Goal: Communication & Community: Answer question/provide support

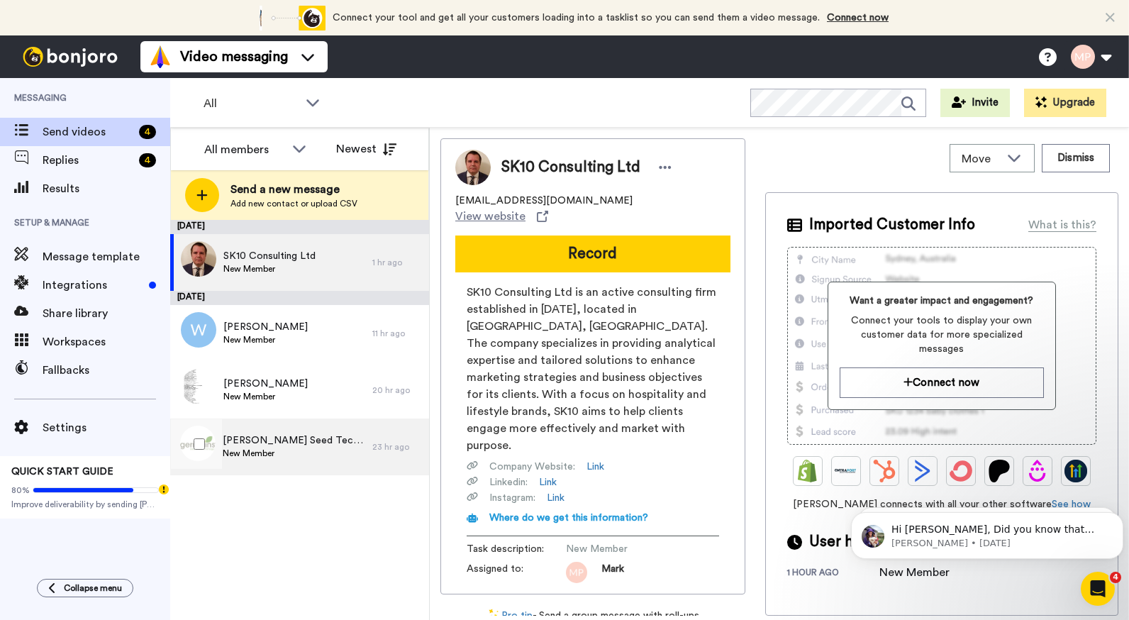
click at [309, 436] on span "Germains Seed Technology" at bounding box center [294, 440] width 143 height 14
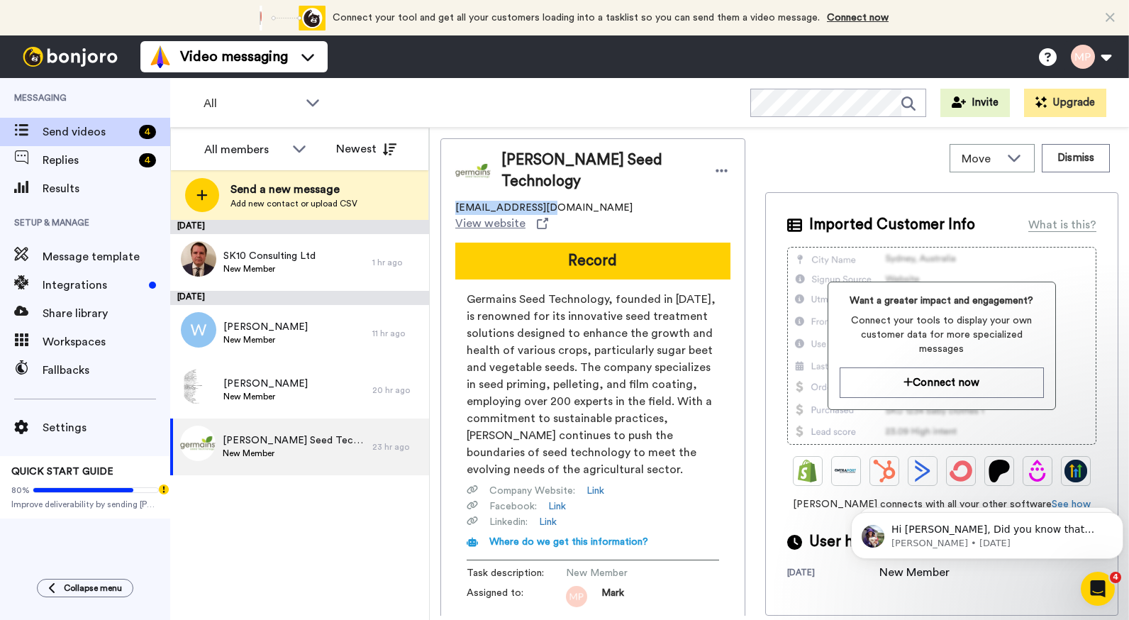
drag, startPoint x: 548, startPoint y: 199, endPoint x: 445, endPoint y: 203, distance: 102.9
click at [445, 203] on div "Germains Seed Technology gfew@germains.com View website Record Germains Seed Te…" at bounding box center [592, 378] width 305 height 480
copy span "gfew@germains.com"
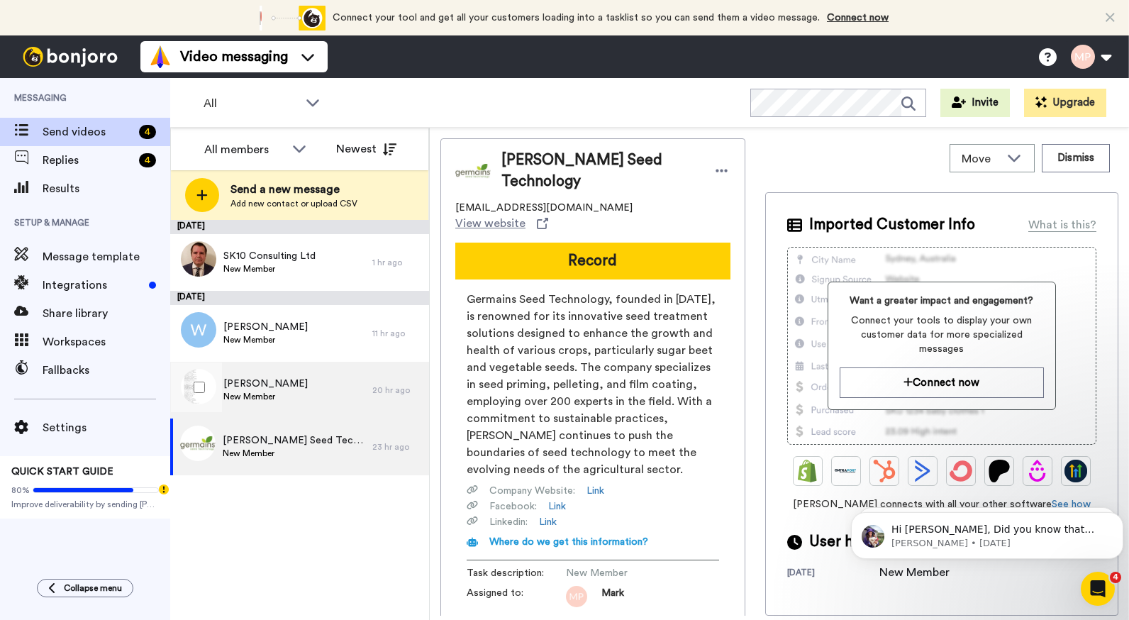
click at [286, 390] on span "Gérard Fargeot" at bounding box center [265, 384] width 84 height 14
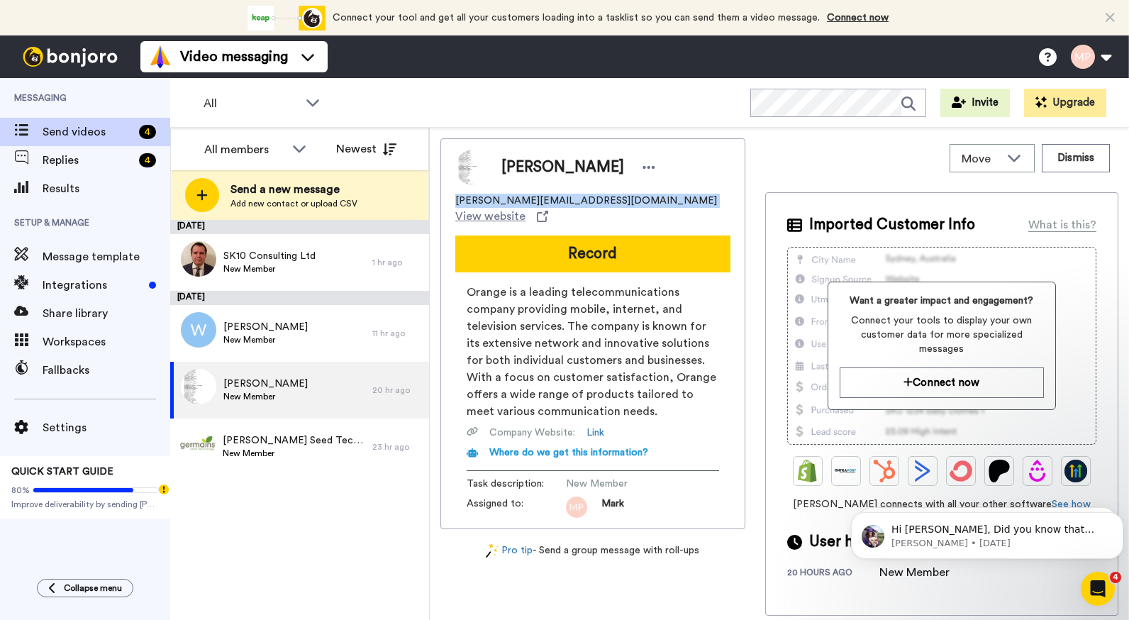
drag, startPoint x: 453, startPoint y: 202, endPoint x: 576, endPoint y: 202, distance: 122.7
click at [576, 202] on div "Gérard Fargeot gerard.fargeot@orange.fr View website Record Orange is a leading…" at bounding box center [592, 333] width 305 height 391
copy span "gerard.fargeot@orange.fr"
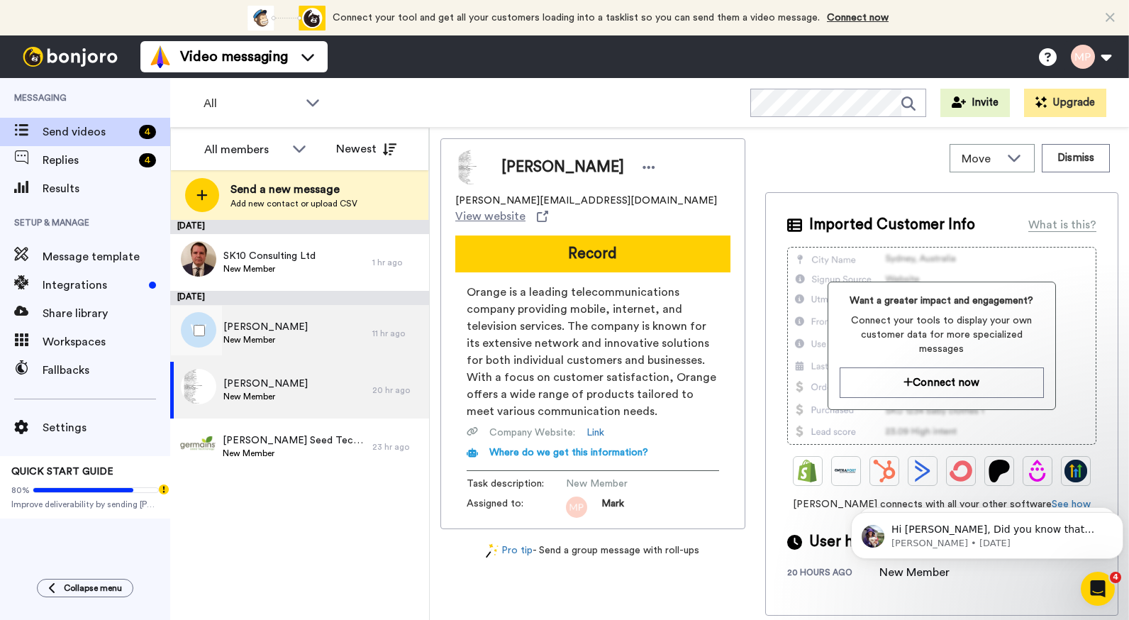
click at [300, 348] on div "Wayne Phillips New Member" at bounding box center [271, 333] width 202 height 57
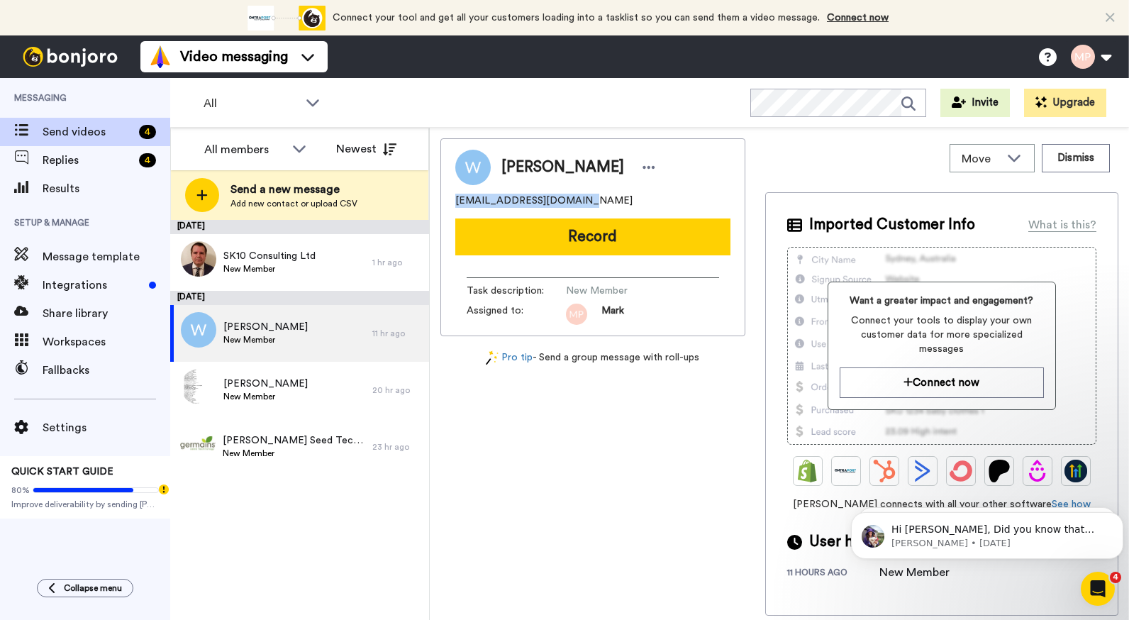
drag, startPoint x: 582, startPoint y: 203, endPoint x: 438, endPoint y: 201, distance: 143.3
click at [438, 201] on div "Move WORKSPACES View all Default Task List + Add a new workspace Dismiss Wayne …" at bounding box center [779, 374] width 699 height 492
copy span "wfphillips128@gmail.com"
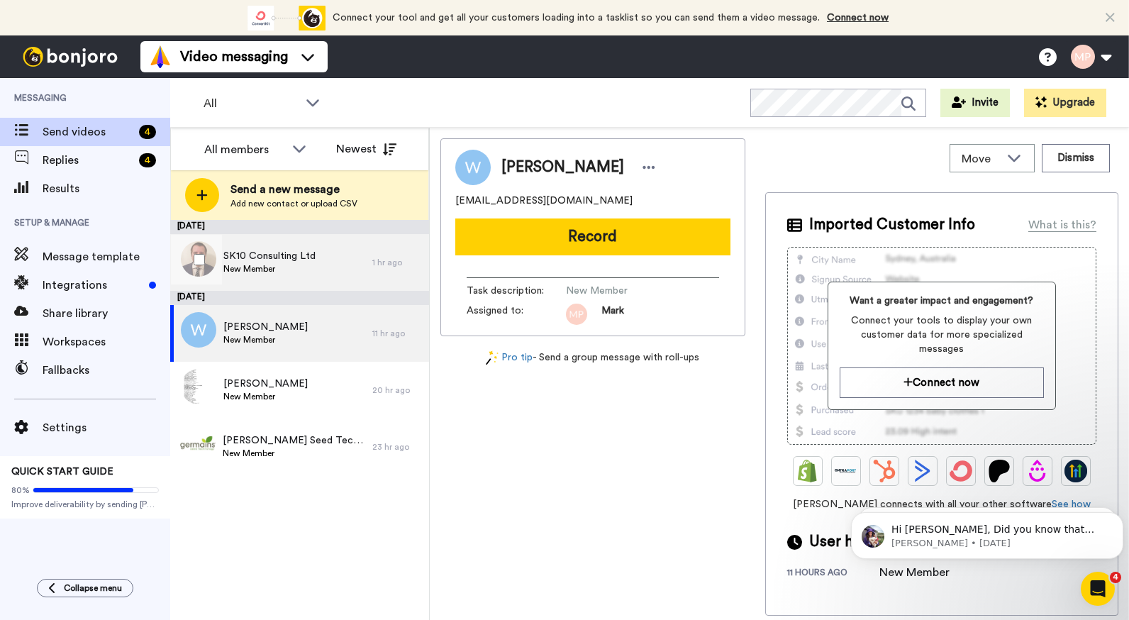
click at [293, 247] on div "SK10 Consulting Ltd New Member" at bounding box center [271, 262] width 202 height 57
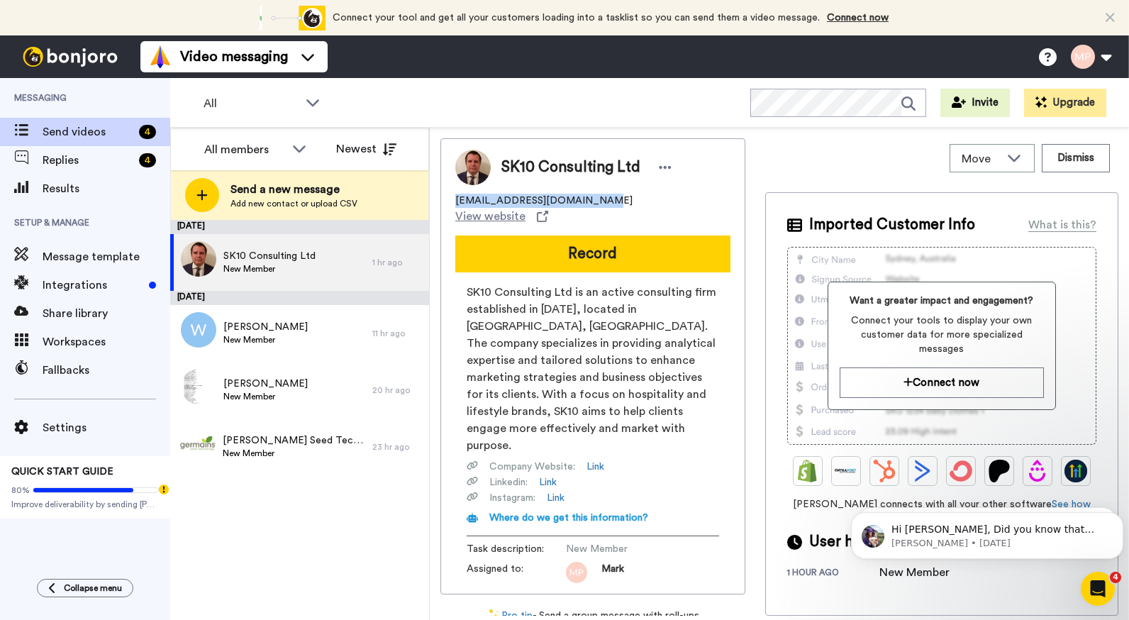
drag, startPoint x: 588, startPoint y: 199, endPoint x: 431, endPoint y: 201, distance: 156.7
click at [431, 201] on div "Move WORKSPACES View all Default Task List + Add a new workspace Dismiss SK10 C…" at bounding box center [779, 374] width 699 height 492
copy span "mikekay@sk10consulting.com"
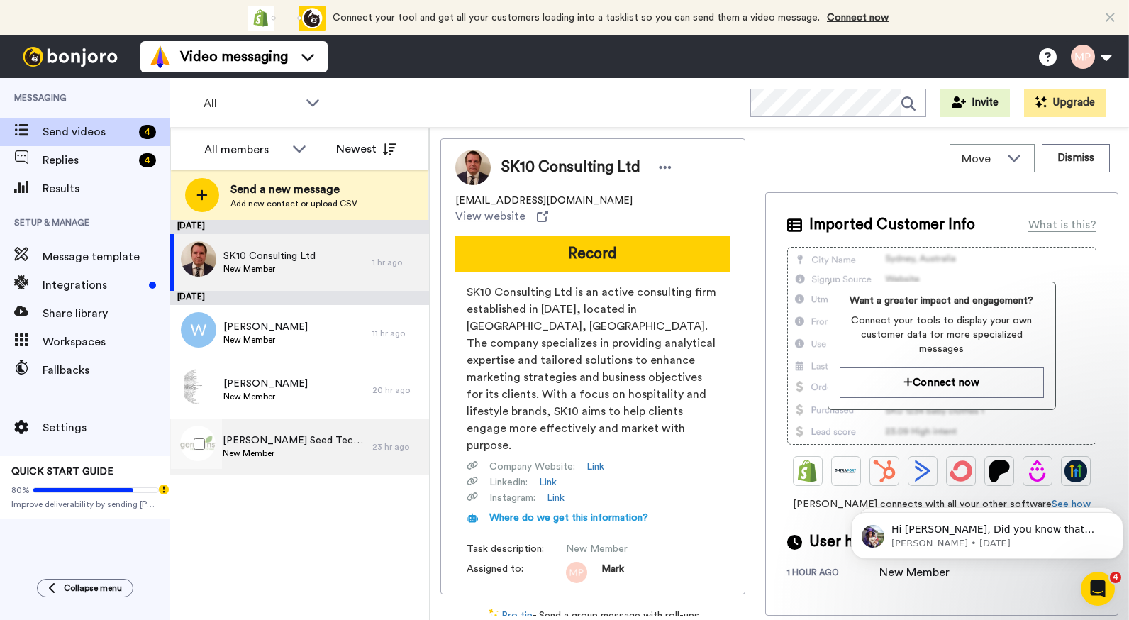
click at [239, 455] on span "New Member" at bounding box center [294, 452] width 143 height 11
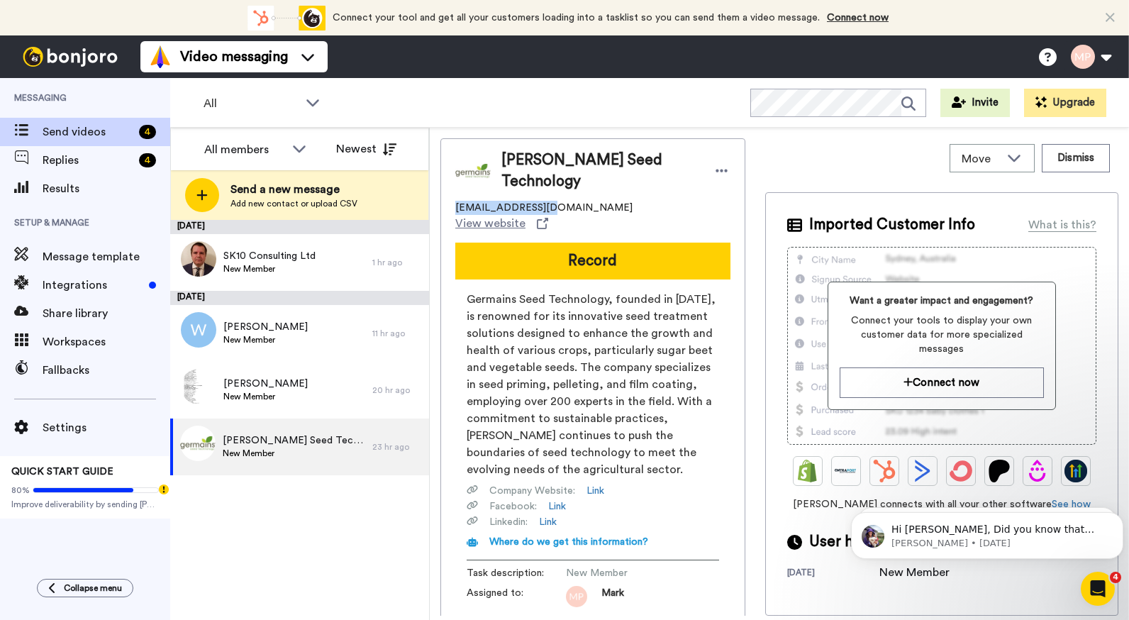
drag, startPoint x: 548, startPoint y: 199, endPoint x: 440, endPoint y: 201, distance: 108.5
click at [440, 201] on div "Move WORKSPACES View all Default Task List + Add a new workspace Dismiss Germai…" at bounding box center [779, 374] width 699 height 492
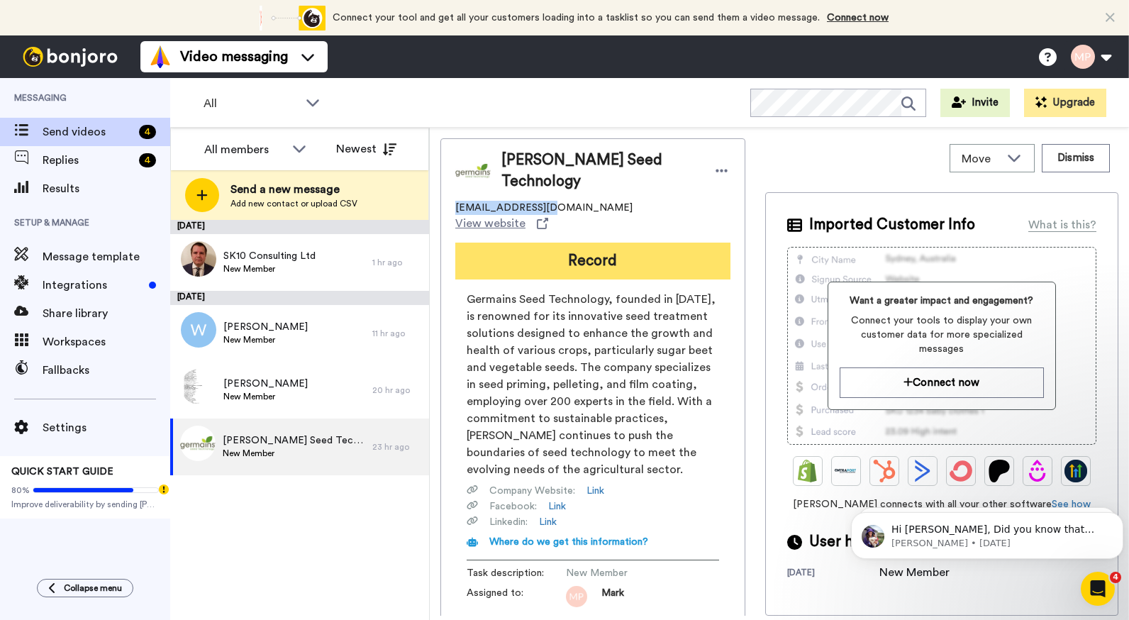
copy span "gfew@germains.com"
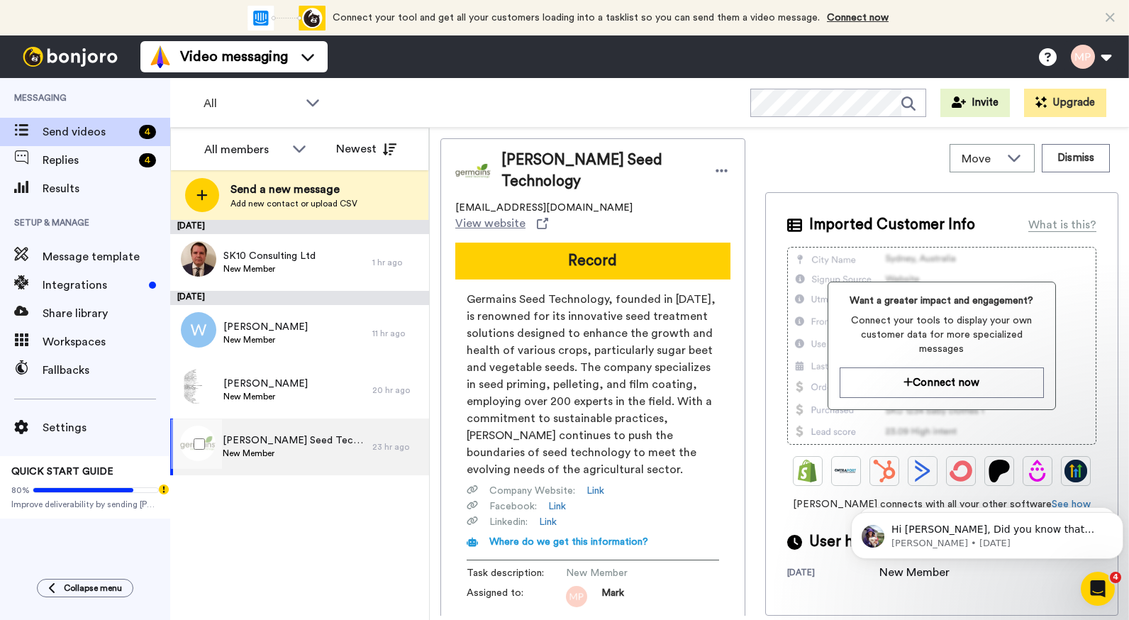
click at [308, 453] on span "New Member" at bounding box center [294, 452] width 143 height 11
click at [318, 447] on span "[PERSON_NAME] Seed Technology" at bounding box center [294, 440] width 143 height 14
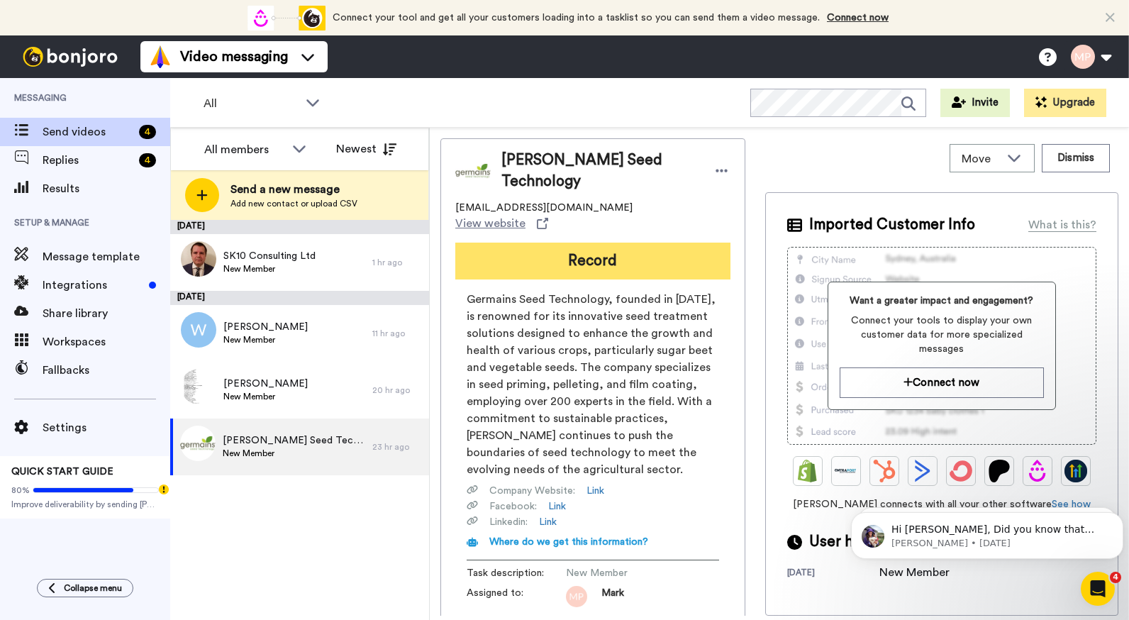
click at [608, 245] on button "Record" at bounding box center [592, 261] width 275 height 37
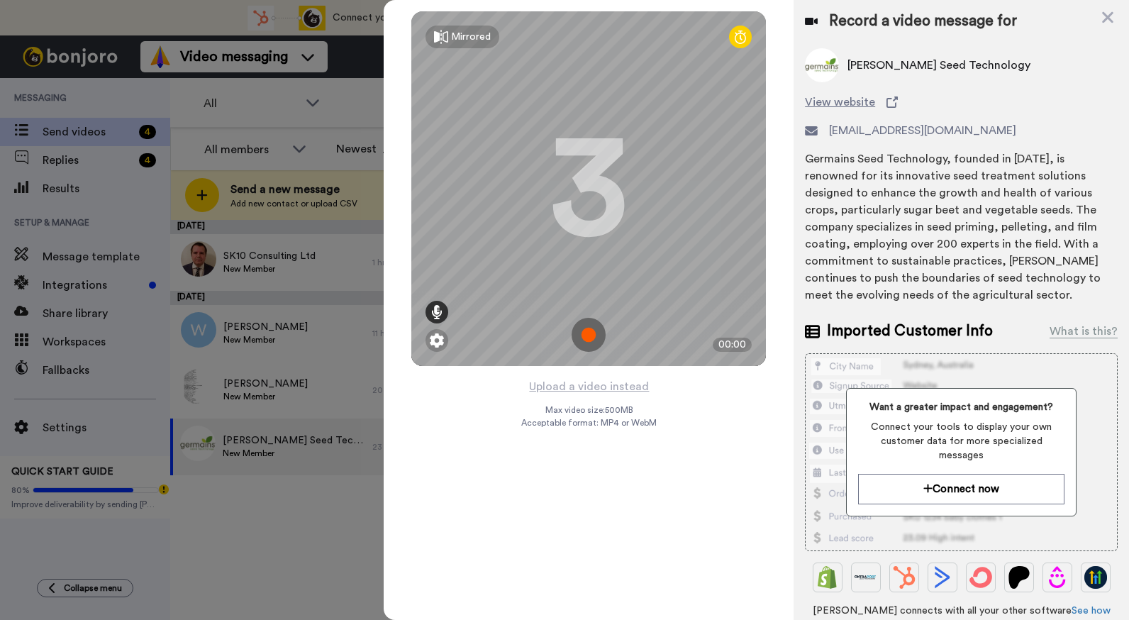
click at [436, 313] on icon at bounding box center [436, 312] width 11 height 14
click at [436, 339] on img at bounding box center [437, 340] width 14 height 14
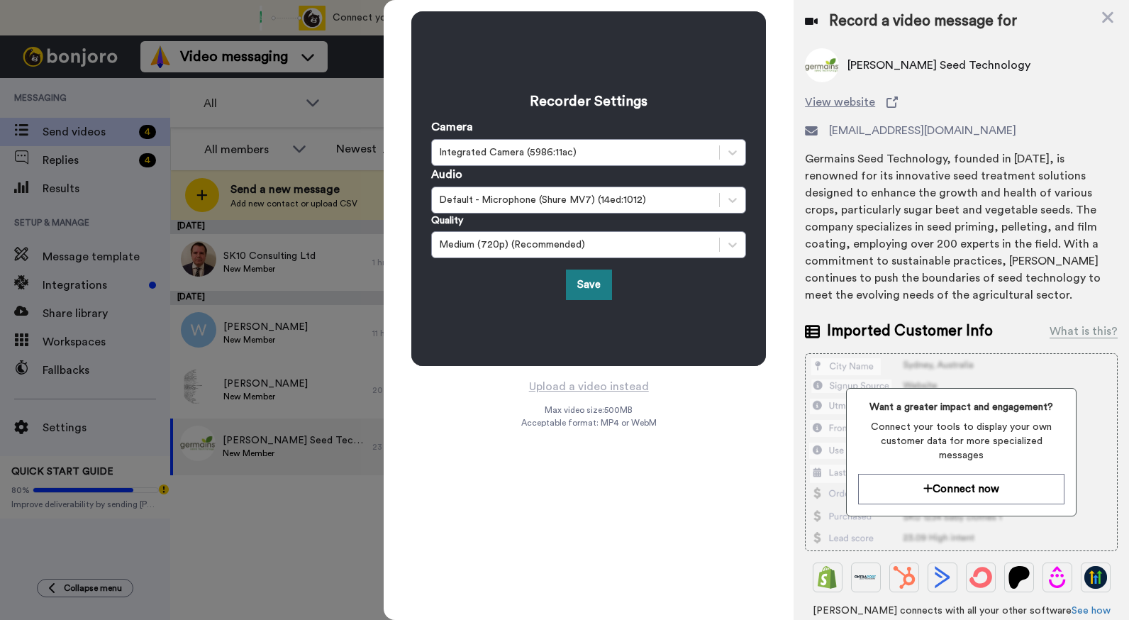
click at [592, 281] on button "Save" at bounding box center [589, 284] width 46 height 30
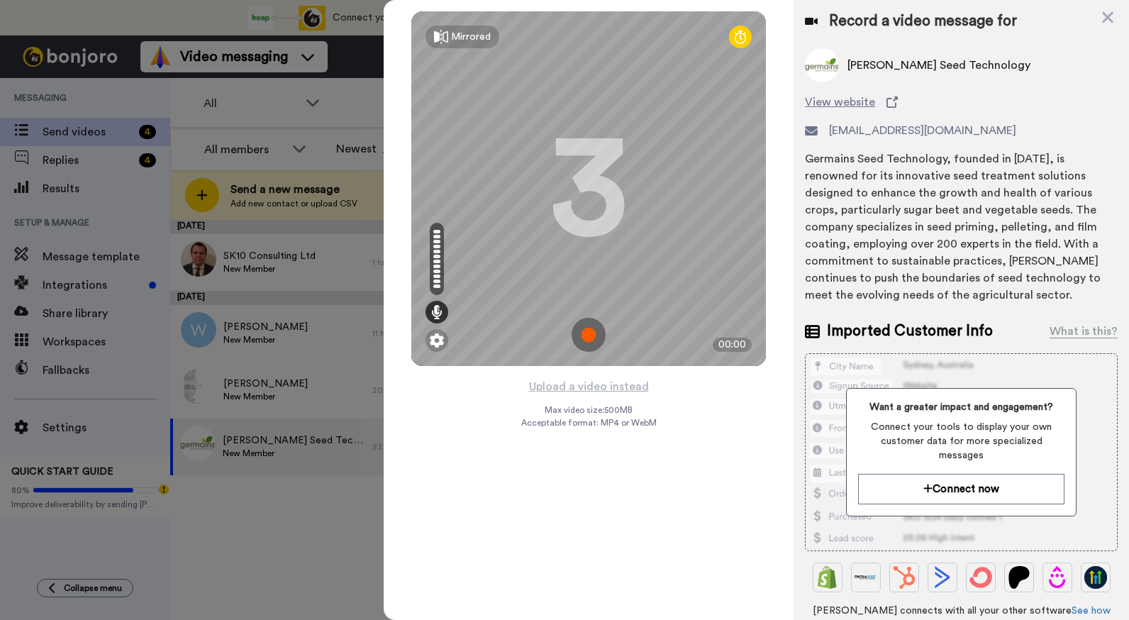
click at [587, 340] on img at bounding box center [589, 335] width 34 height 34
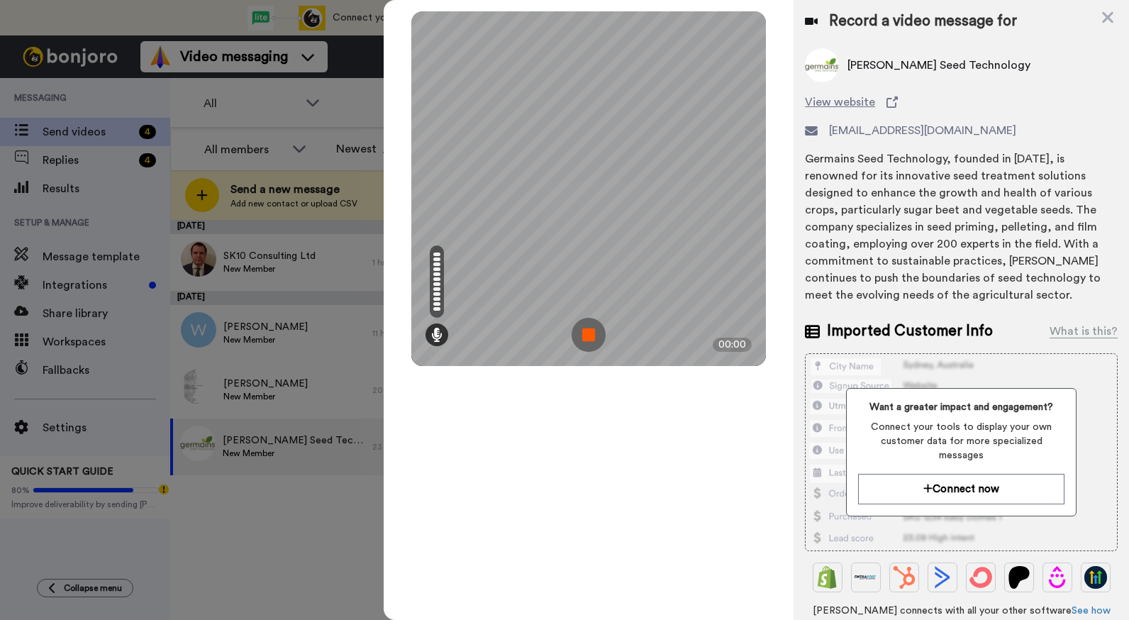
click at [587, 340] on img at bounding box center [589, 335] width 34 height 34
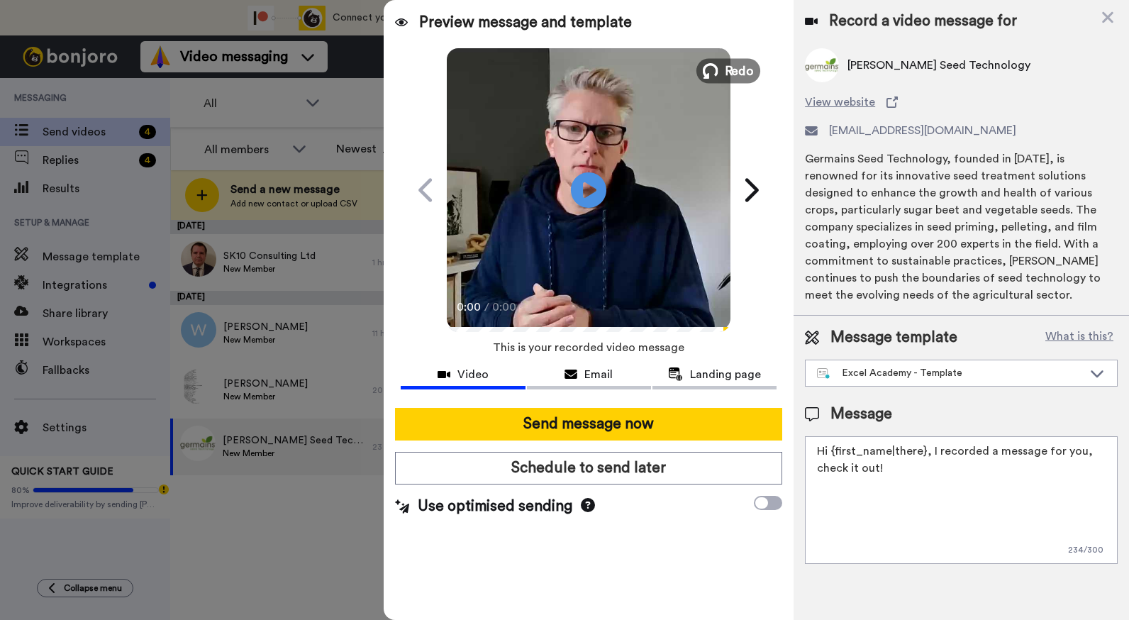
click at [731, 71] on span "Redo" at bounding box center [740, 70] width 30 height 18
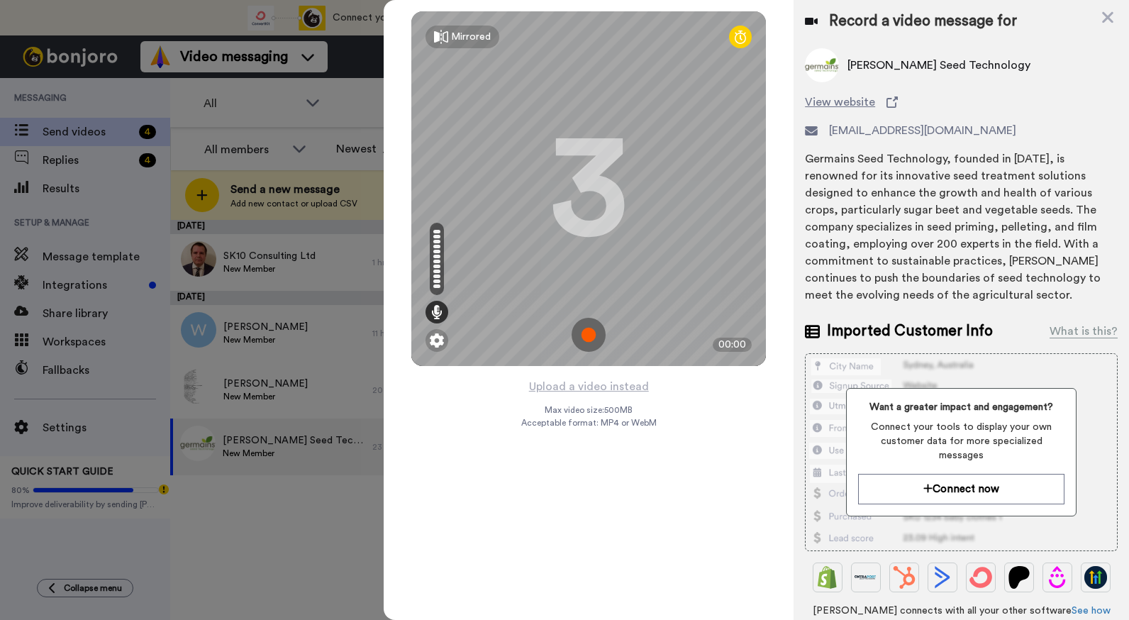
click at [585, 337] on img at bounding box center [589, 335] width 34 height 34
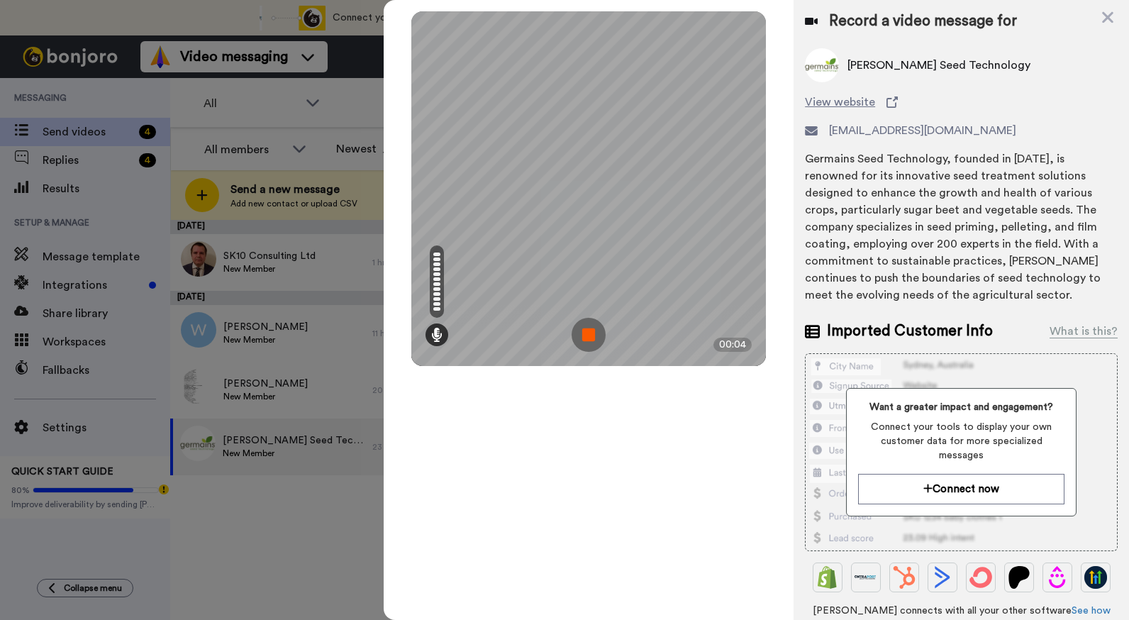
click at [585, 336] on img at bounding box center [589, 335] width 34 height 34
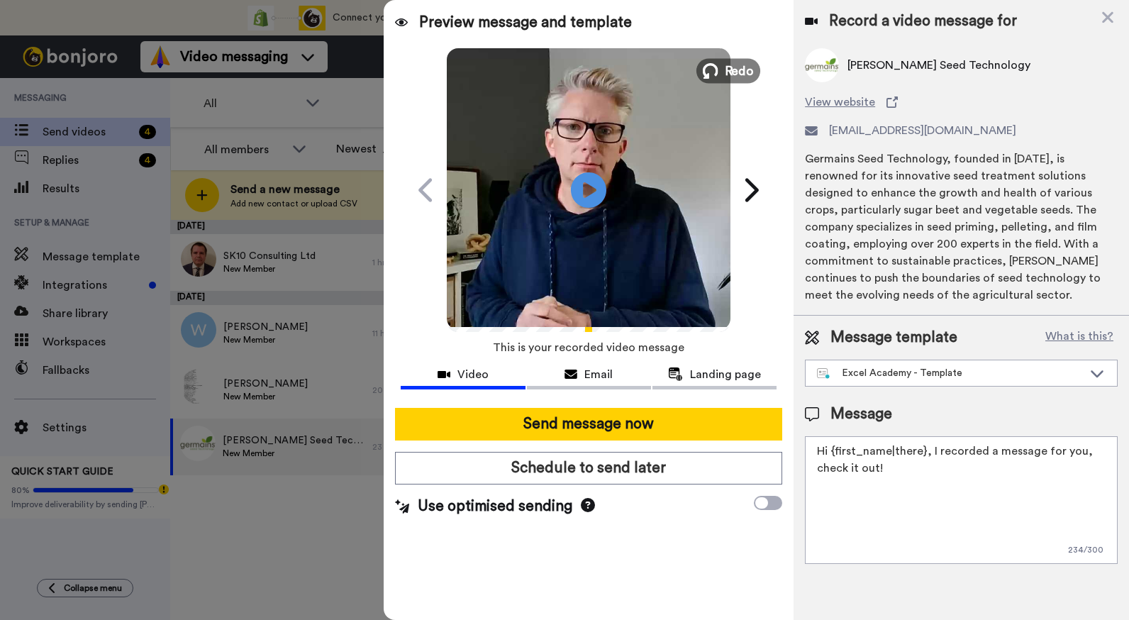
click at [739, 71] on span "Redo" at bounding box center [740, 70] width 30 height 18
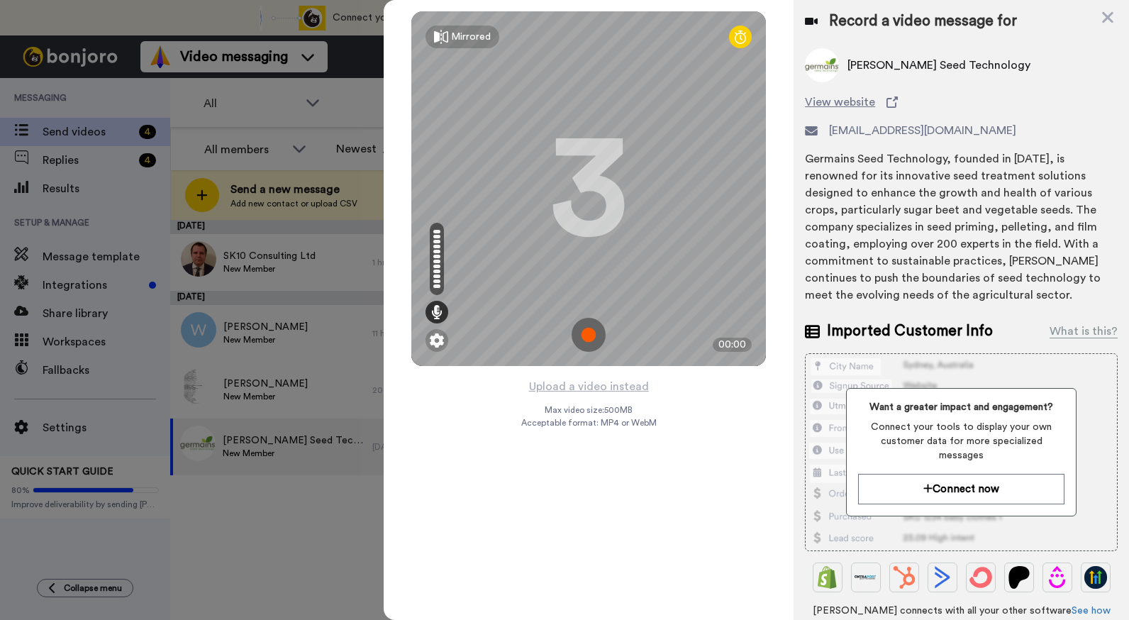
click at [584, 344] on img at bounding box center [589, 335] width 34 height 34
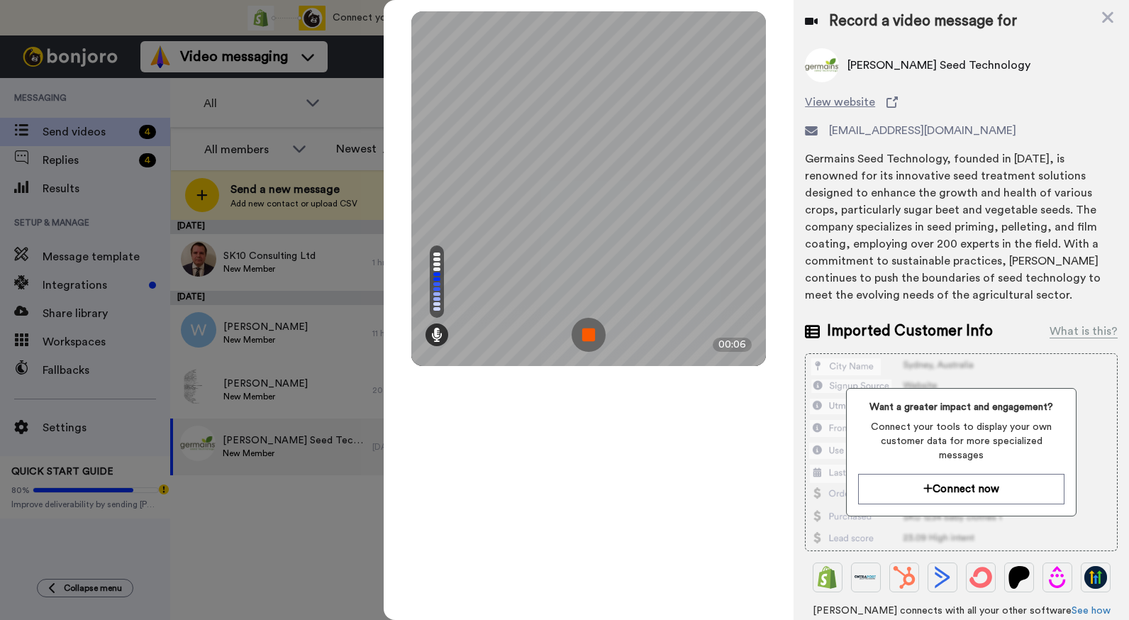
click at [589, 341] on img at bounding box center [589, 335] width 34 height 34
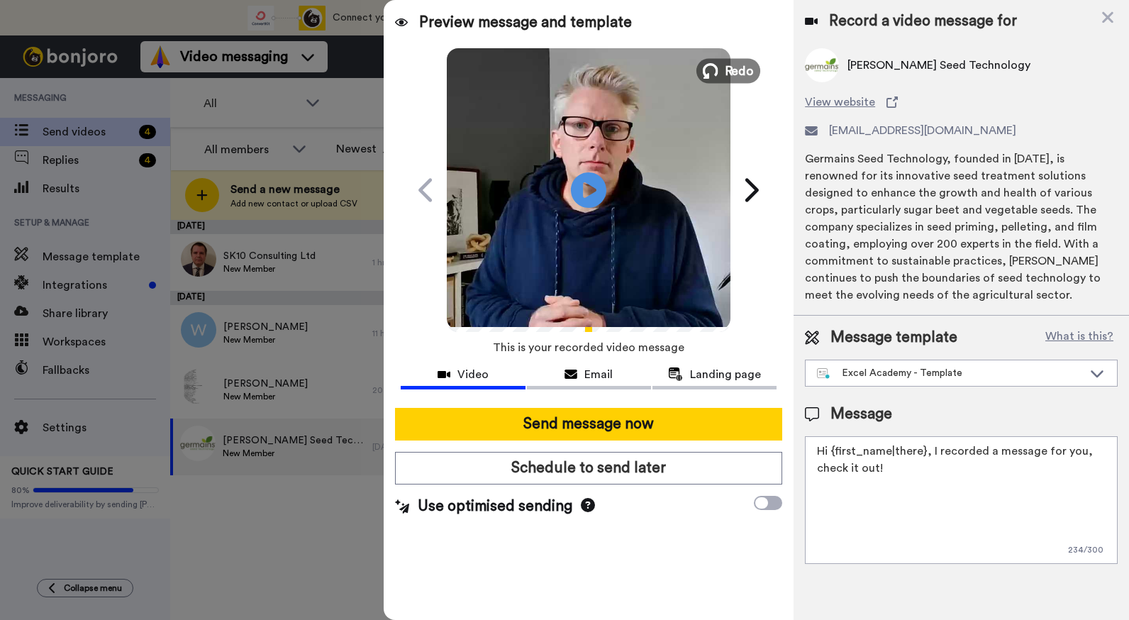
click at [727, 69] on span "Redo" at bounding box center [740, 70] width 30 height 18
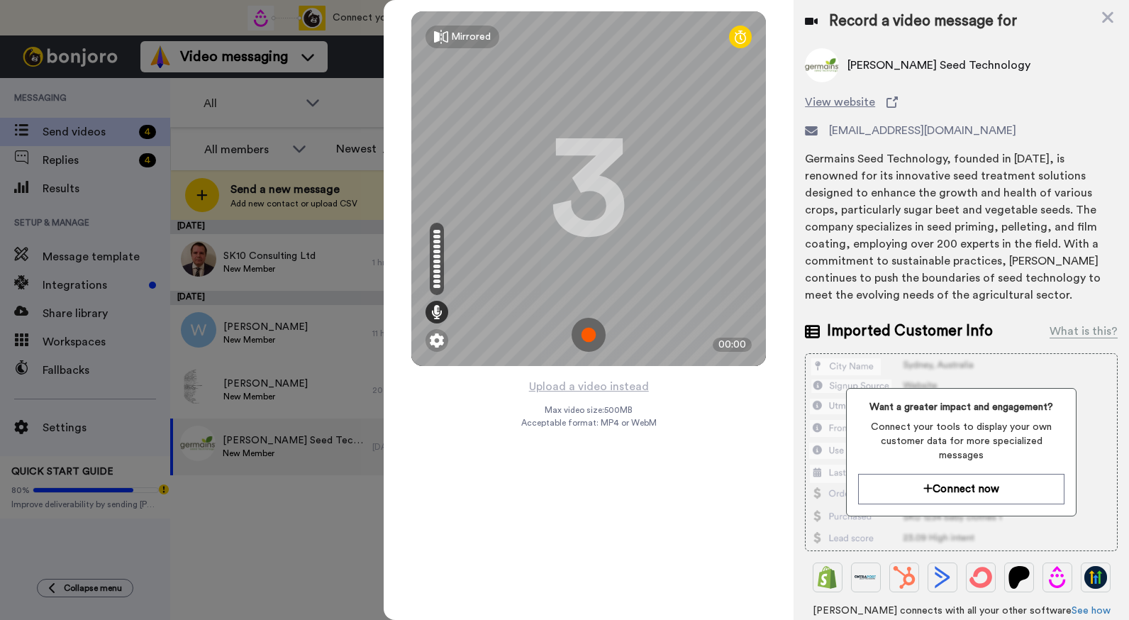
click at [588, 338] on img at bounding box center [589, 335] width 34 height 34
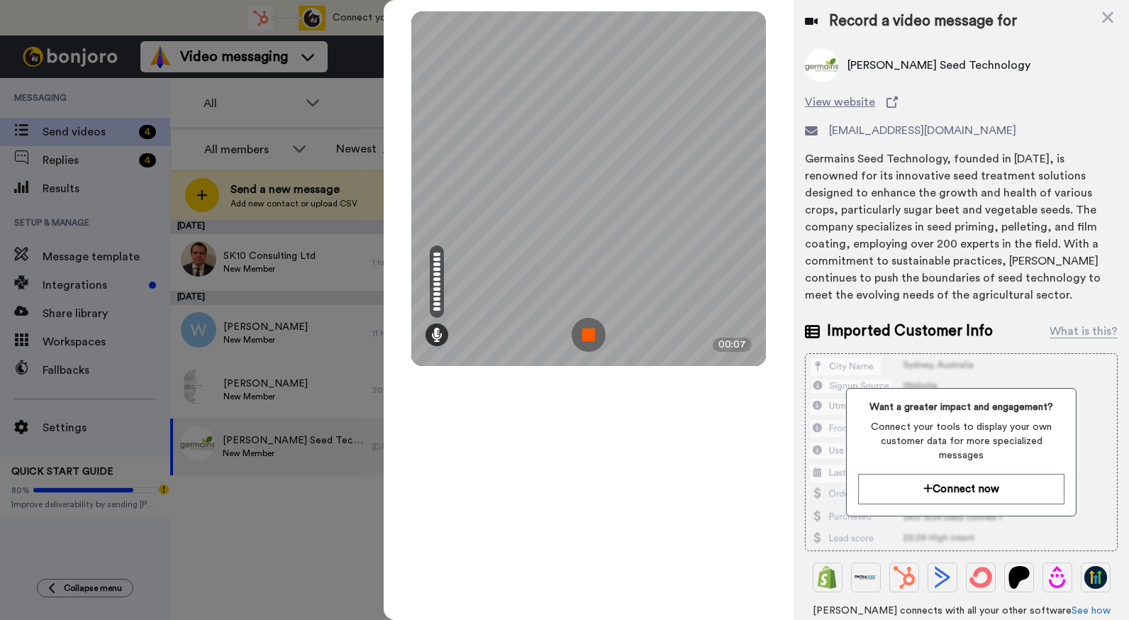
click at [589, 338] on img at bounding box center [589, 335] width 34 height 34
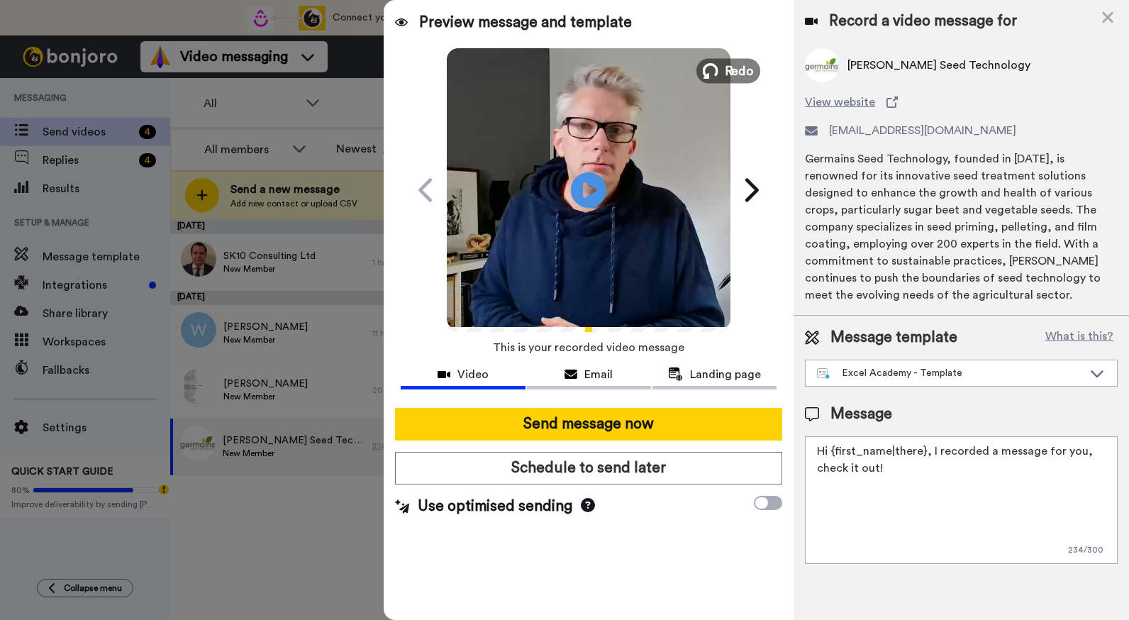
click at [742, 64] on span "Redo" at bounding box center [740, 70] width 30 height 18
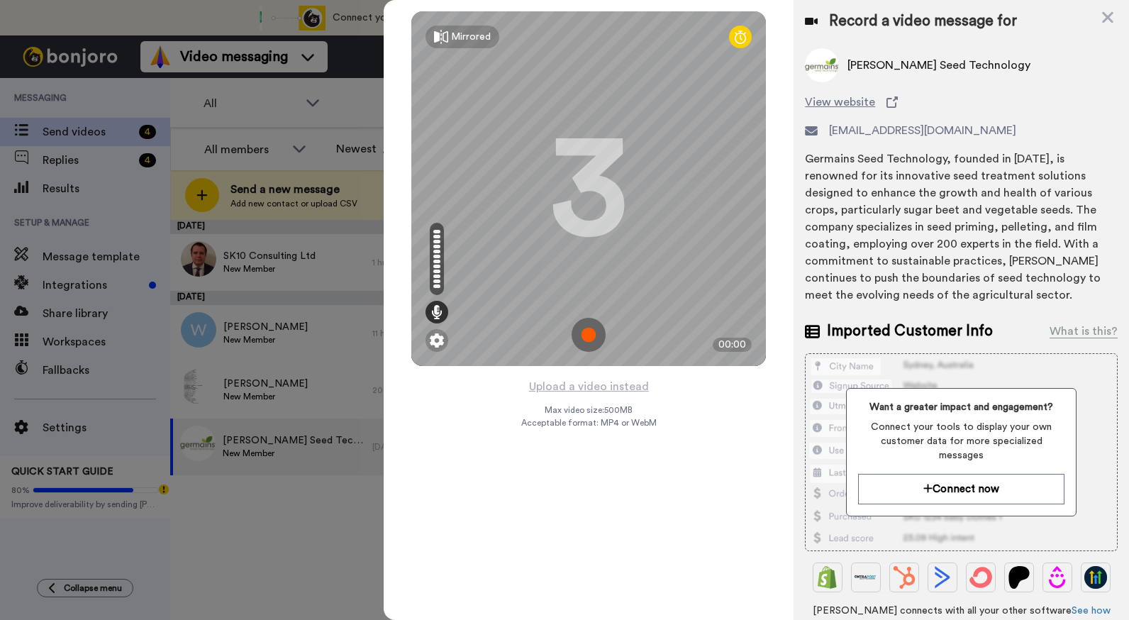
click at [588, 323] on img at bounding box center [589, 335] width 34 height 34
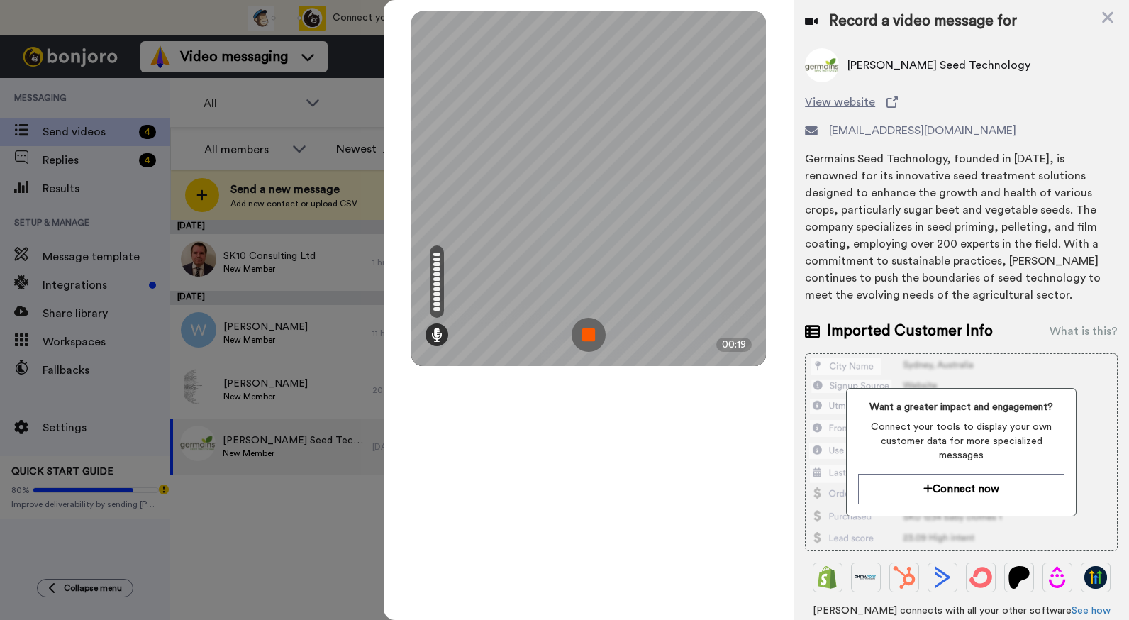
click at [592, 335] on img at bounding box center [589, 335] width 34 height 34
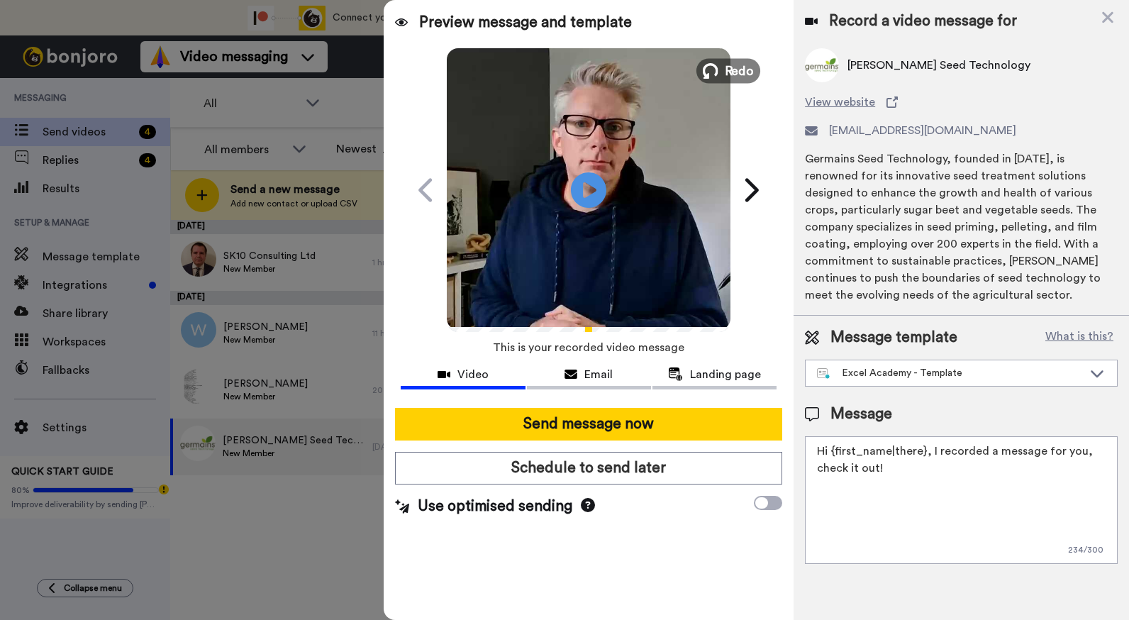
click at [728, 70] on span "Redo" at bounding box center [740, 70] width 30 height 18
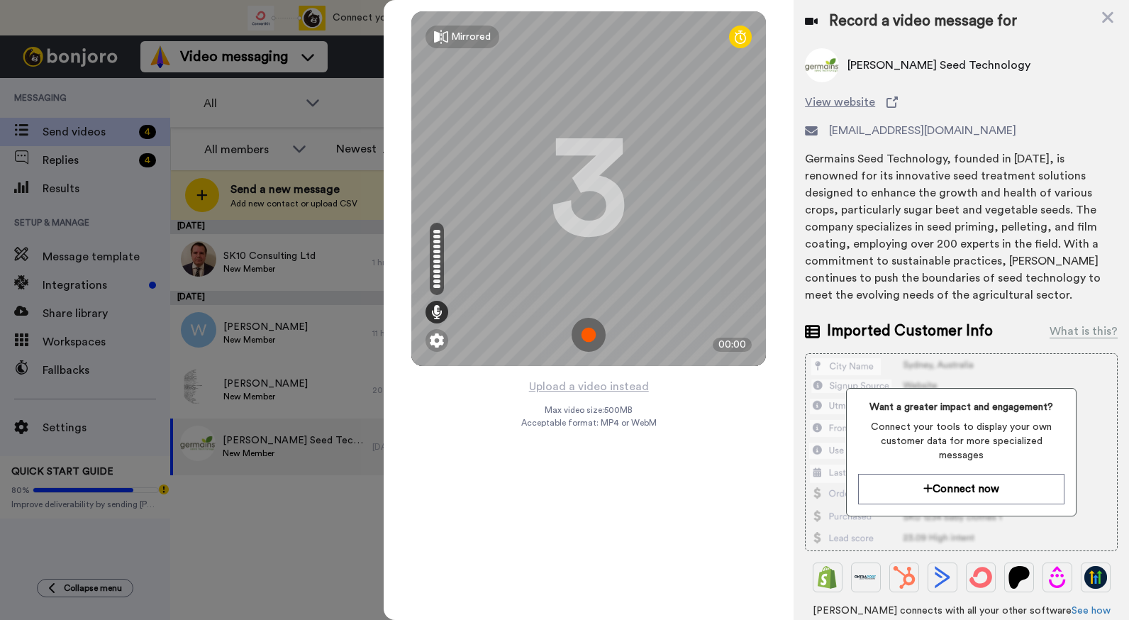
click at [589, 339] on img at bounding box center [589, 335] width 34 height 34
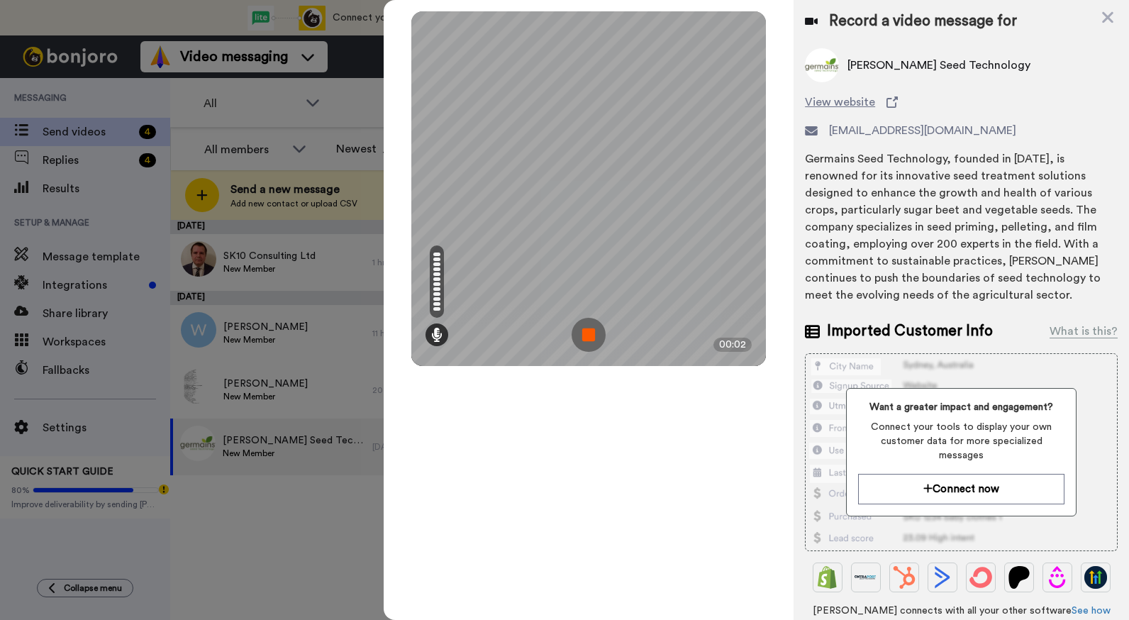
click at [589, 338] on img at bounding box center [589, 335] width 34 height 34
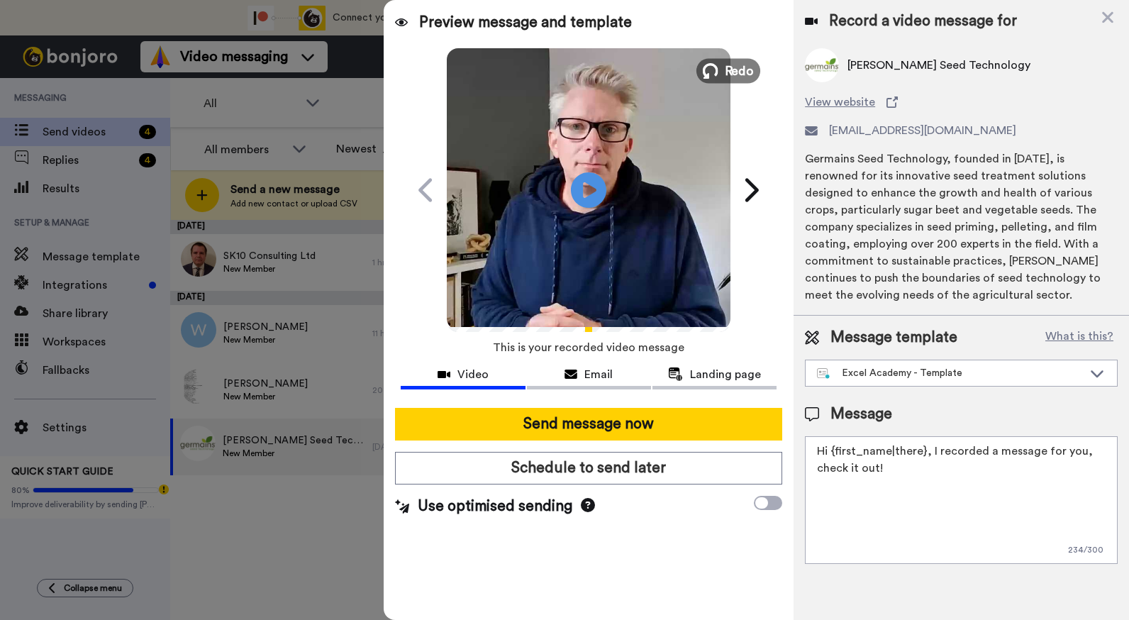
click at [730, 65] on span "Redo" at bounding box center [740, 70] width 30 height 18
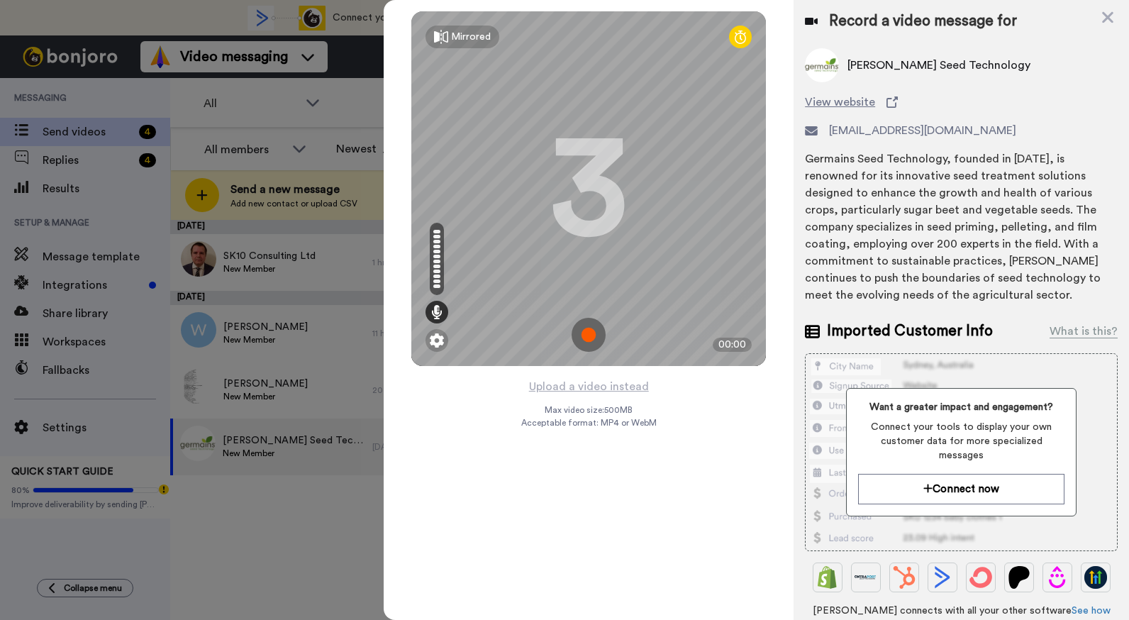
click at [590, 340] on img at bounding box center [589, 335] width 34 height 34
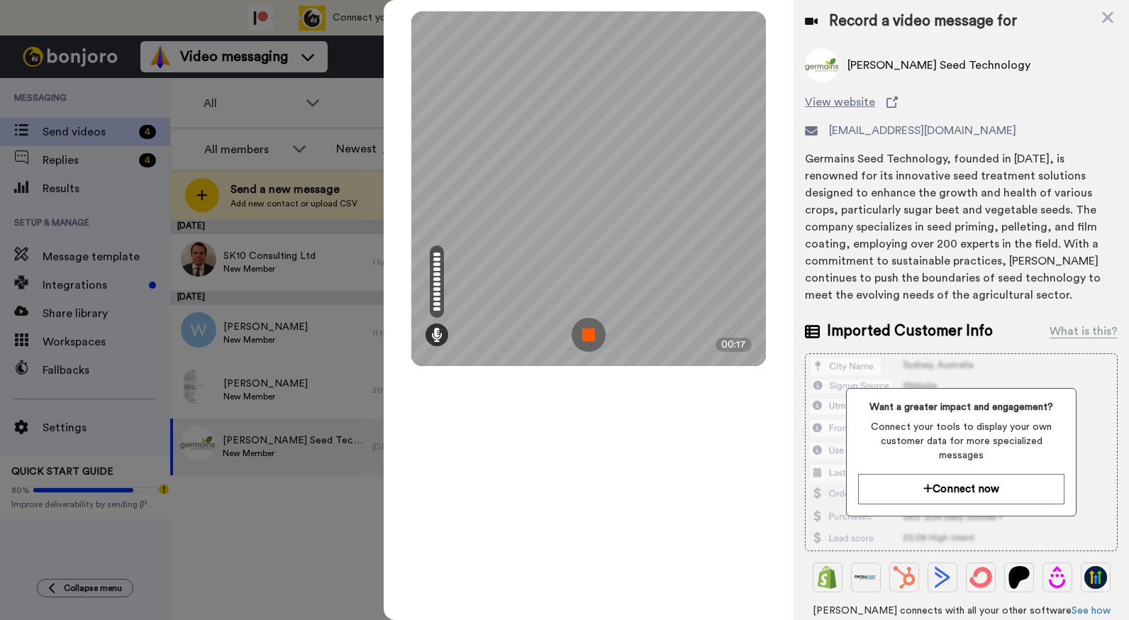
click at [591, 334] on img at bounding box center [589, 335] width 34 height 34
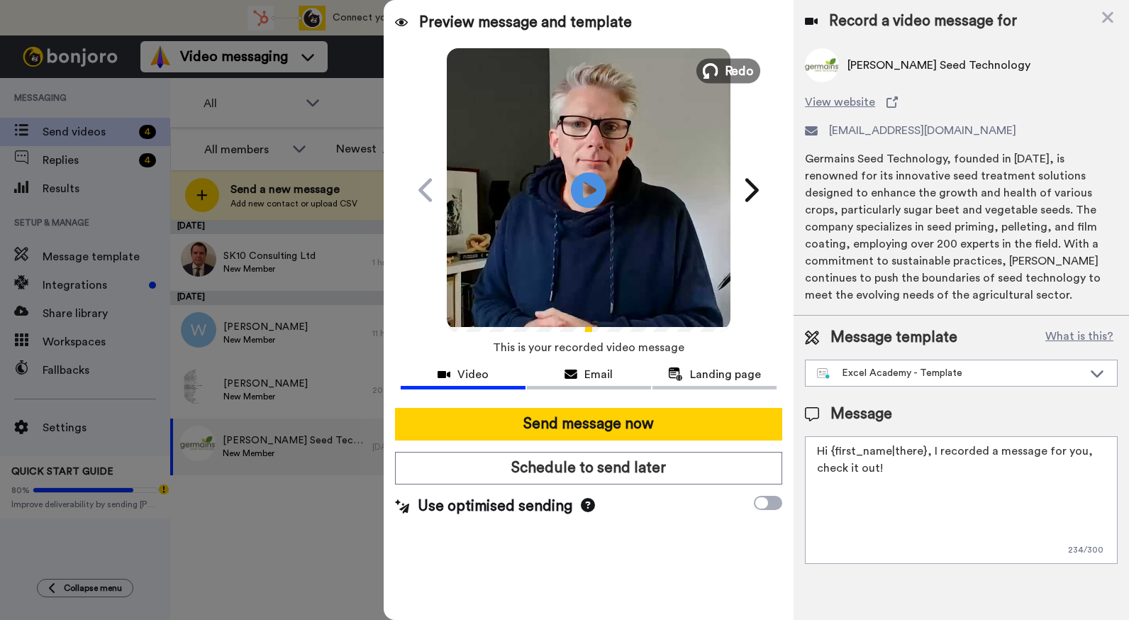
click at [735, 68] on span "Redo" at bounding box center [740, 70] width 30 height 18
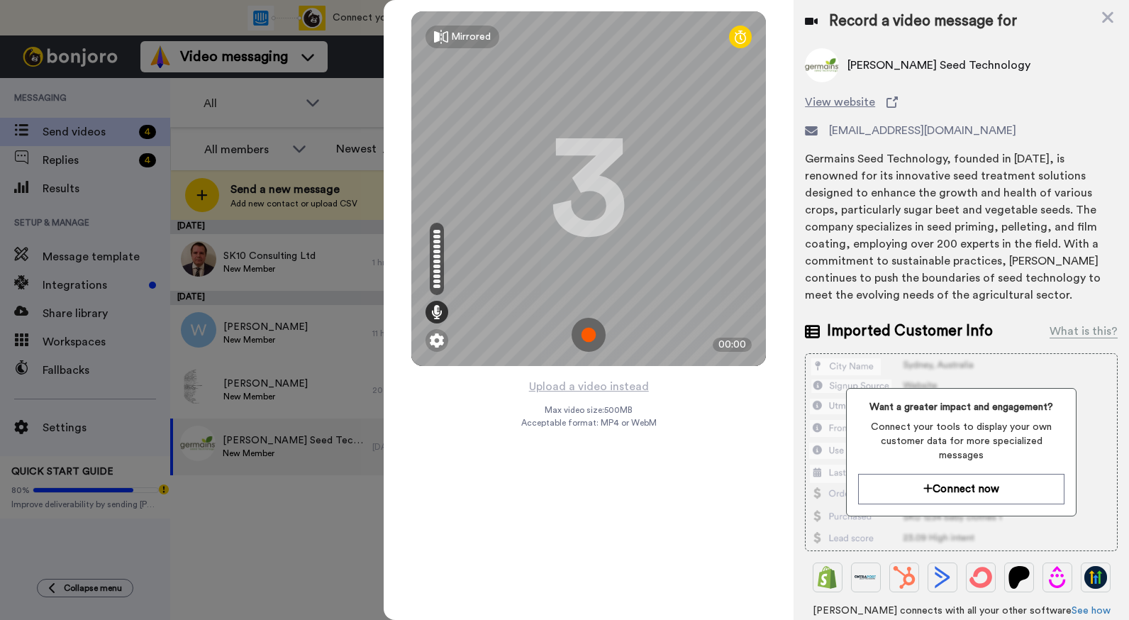
click at [585, 332] on img at bounding box center [589, 335] width 34 height 34
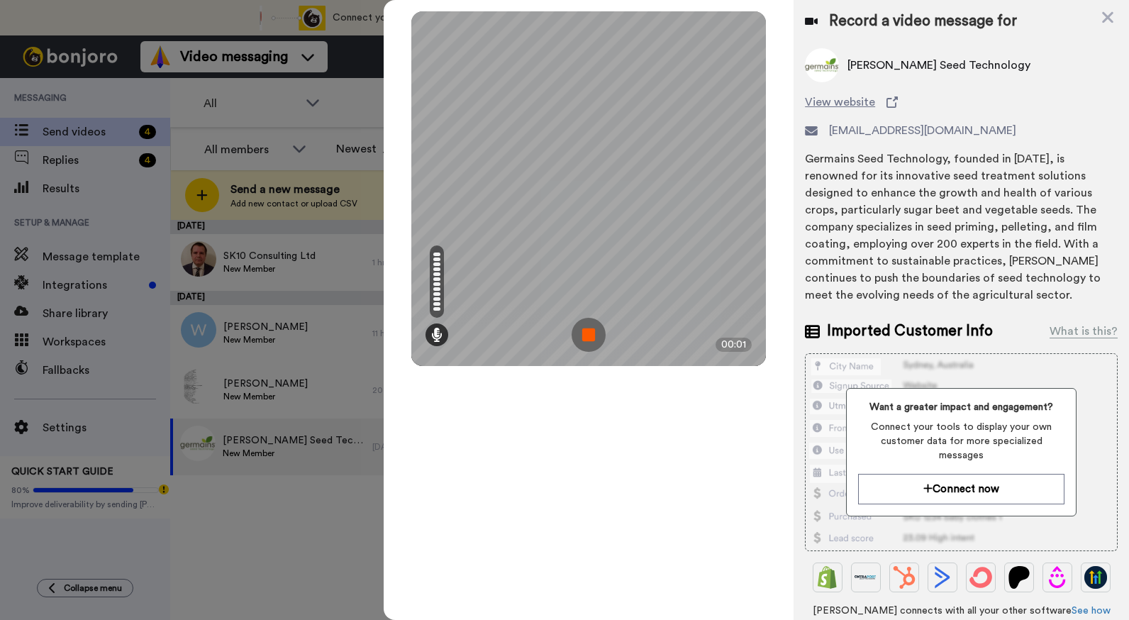
click at [585, 332] on img at bounding box center [589, 335] width 34 height 34
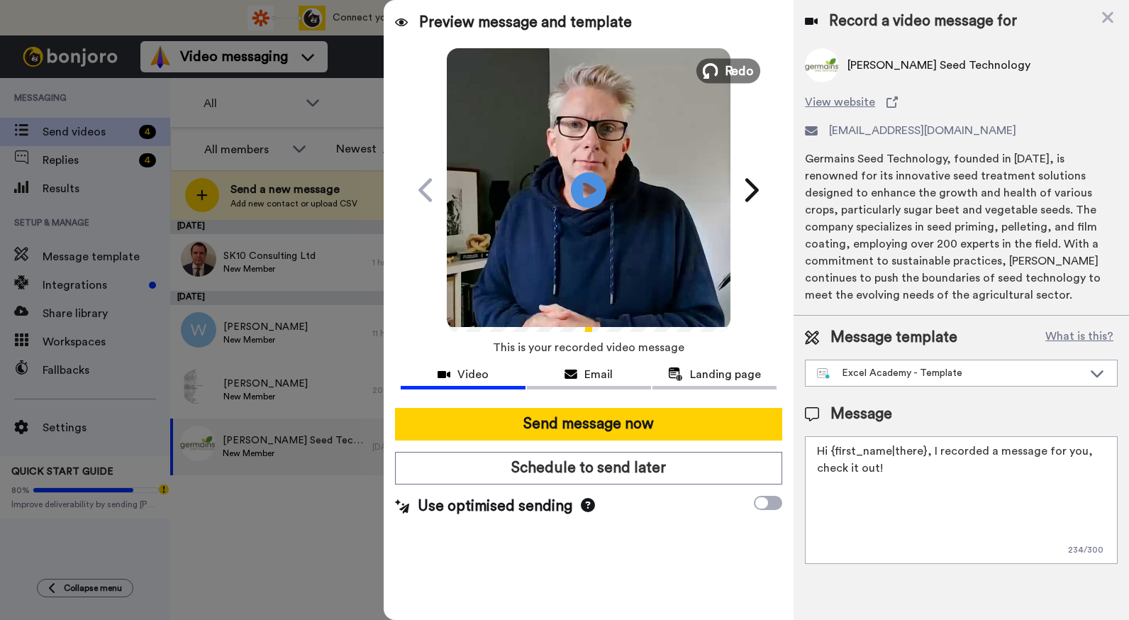
click at [734, 68] on span "Redo" at bounding box center [740, 70] width 30 height 18
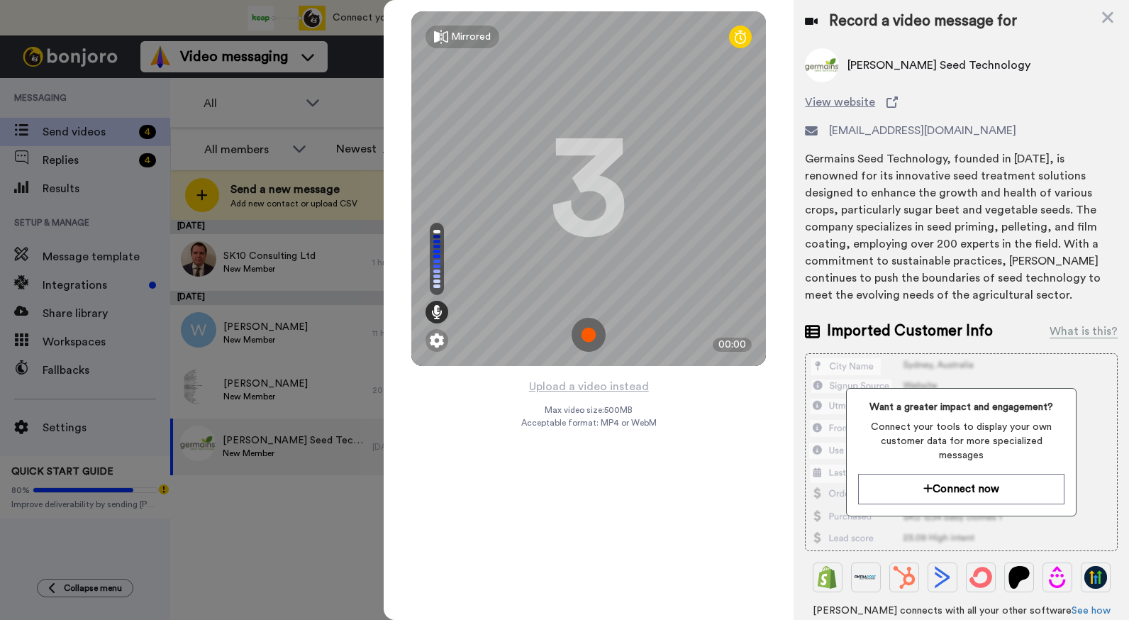
click at [591, 330] on img at bounding box center [589, 335] width 34 height 34
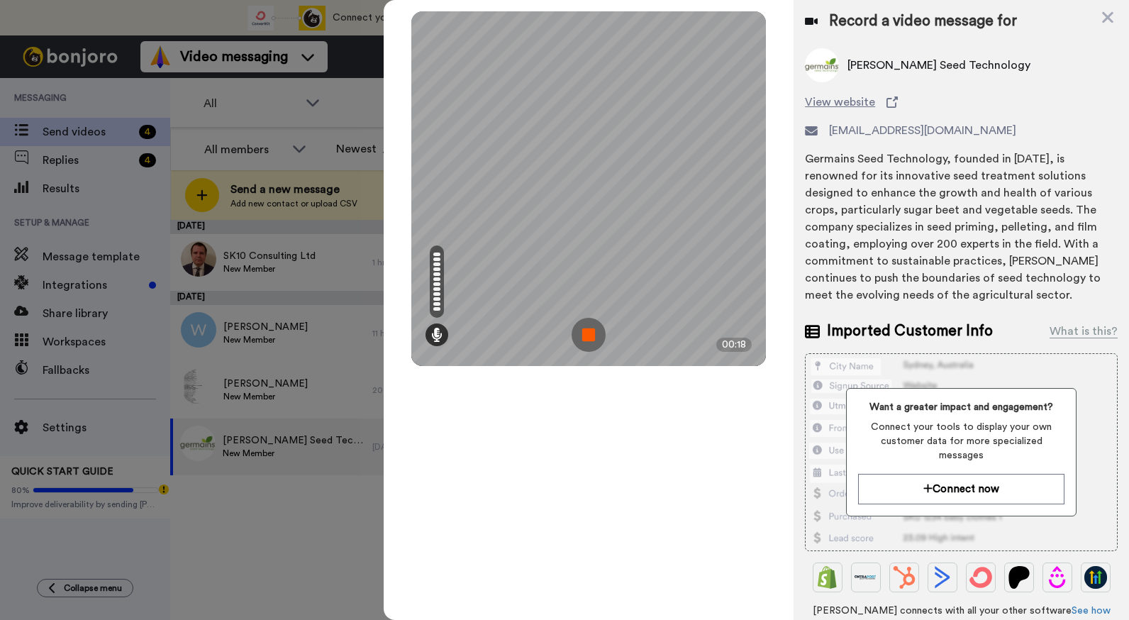
click at [591, 330] on img at bounding box center [589, 335] width 34 height 34
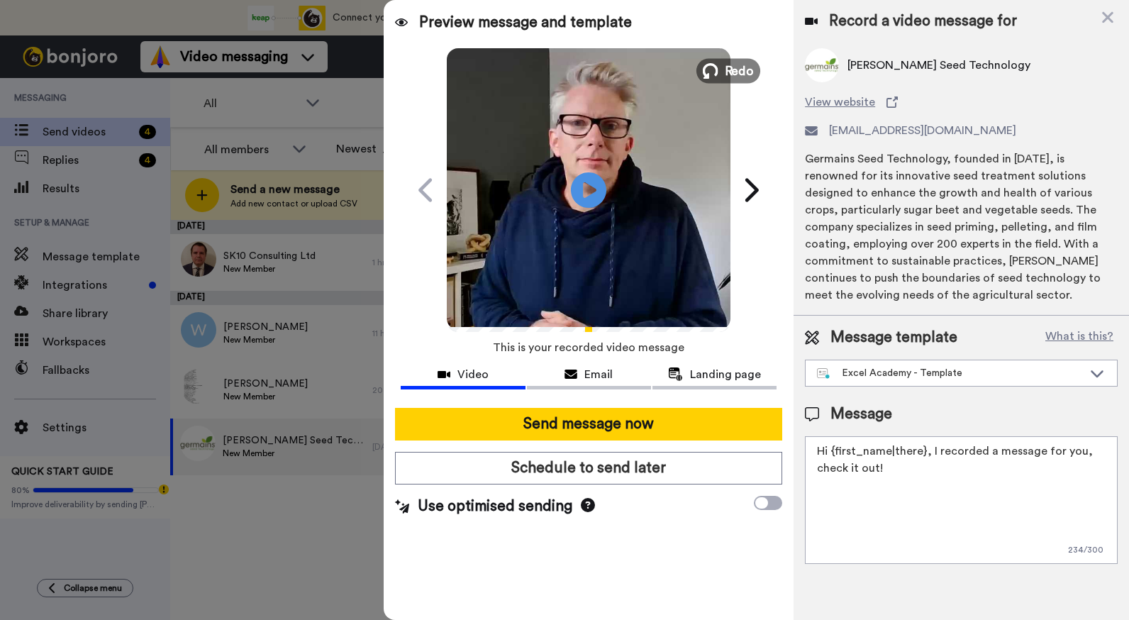
click at [742, 66] on span "Redo" at bounding box center [740, 70] width 30 height 18
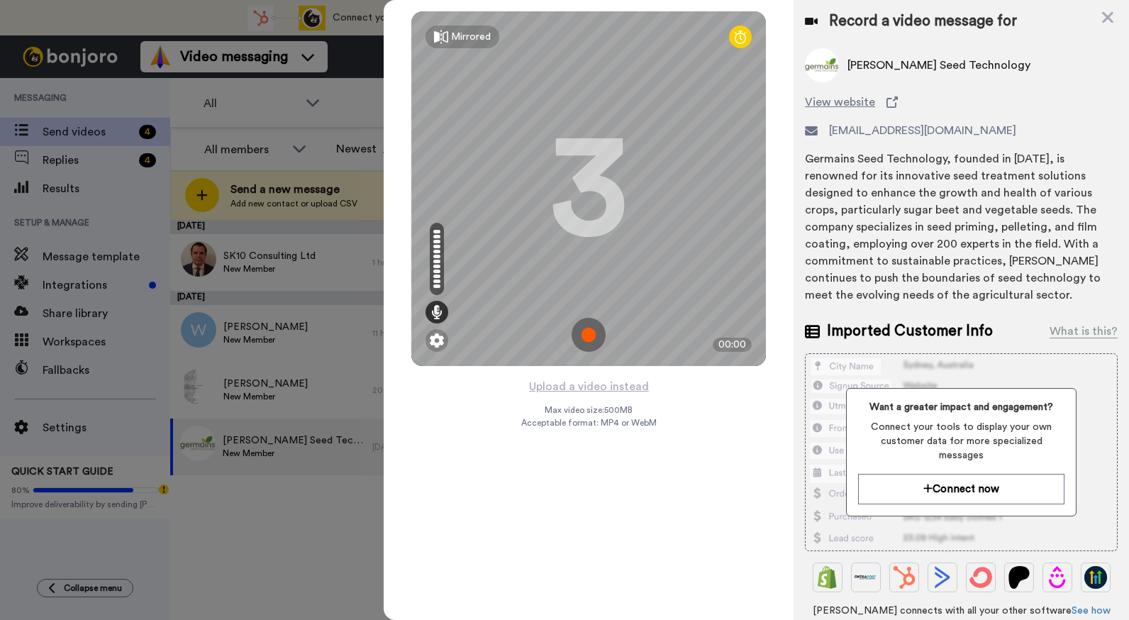
click at [587, 333] on img at bounding box center [589, 335] width 34 height 34
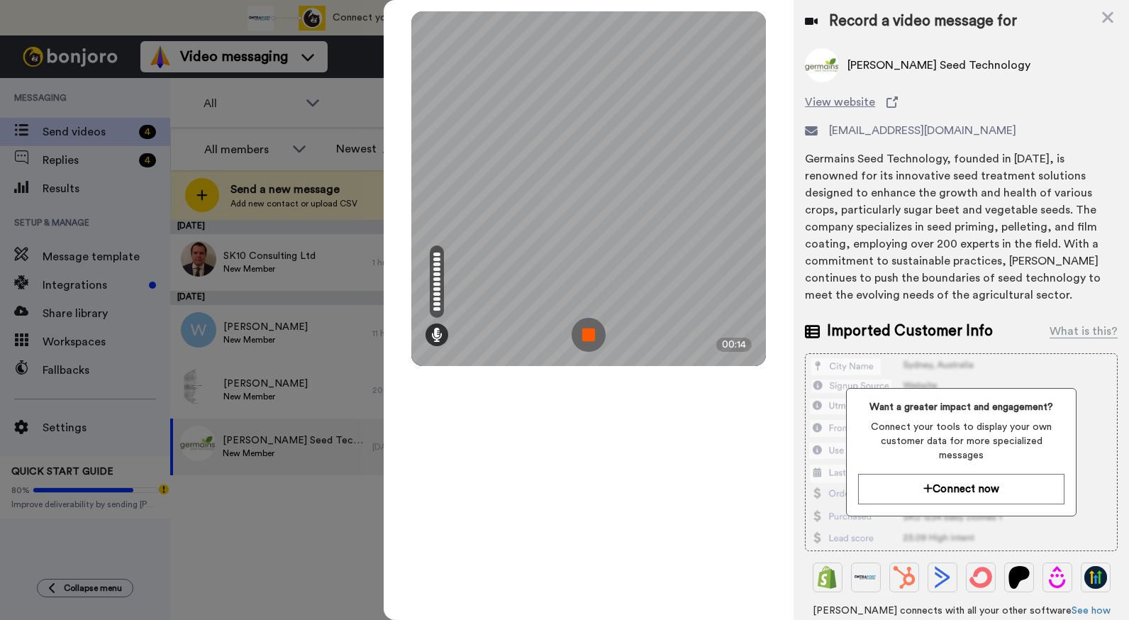
click at [587, 333] on img at bounding box center [589, 335] width 34 height 34
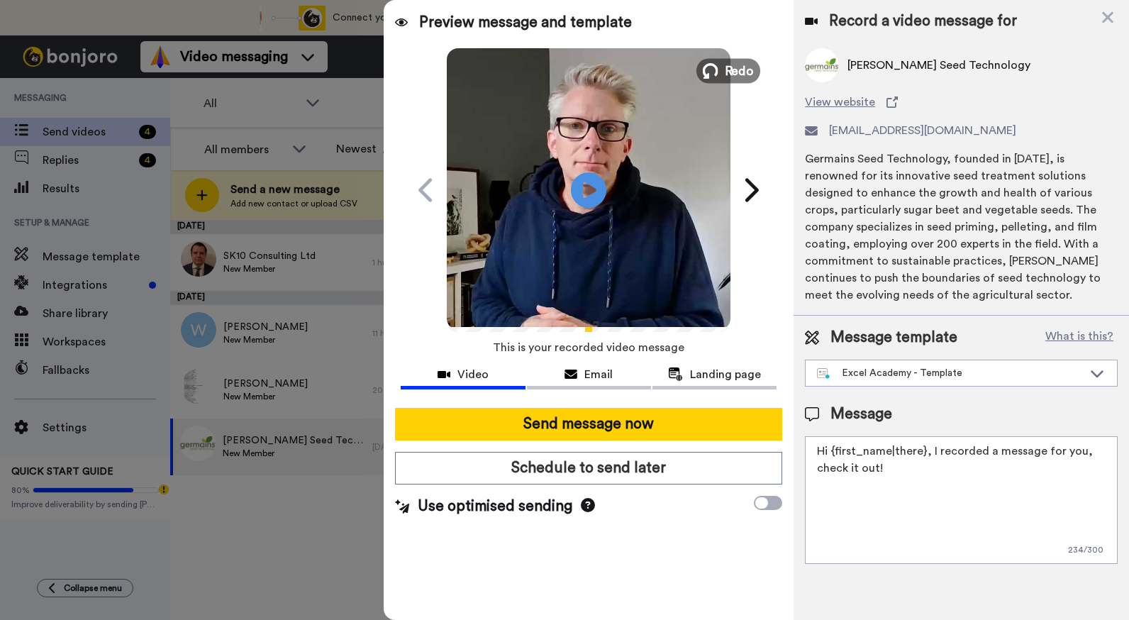
click at [732, 76] on span "Redo" at bounding box center [740, 70] width 30 height 18
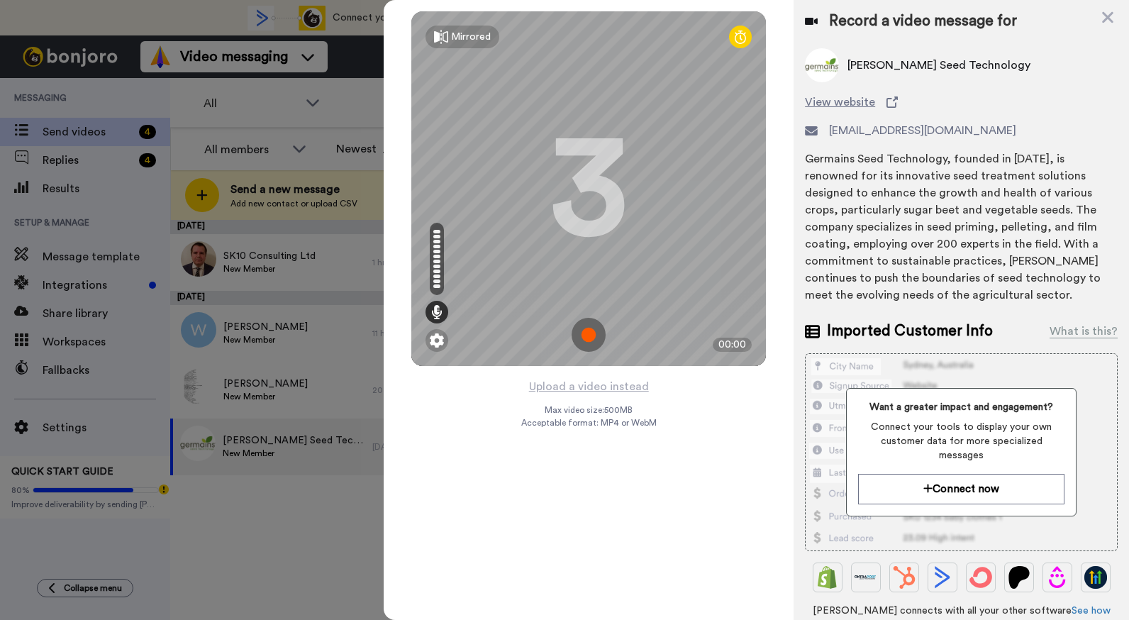
click at [589, 339] on img at bounding box center [589, 335] width 34 height 34
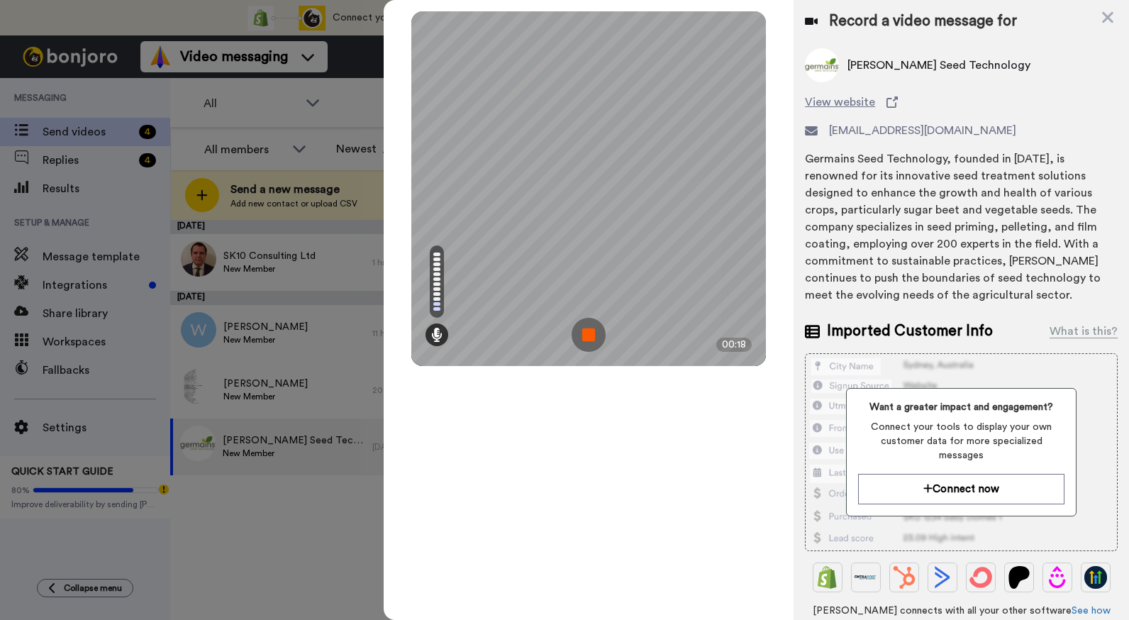
click at [589, 336] on img at bounding box center [589, 335] width 34 height 34
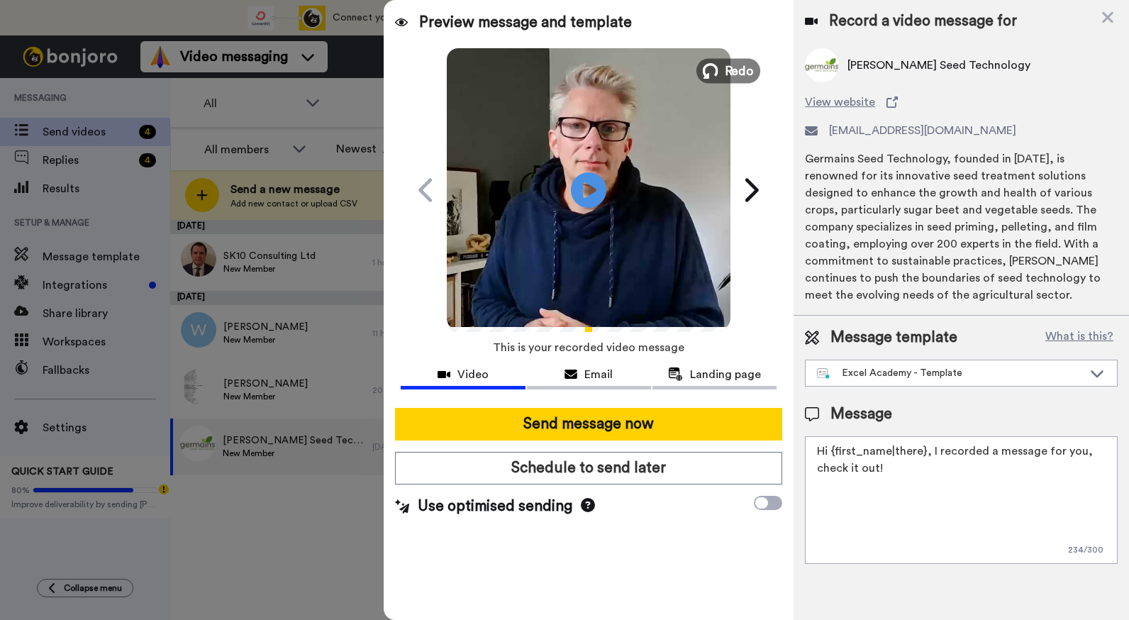
click at [730, 72] on span "Redo" at bounding box center [740, 70] width 30 height 18
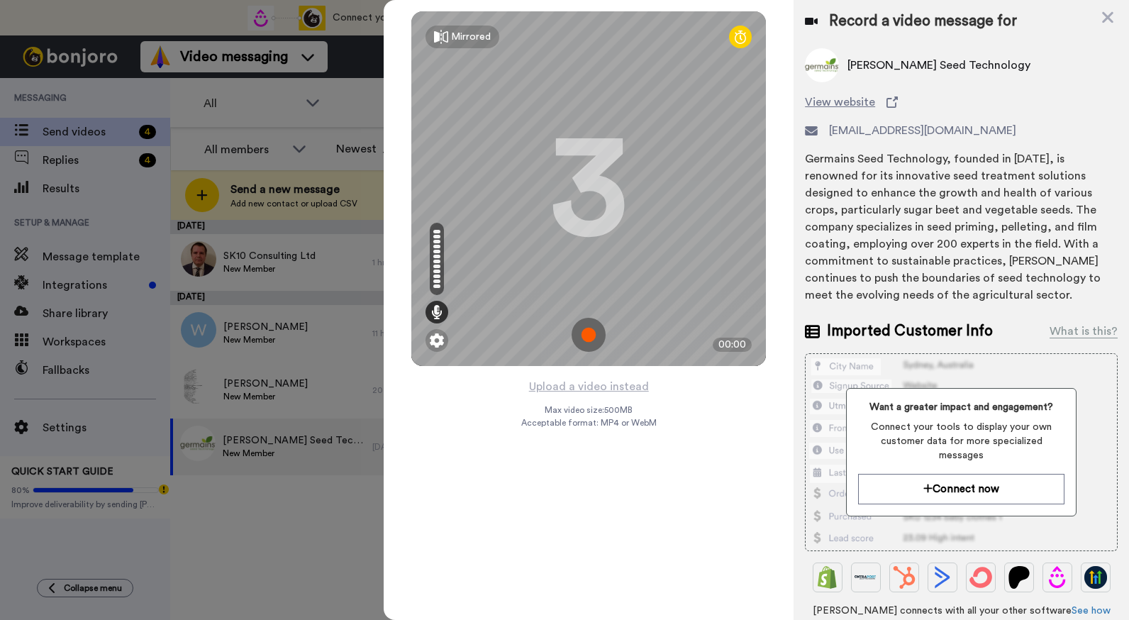
click at [584, 338] on img at bounding box center [589, 335] width 34 height 34
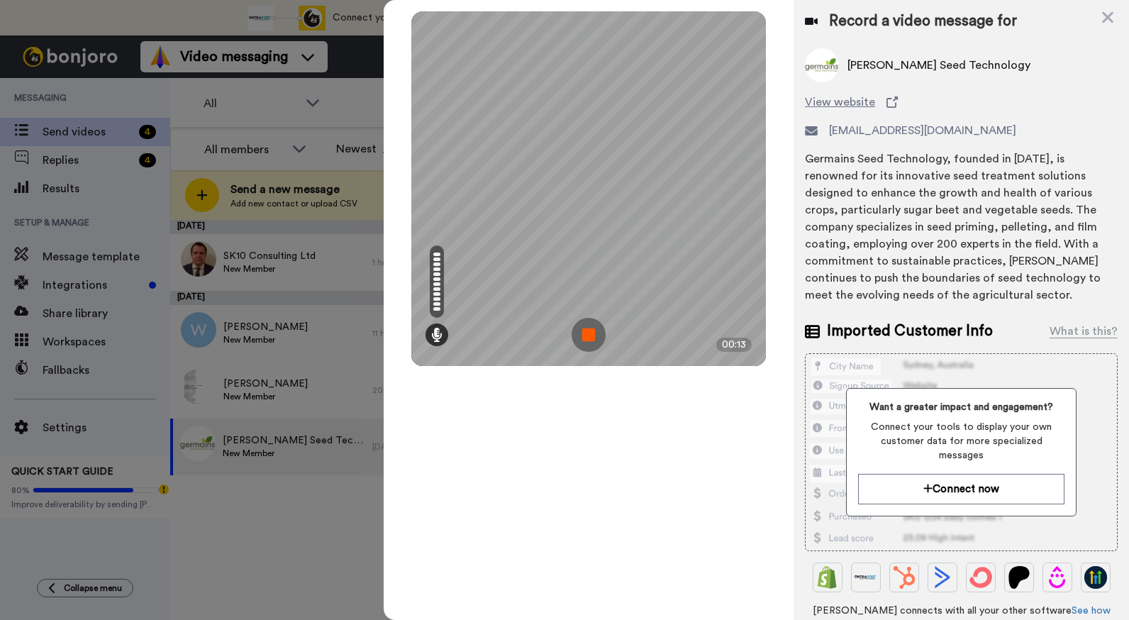
click at [584, 338] on img at bounding box center [589, 335] width 34 height 34
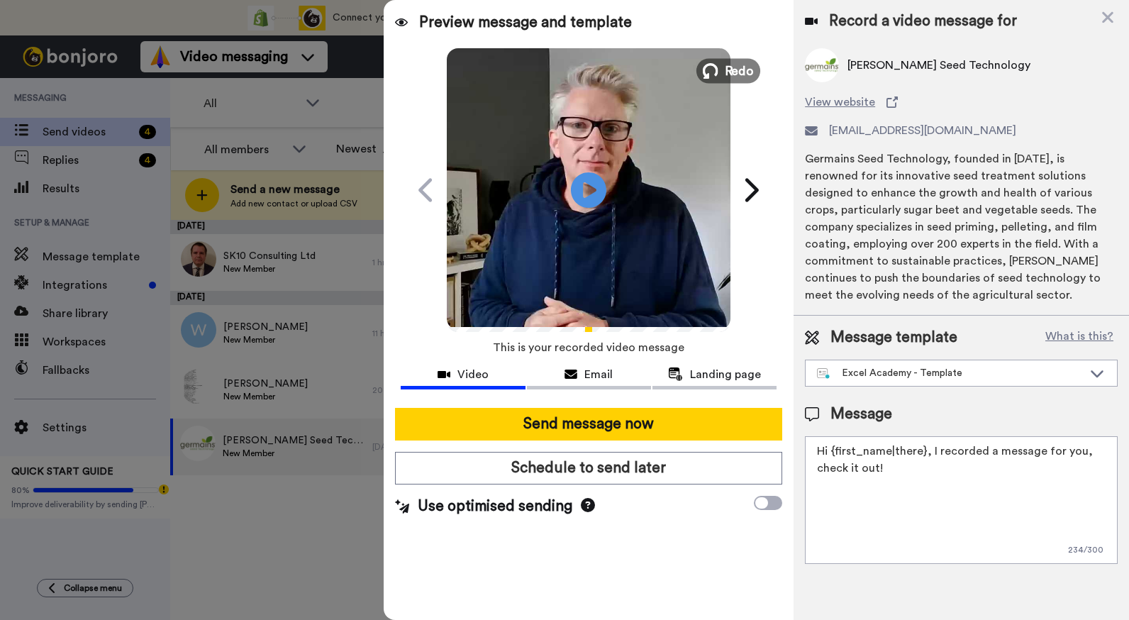
click at [735, 73] on span "Redo" at bounding box center [740, 70] width 30 height 18
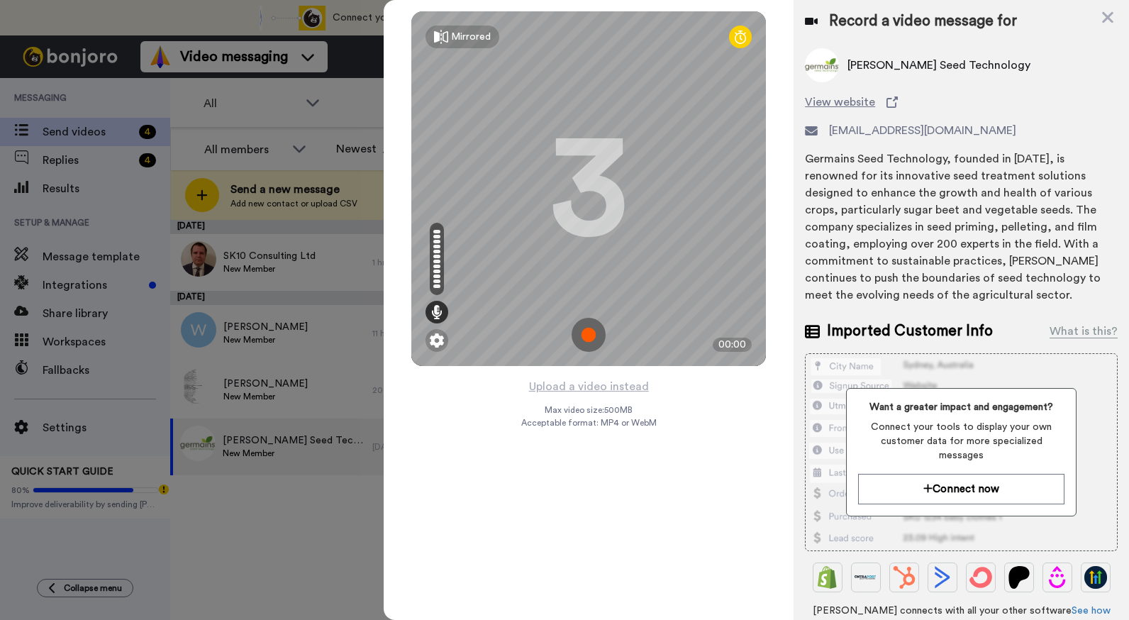
click at [591, 332] on img at bounding box center [589, 335] width 34 height 34
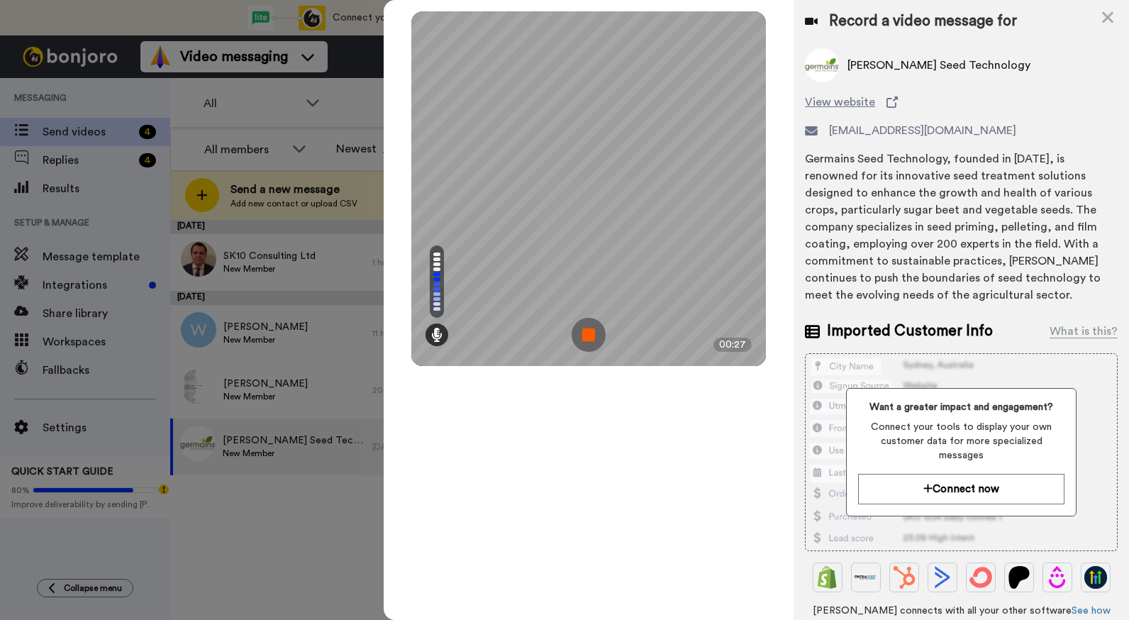
click at [582, 330] on img at bounding box center [589, 335] width 34 height 34
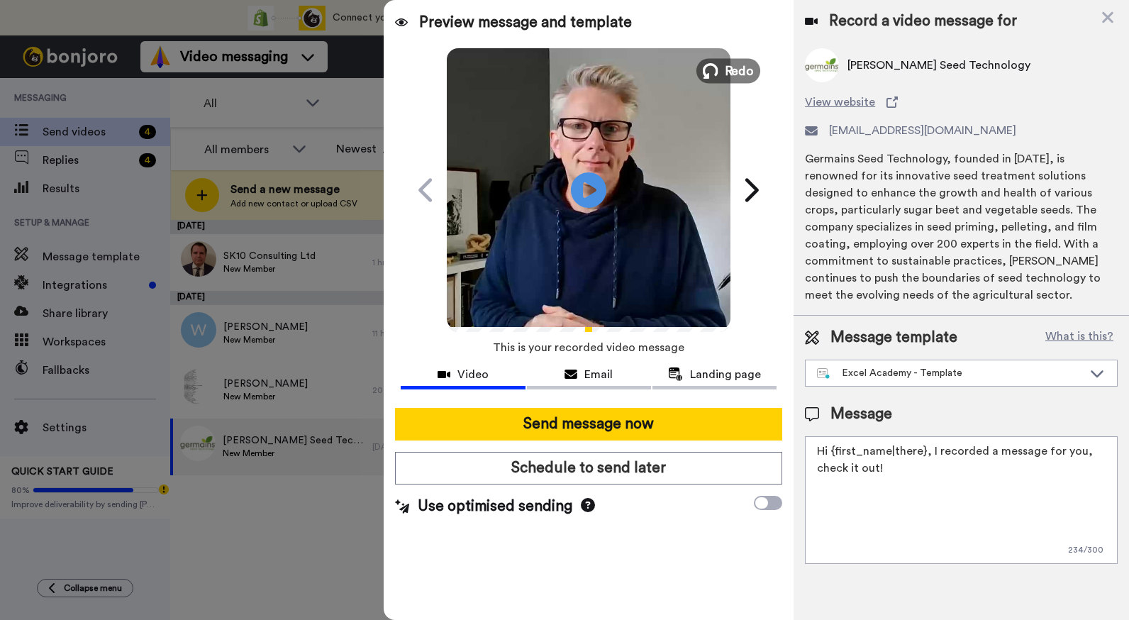
click at [740, 67] on span "Redo" at bounding box center [740, 70] width 30 height 18
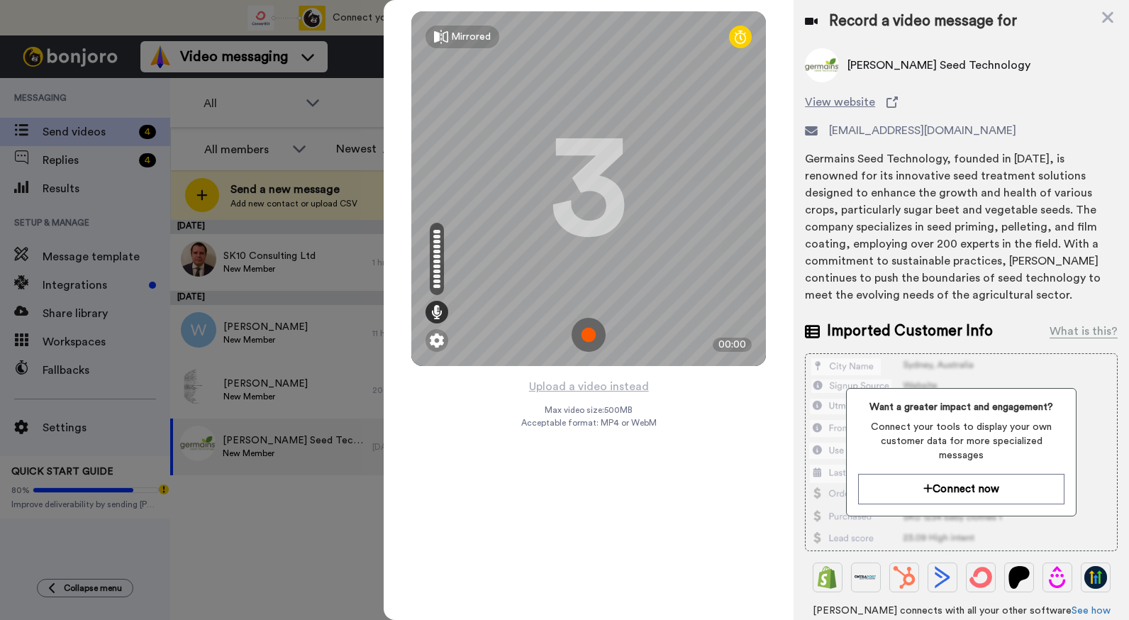
click at [583, 338] on img at bounding box center [589, 335] width 34 height 34
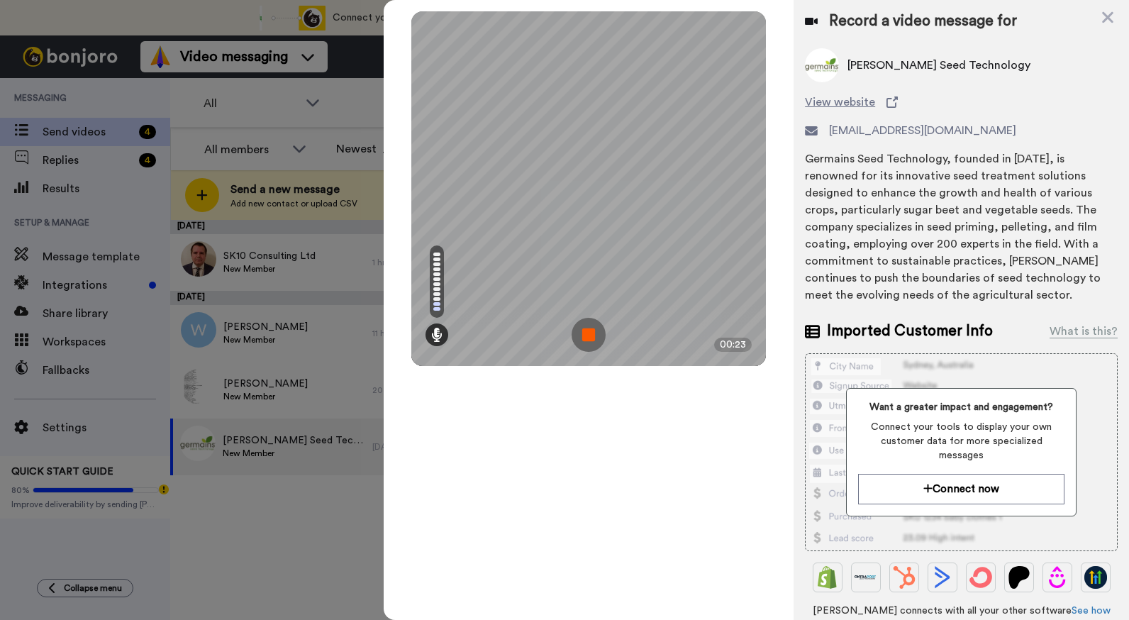
click at [583, 338] on img at bounding box center [589, 335] width 34 height 34
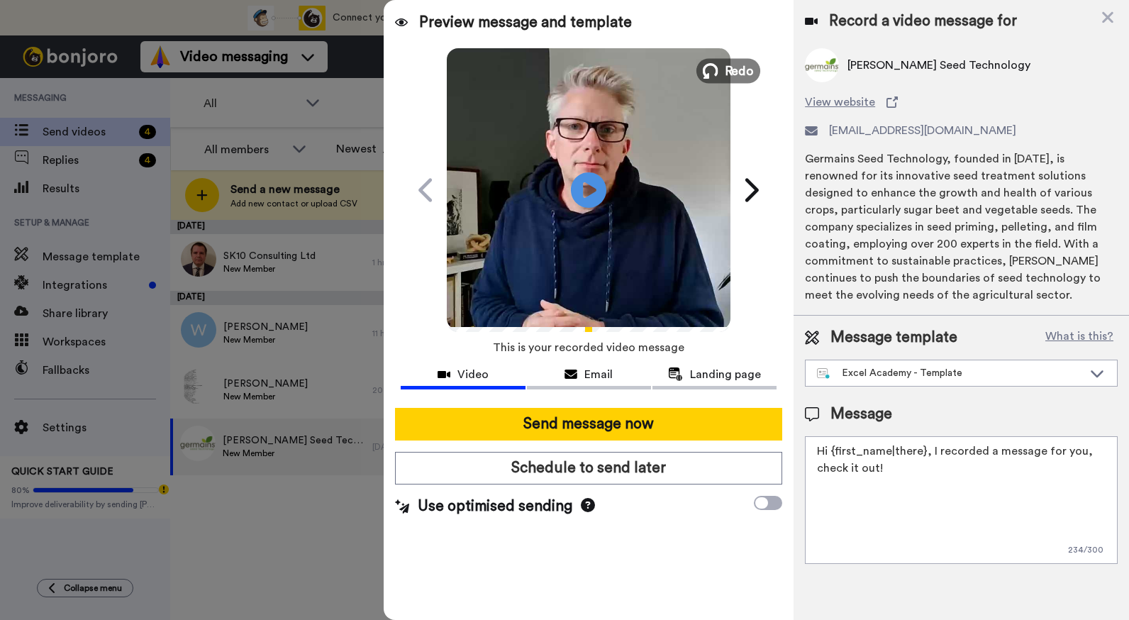
click at [731, 69] on span "Redo" at bounding box center [740, 70] width 30 height 18
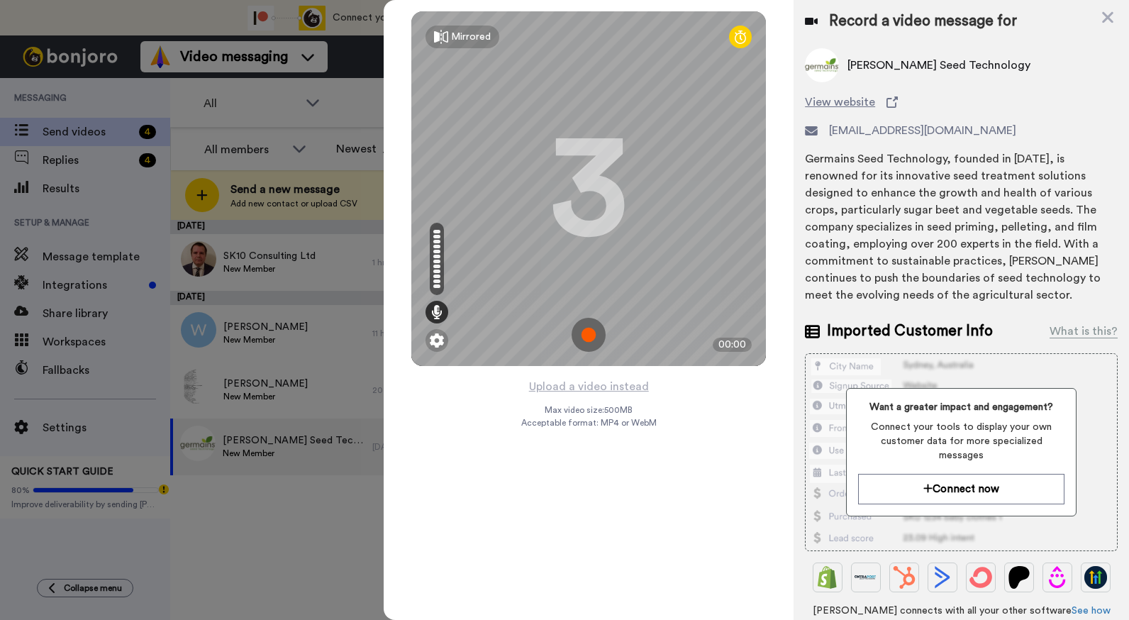
click at [598, 337] on img at bounding box center [589, 335] width 34 height 34
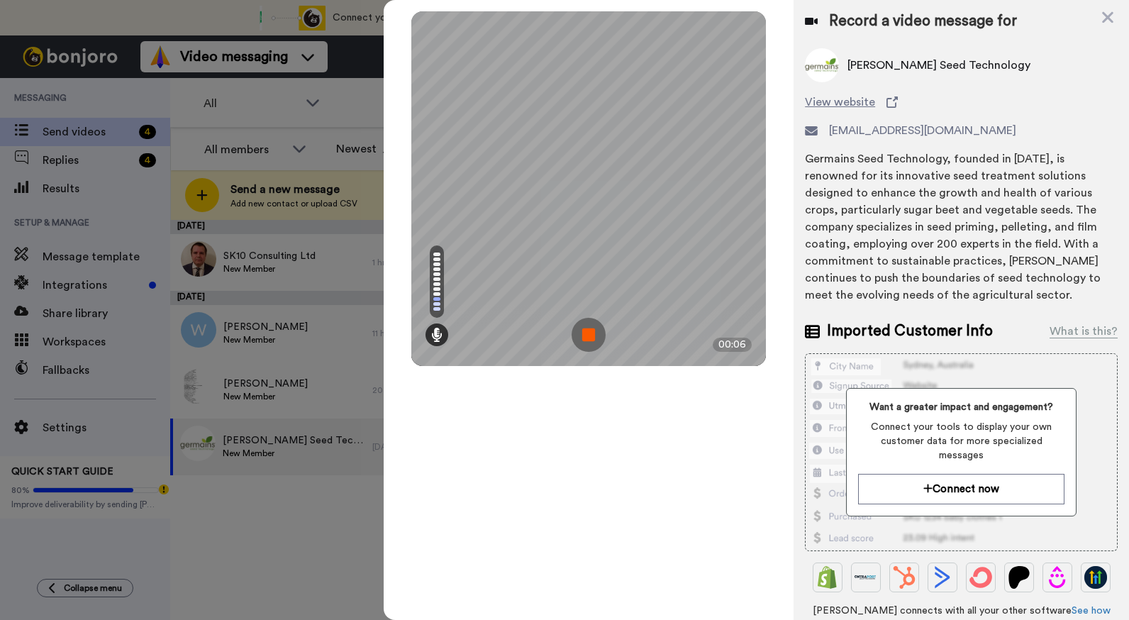
click at [597, 336] on img at bounding box center [589, 335] width 34 height 34
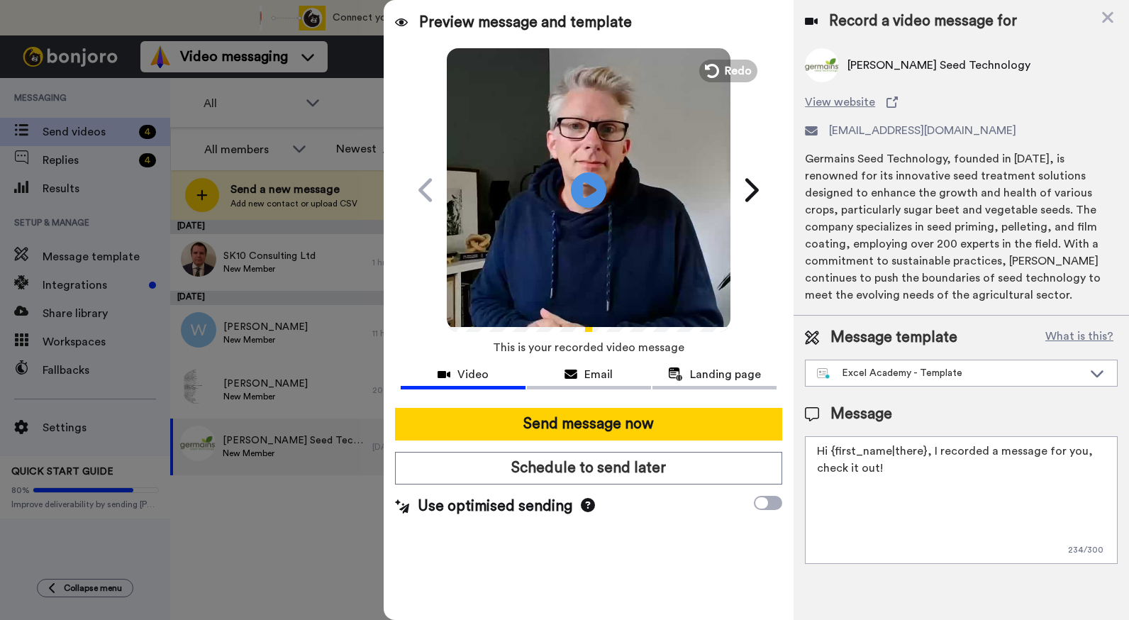
click at [742, 57] on div "Play/Pause" at bounding box center [588, 190] width 355 height 284
click at [742, 67] on span "Redo" at bounding box center [740, 70] width 30 height 18
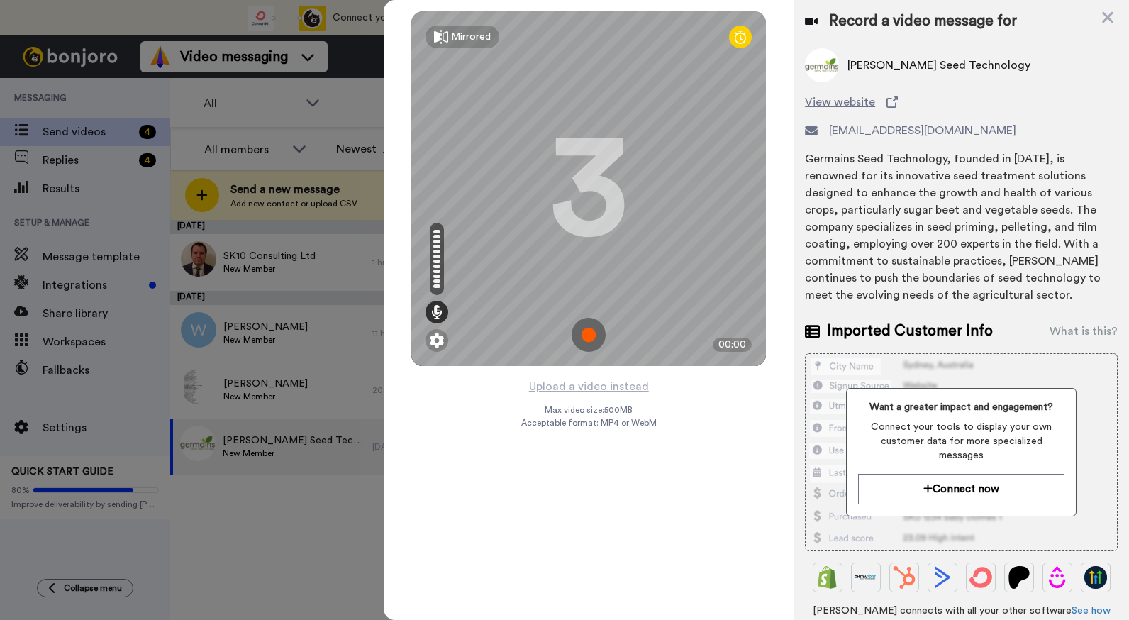
click at [584, 331] on img at bounding box center [589, 335] width 34 height 34
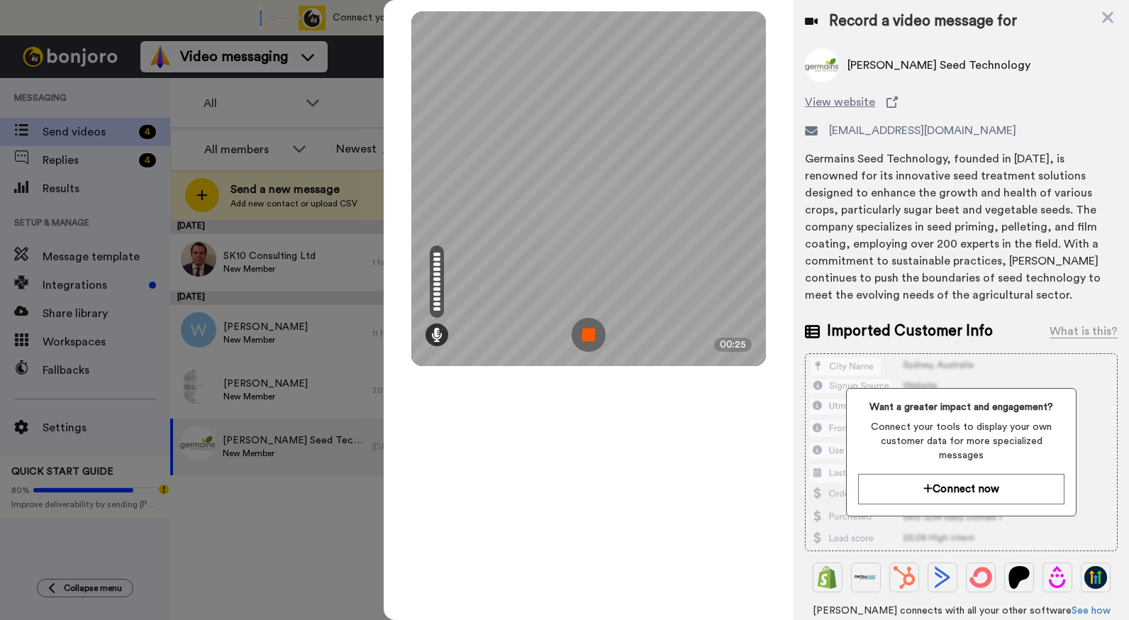
click at [584, 331] on img at bounding box center [589, 335] width 34 height 34
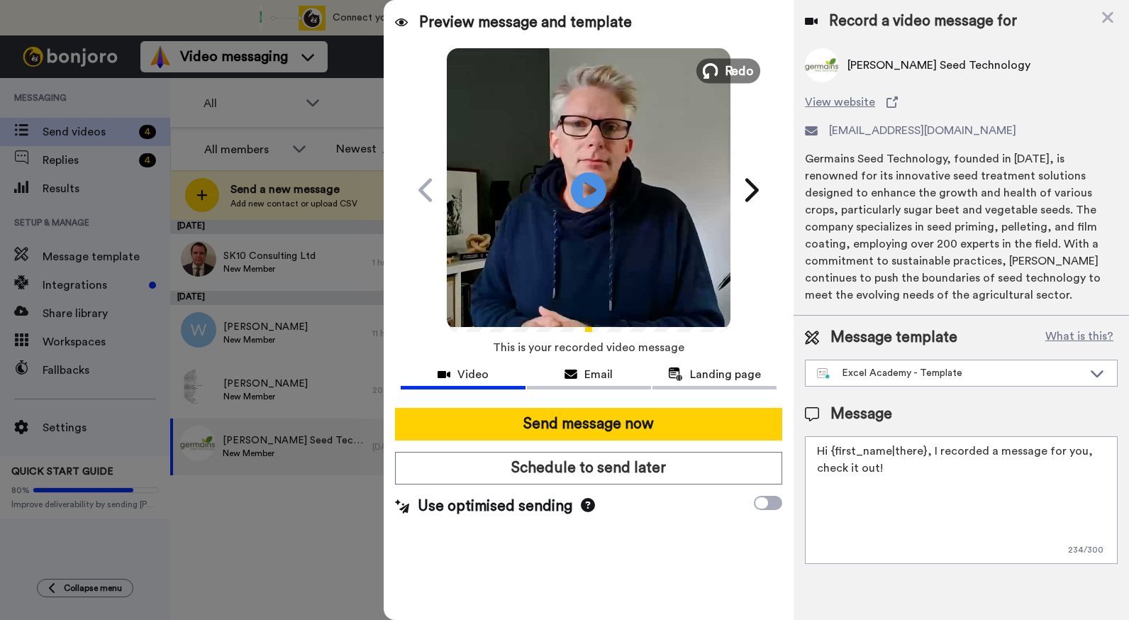
click at [729, 65] on span "Redo" at bounding box center [740, 70] width 30 height 18
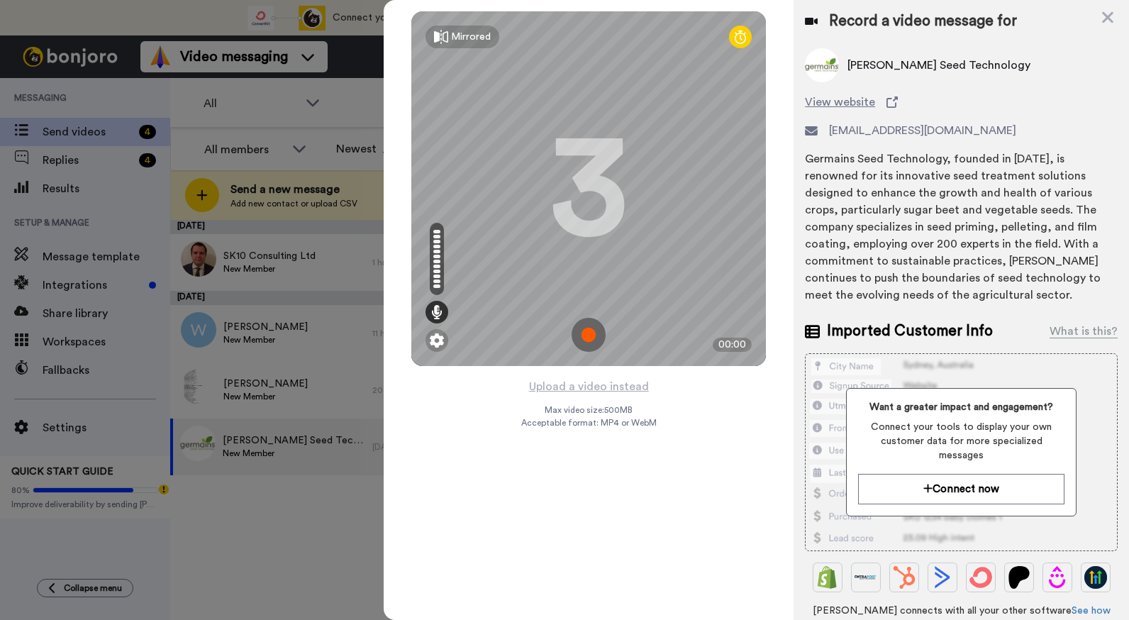
click at [588, 332] on img at bounding box center [589, 335] width 34 height 34
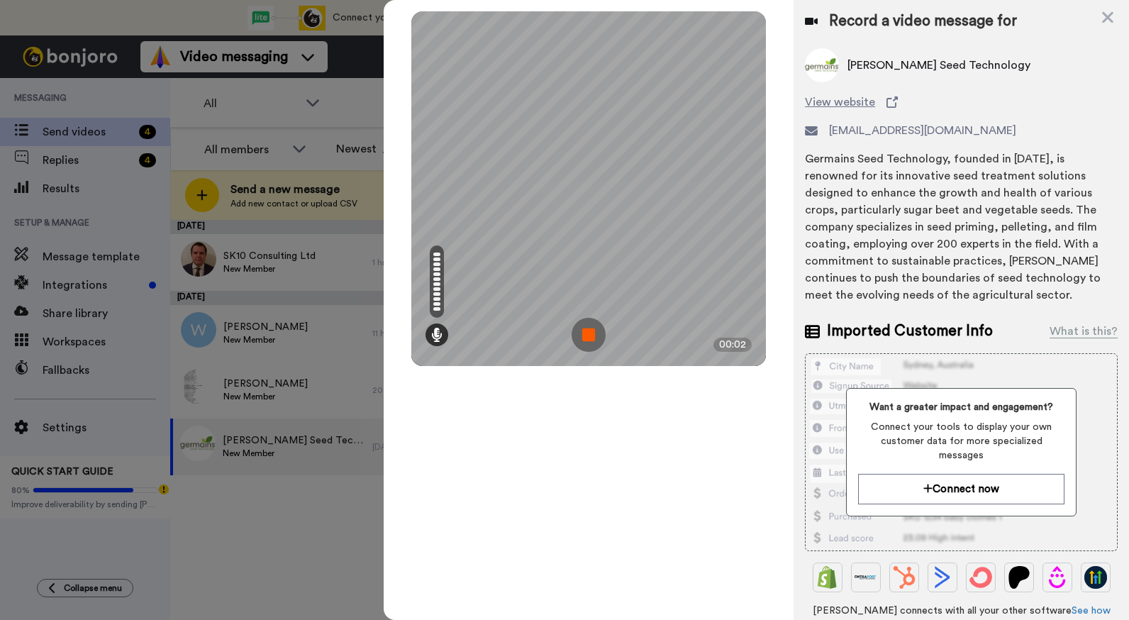
click at [587, 332] on img at bounding box center [589, 335] width 34 height 34
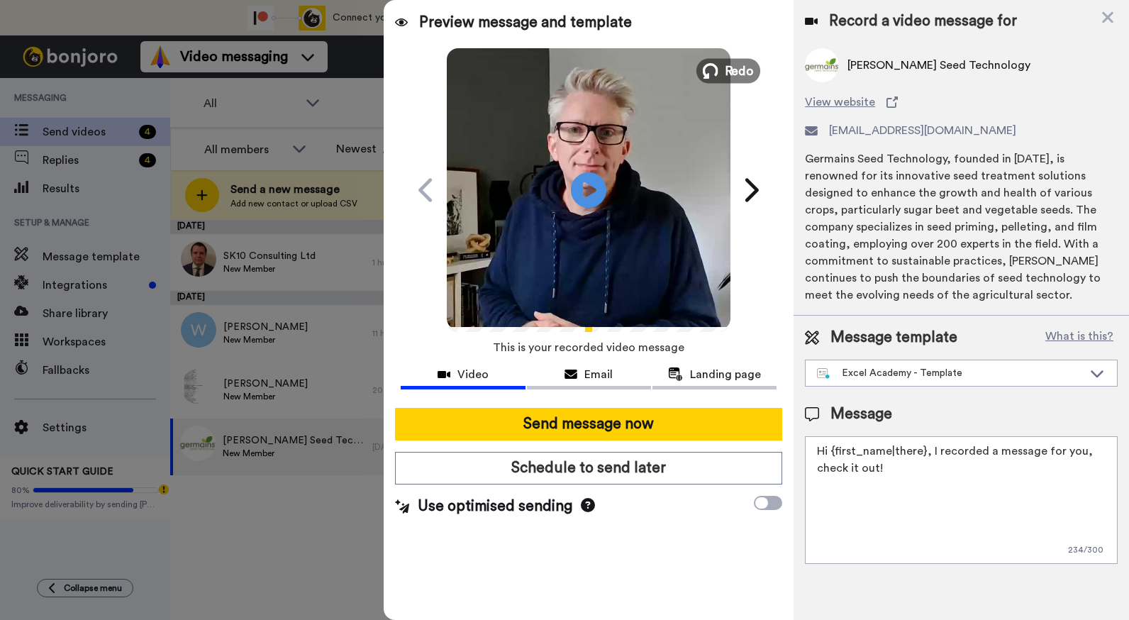
click at [718, 74] on icon at bounding box center [711, 71] width 16 height 16
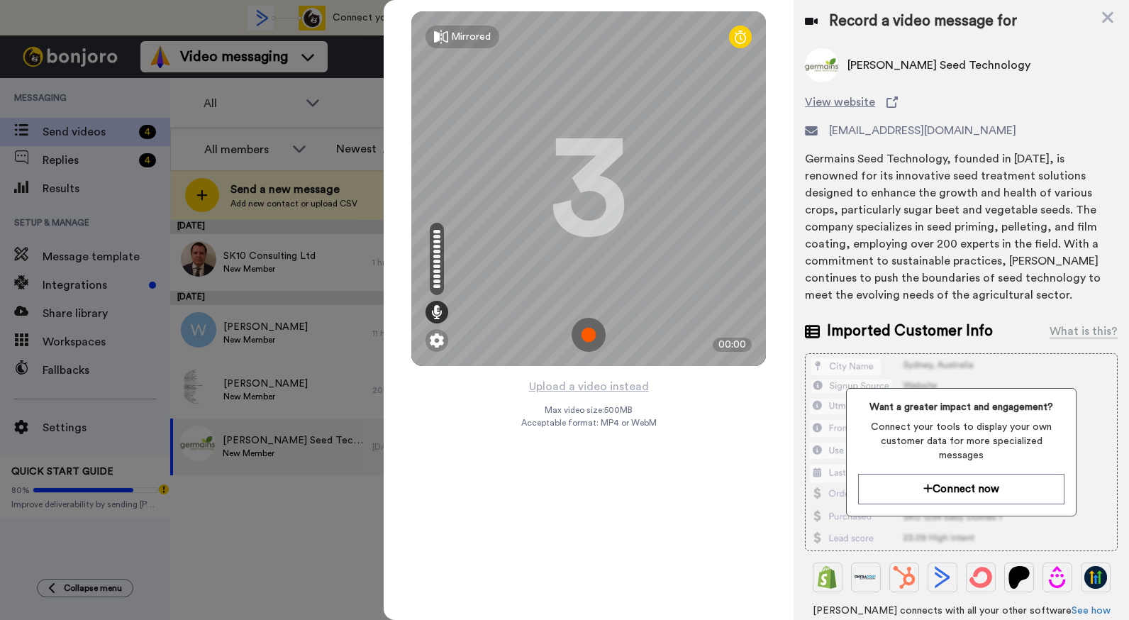
click at [591, 337] on img at bounding box center [589, 335] width 34 height 34
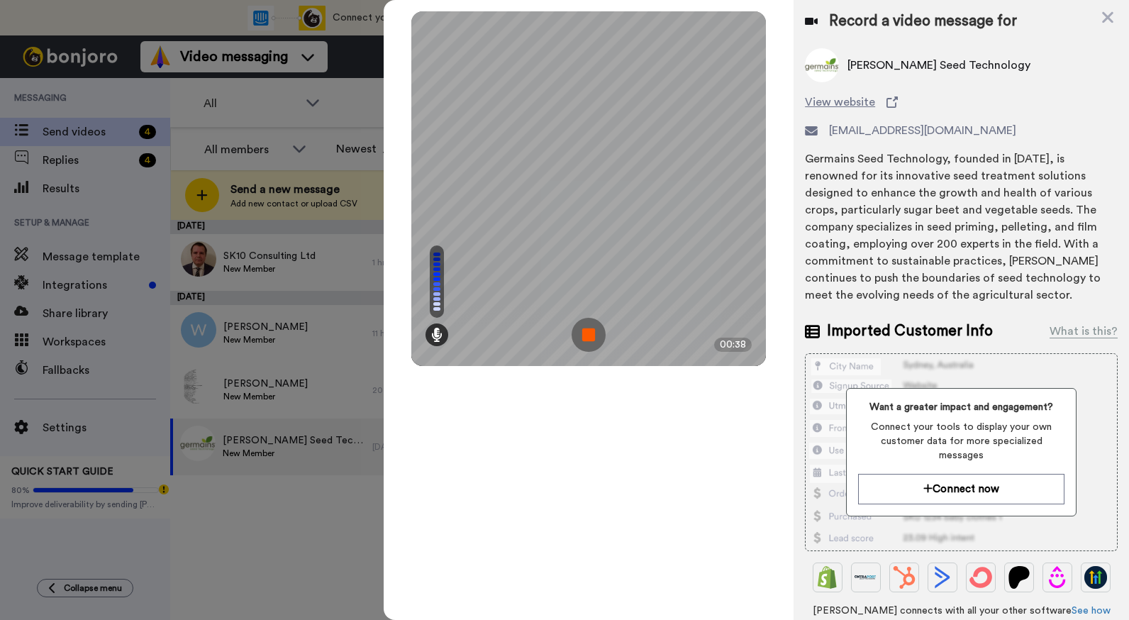
click at [591, 337] on img at bounding box center [589, 335] width 34 height 34
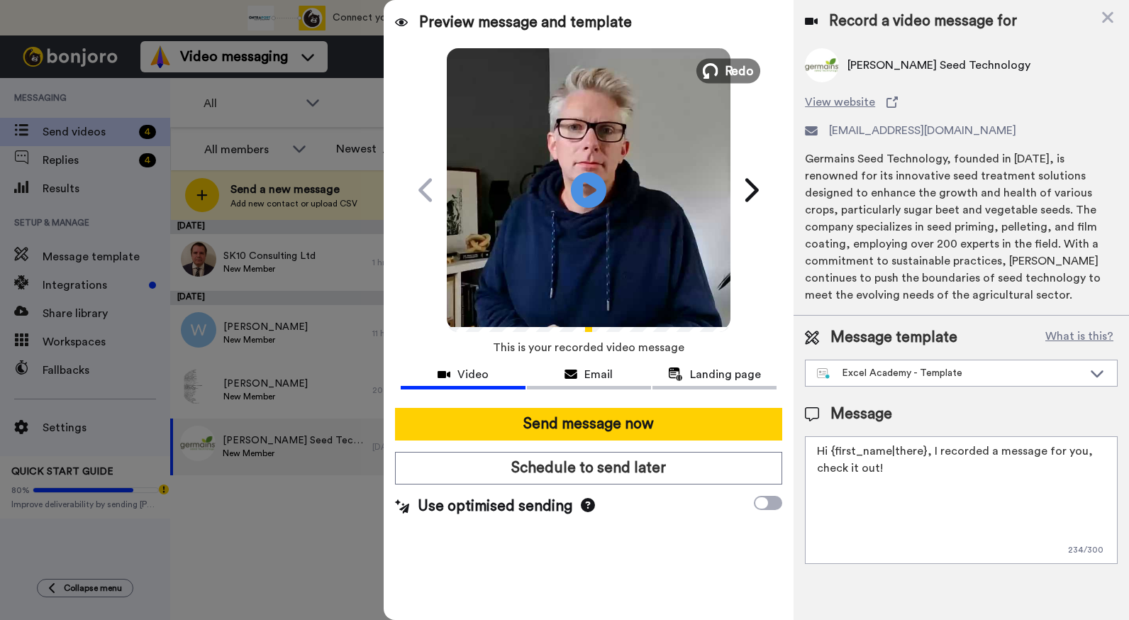
click at [728, 67] on span "Redo" at bounding box center [740, 70] width 30 height 18
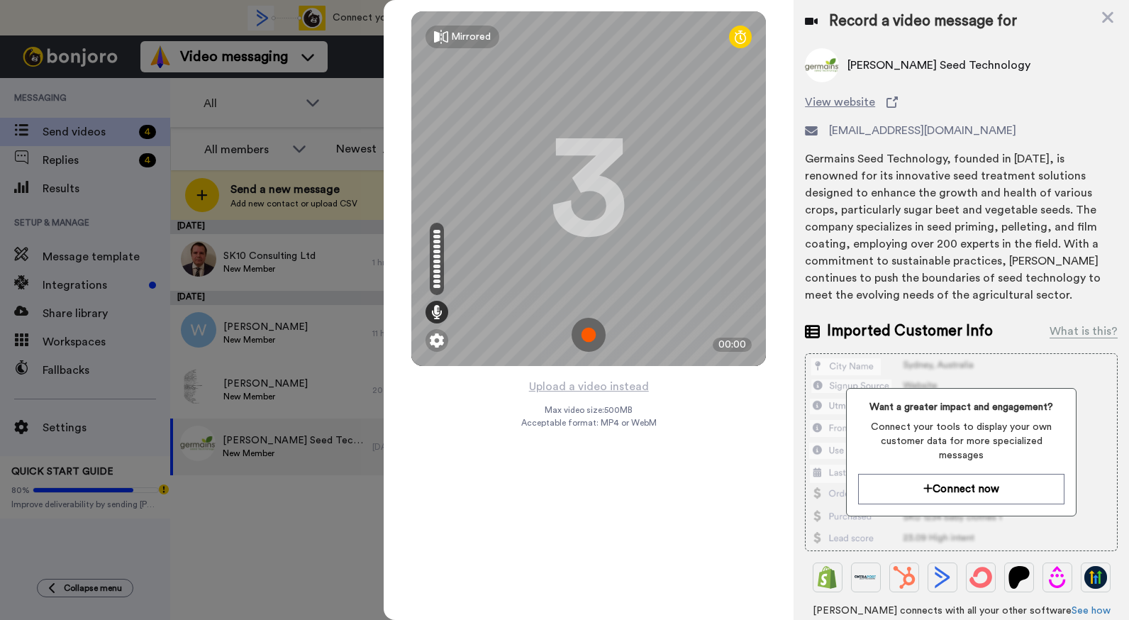
click at [586, 335] on img at bounding box center [589, 335] width 34 height 34
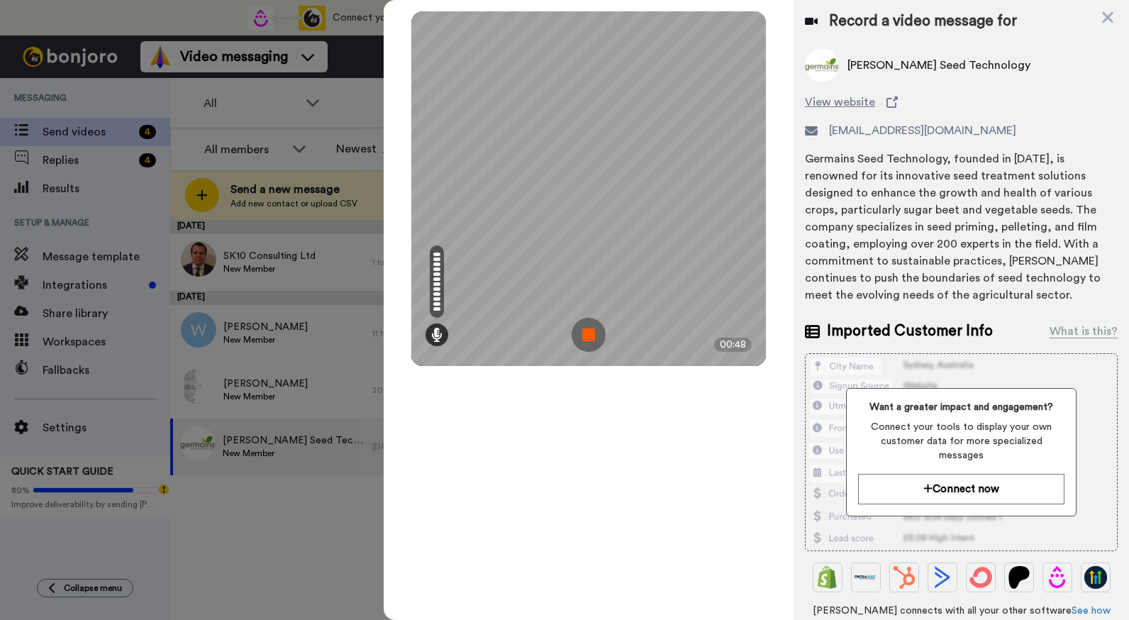
click at [586, 335] on img at bounding box center [589, 335] width 34 height 34
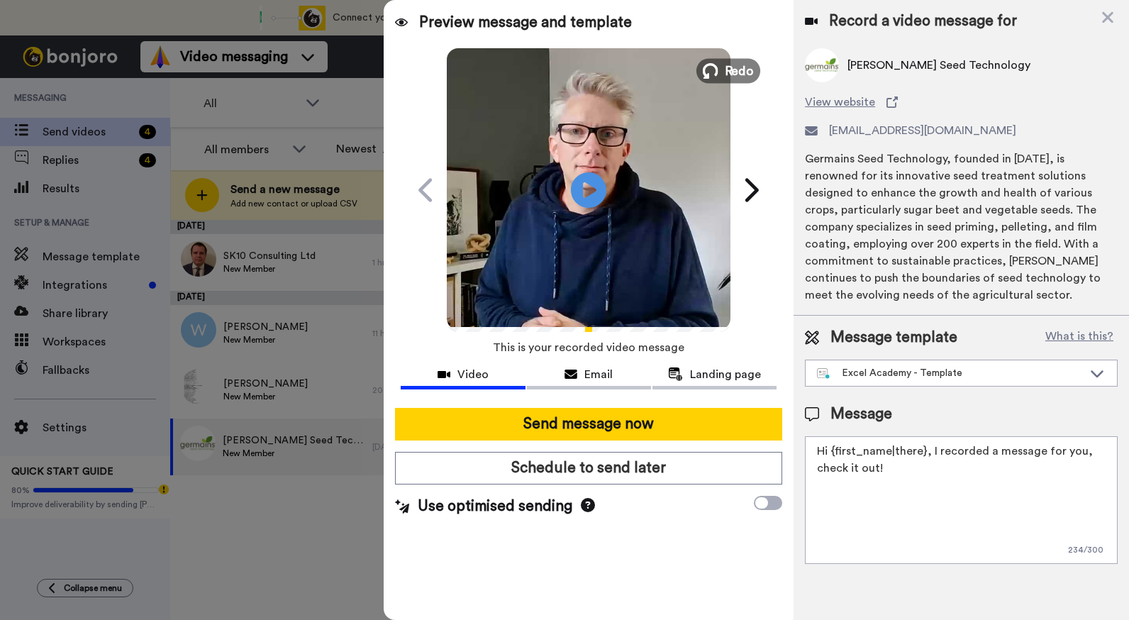
click at [728, 73] on span "Redo" at bounding box center [740, 70] width 30 height 18
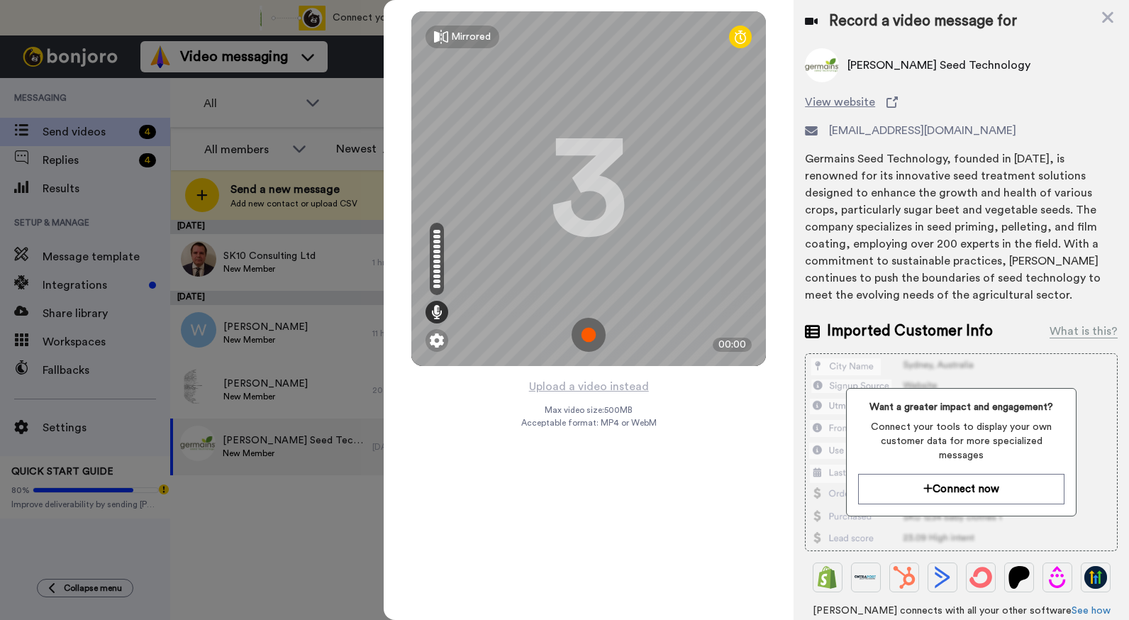
click at [591, 326] on img at bounding box center [589, 335] width 34 height 34
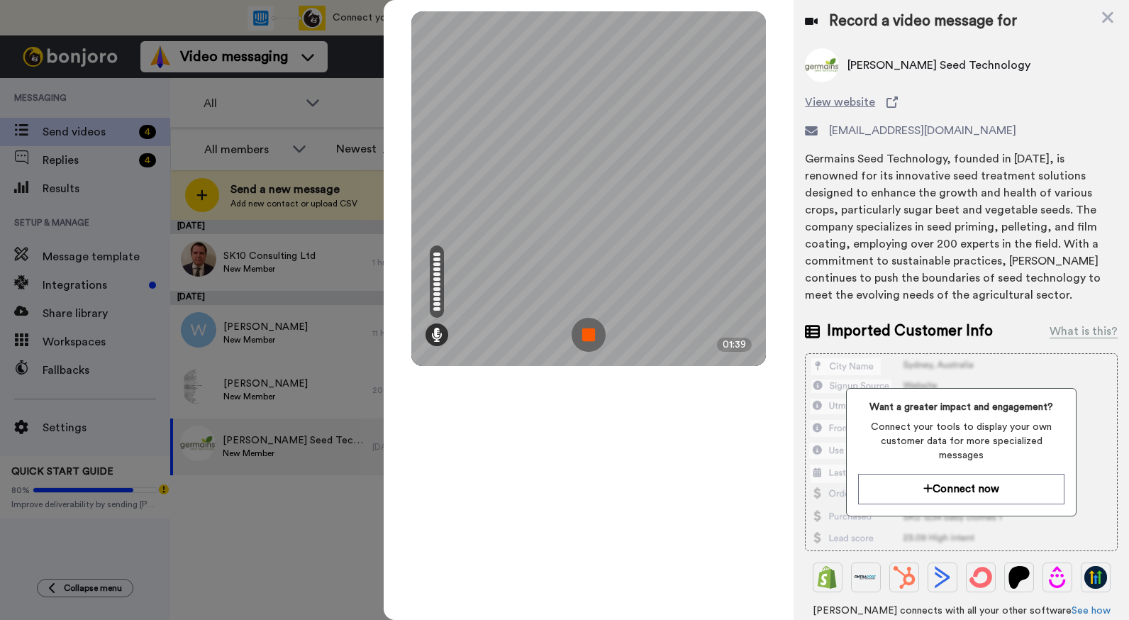
click at [591, 326] on img at bounding box center [589, 335] width 34 height 34
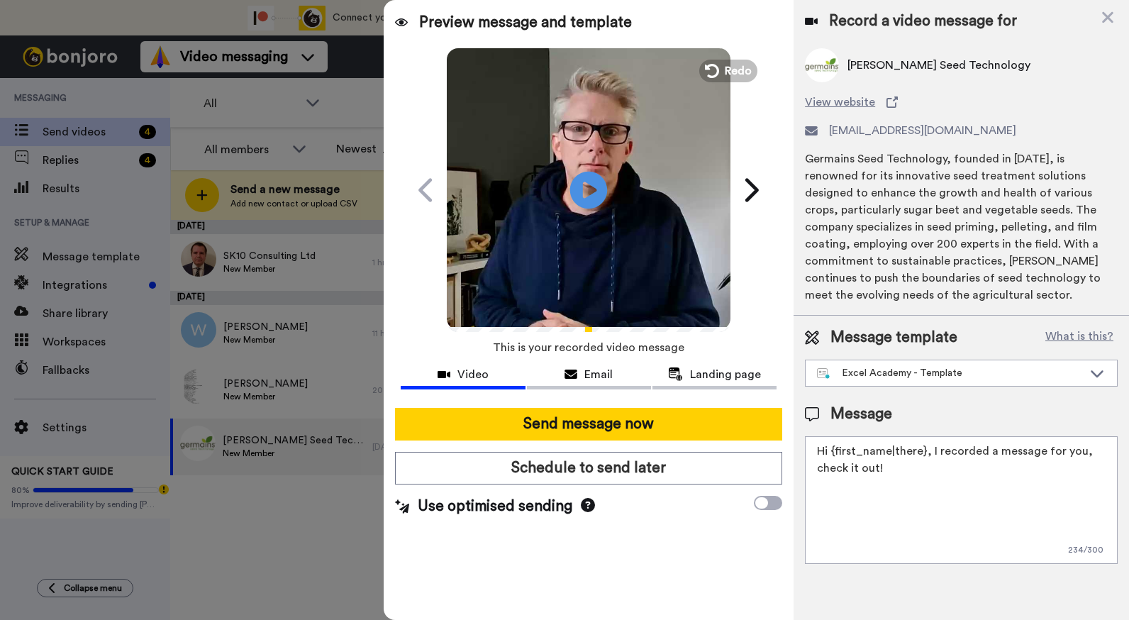
click at [594, 194] on icon at bounding box center [589, 190] width 38 height 38
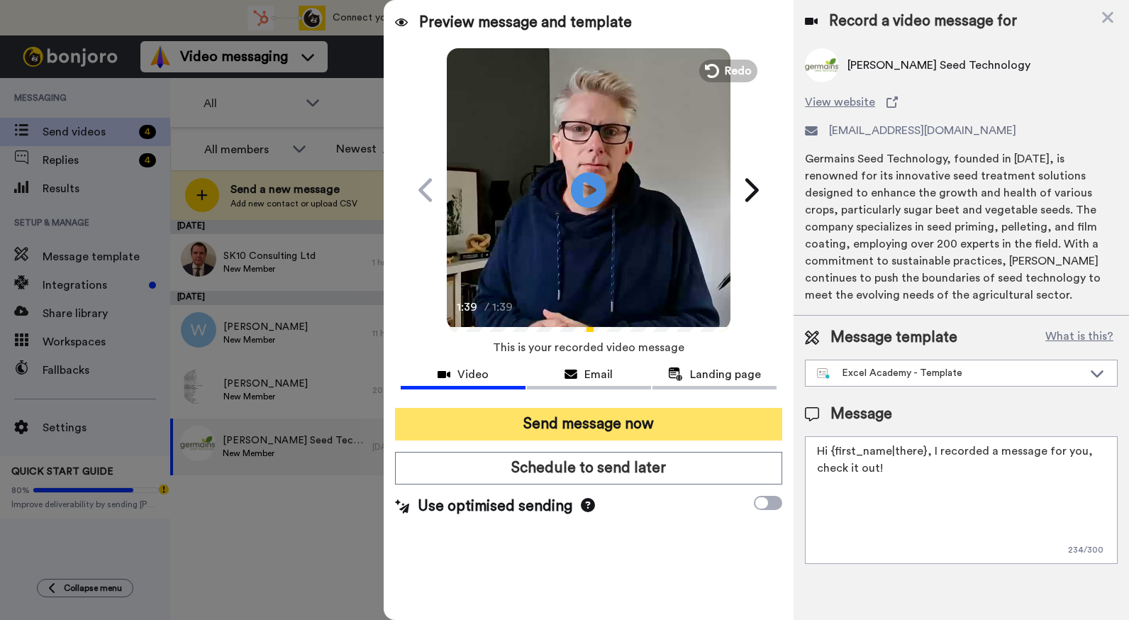
click at [613, 424] on button "Send message now" at bounding box center [588, 424] width 387 height 33
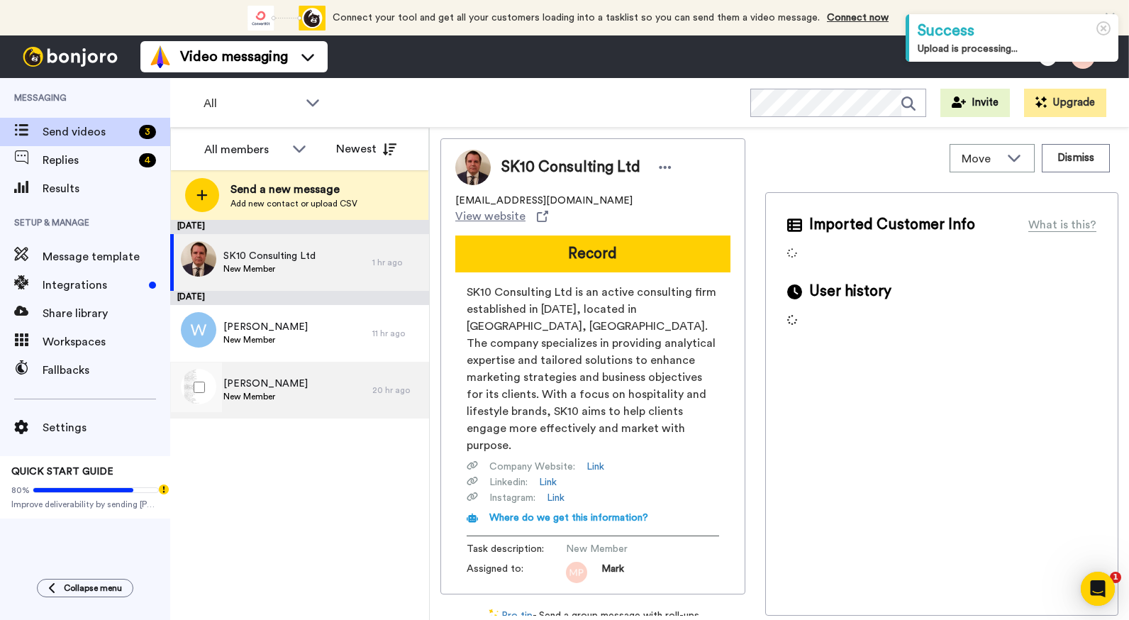
click at [261, 401] on span "New Member" at bounding box center [265, 396] width 84 height 11
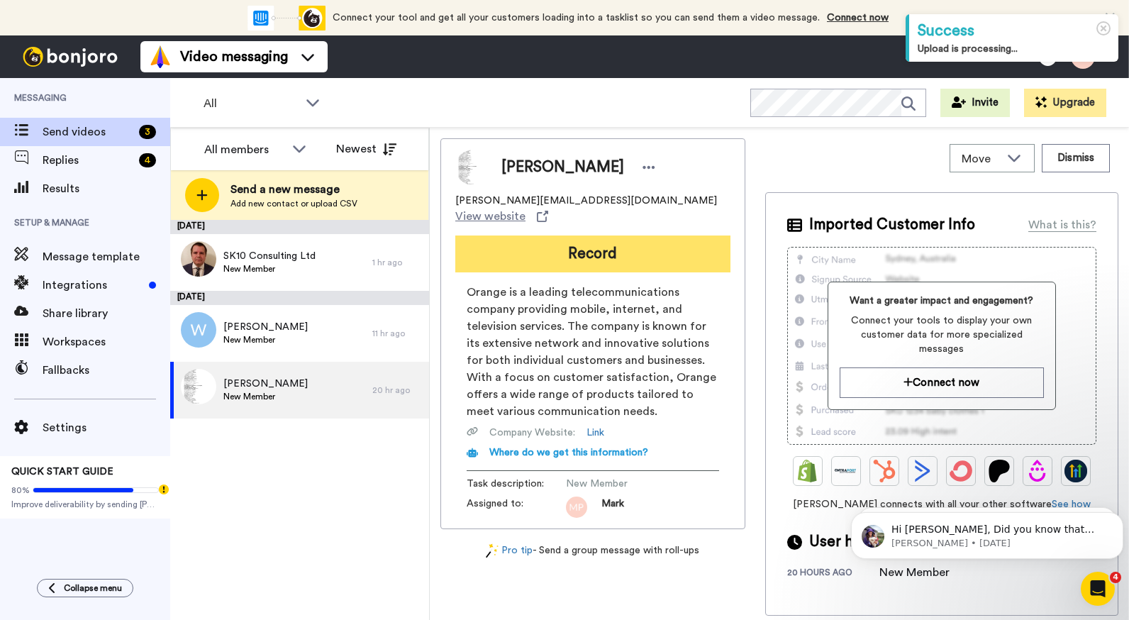
click at [600, 235] on button "Record" at bounding box center [592, 253] width 275 height 37
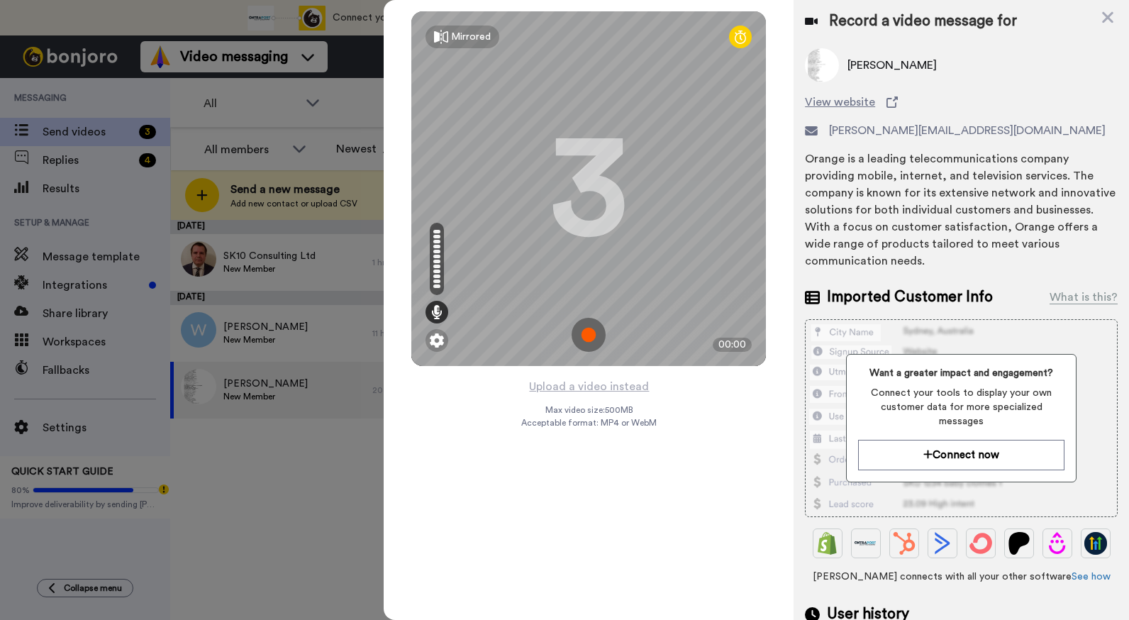
click at [582, 331] on img at bounding box center [589, 335] width 34 height 34
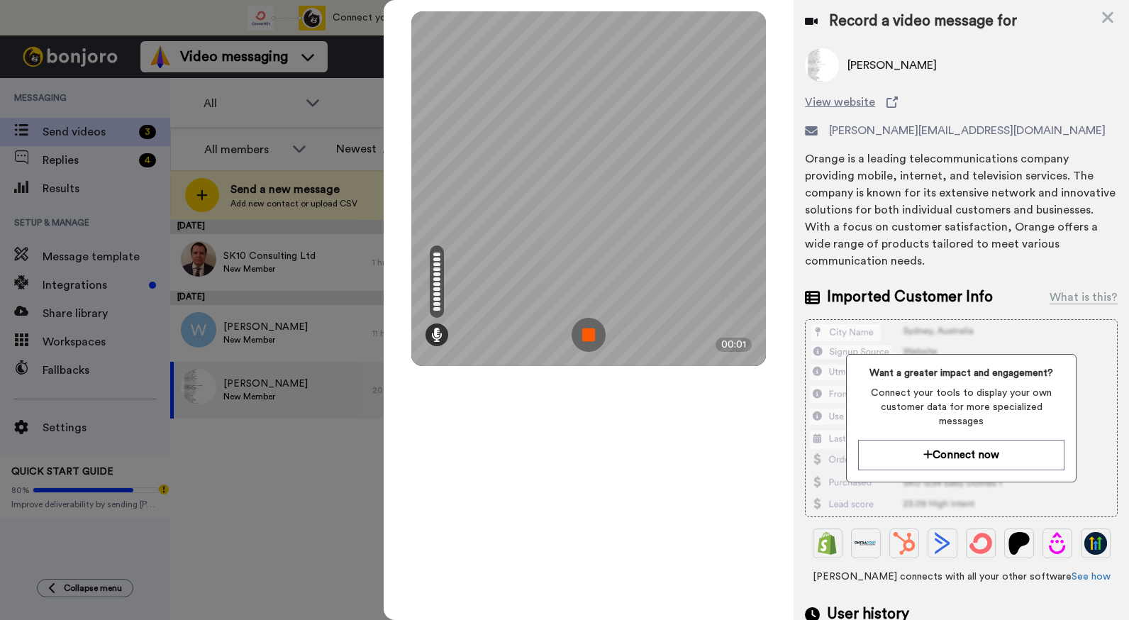
click at [582, 331] on img at bounding box center [589, 335] width 34 height 34
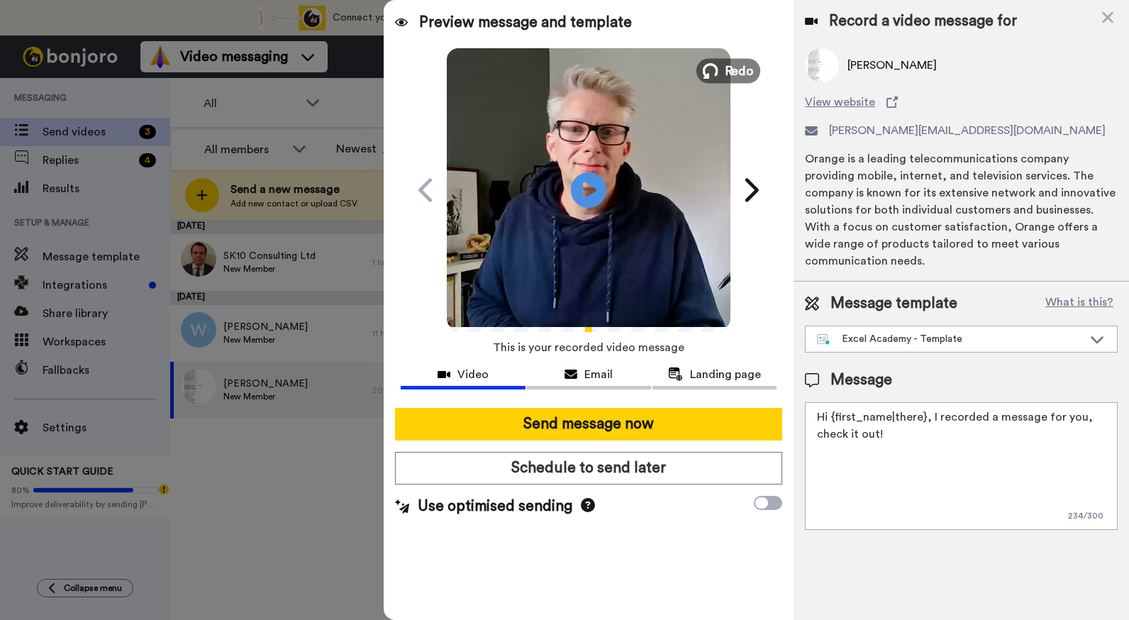
click at [750, 64] on span "Redo" at bounding box center [740, 70] width 30 height 18
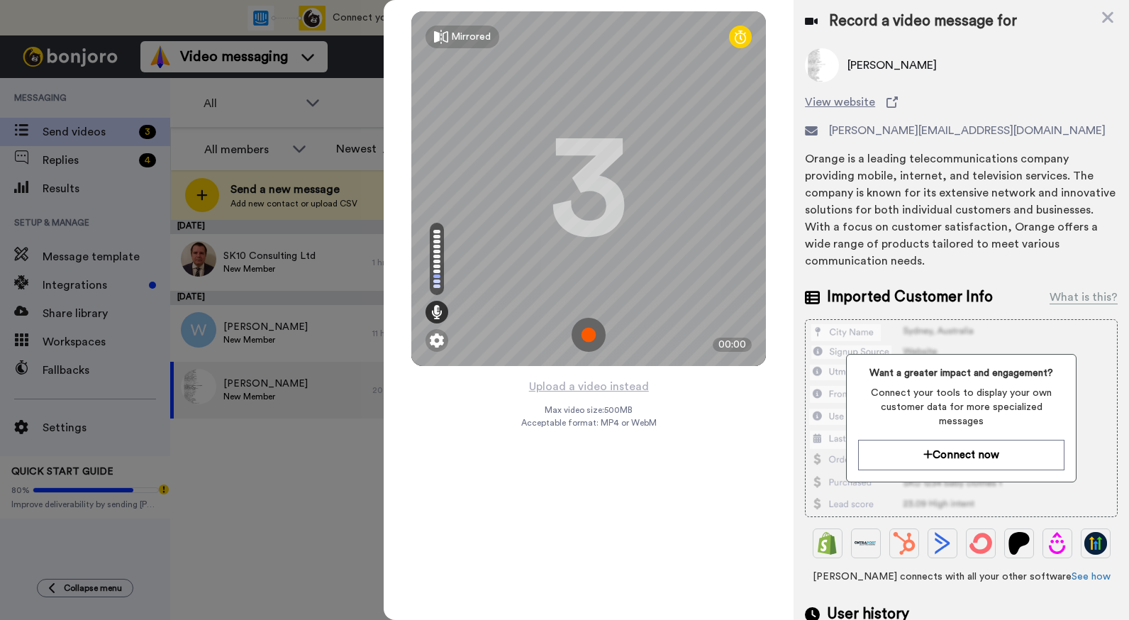
click at [583, 340] on img at bounding box center [589, 335] width 34 height 34
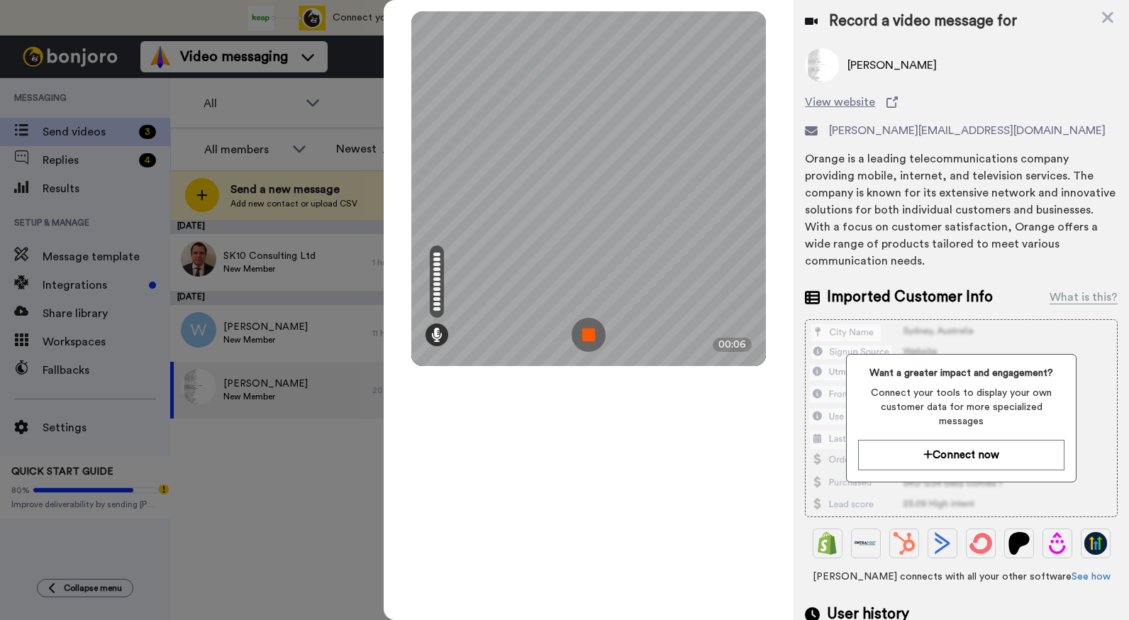
click at [583, 340] on img at bounding box center [589, 335] width 34 height 34
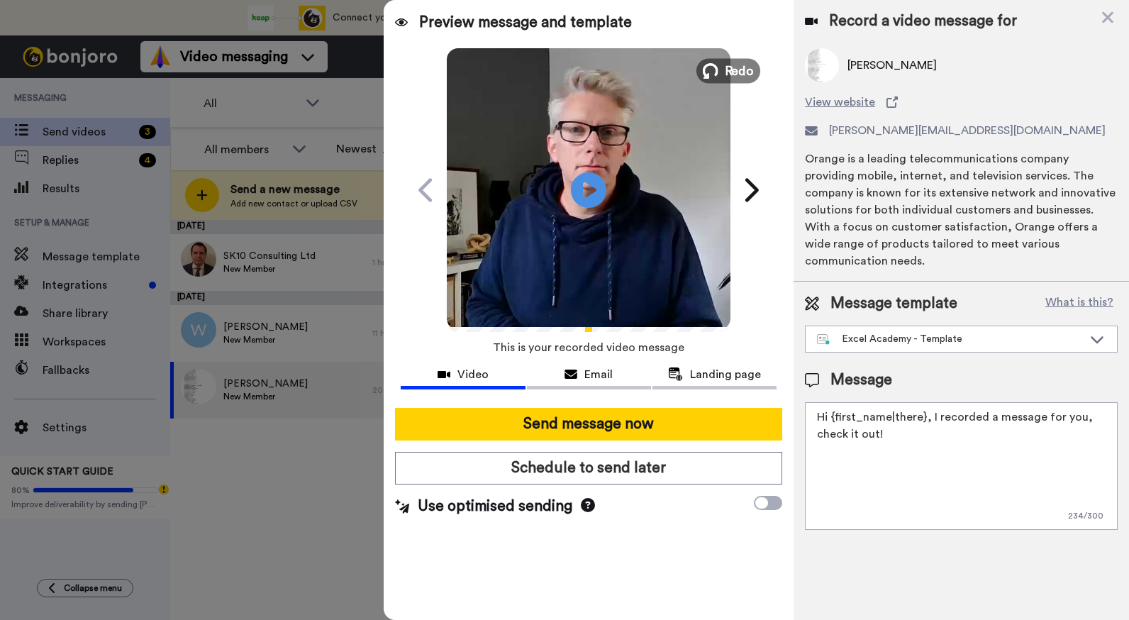
click at [746, 65] on span "Redo" at bounding box center [740, 70] width 30 height 18
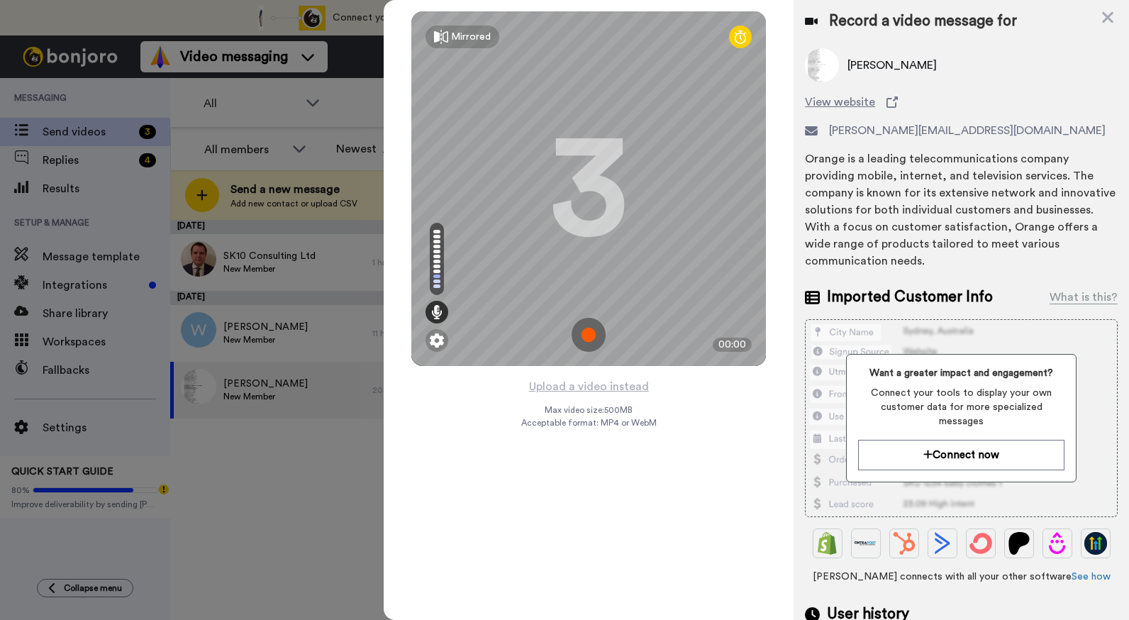
click at [593, 341] on img at bounding box center [589, 335] width 34 height 34
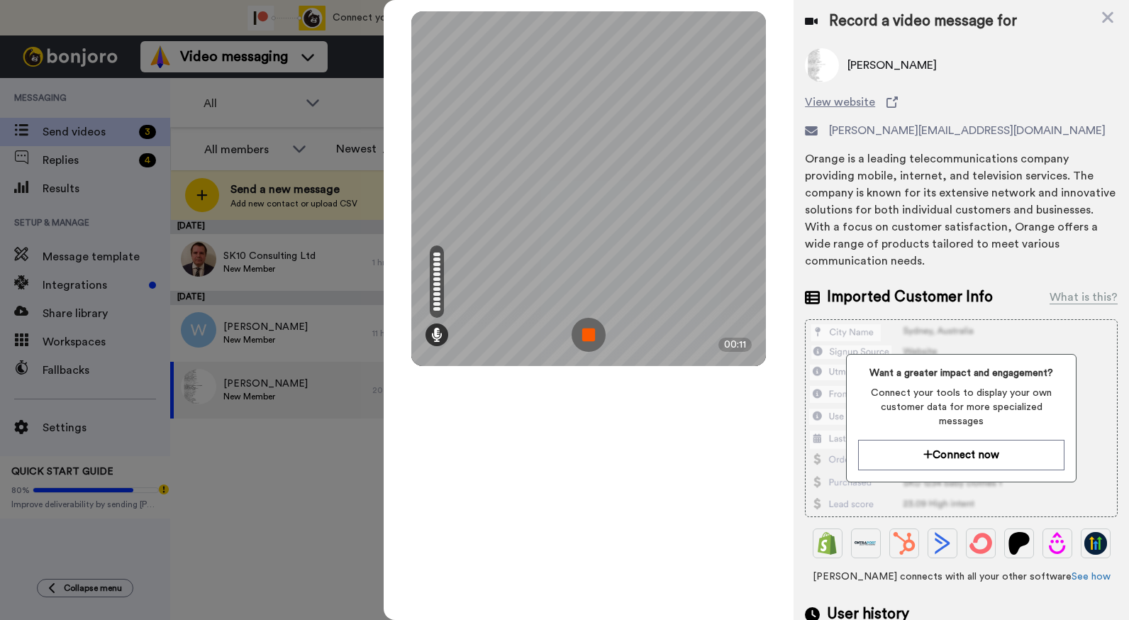
click at [592, 340] on img at bounding box center [589, 335] width 34 height 34
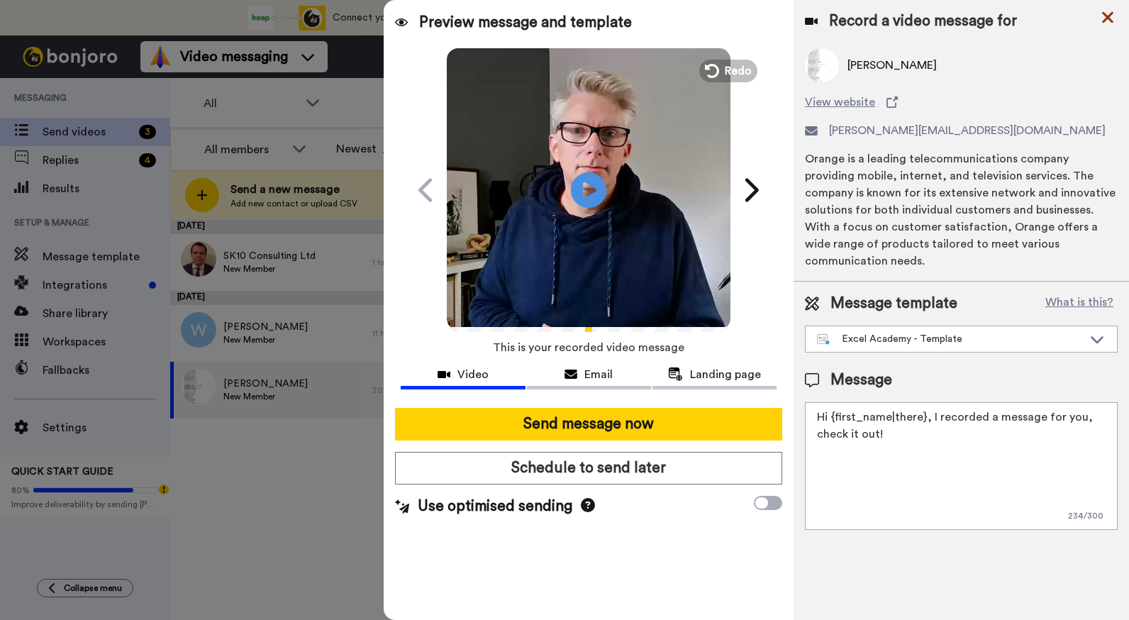
click at [1113, 17] on icon at bounding box center [1108, 18] width 14 height 18
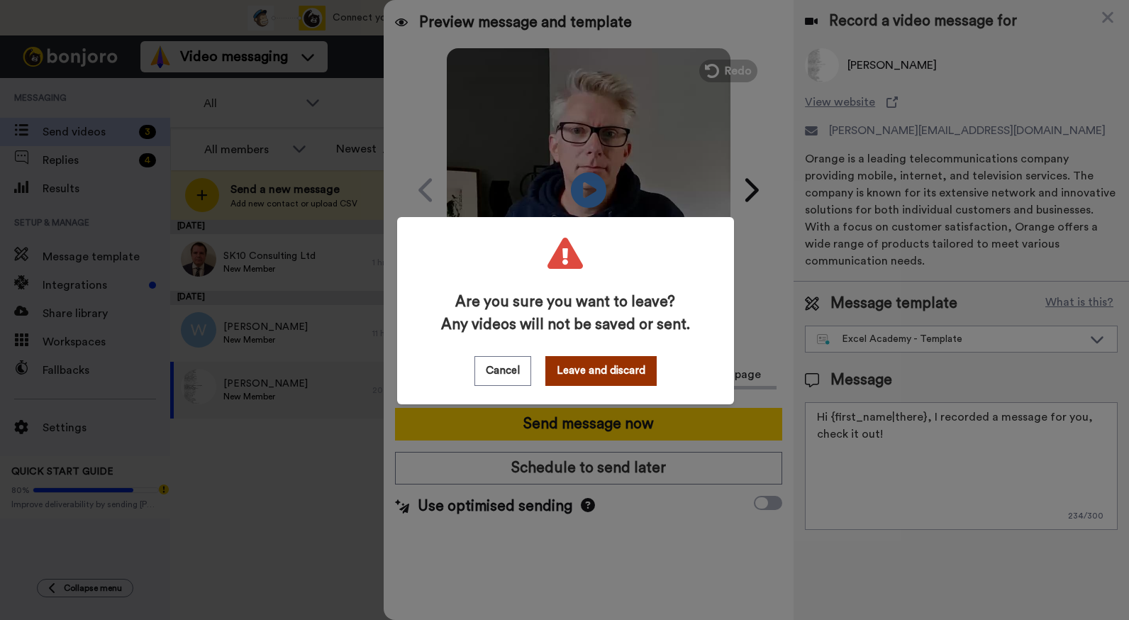
click at [589, 373] on button "Leave and discard" at bounding box center [600, 371] width 111 height 30
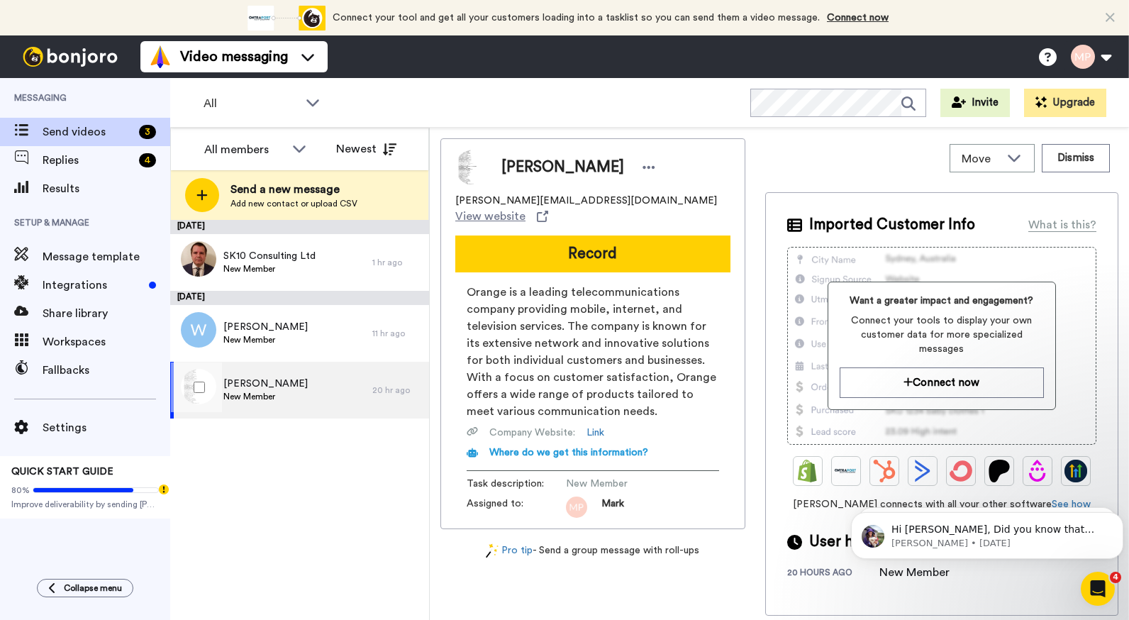
click at [255, 391] on span "New Member" at bounding box center [265, 396] width 84 height 11
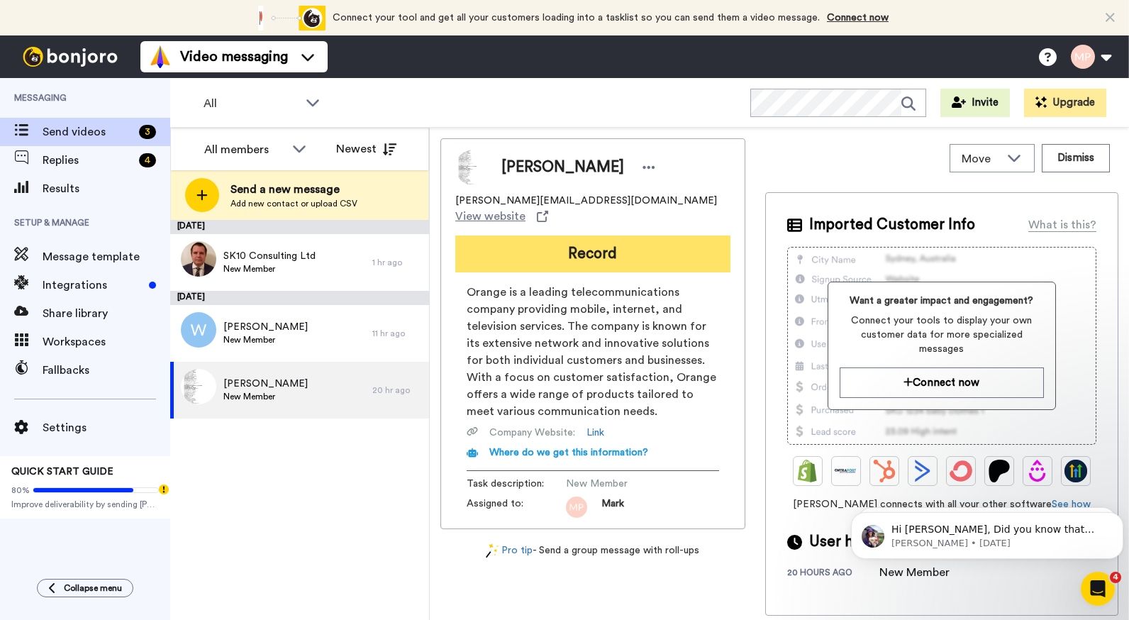
click at [549, 235] on button "Record" at bounding box center [592, 253] width 275 height 37
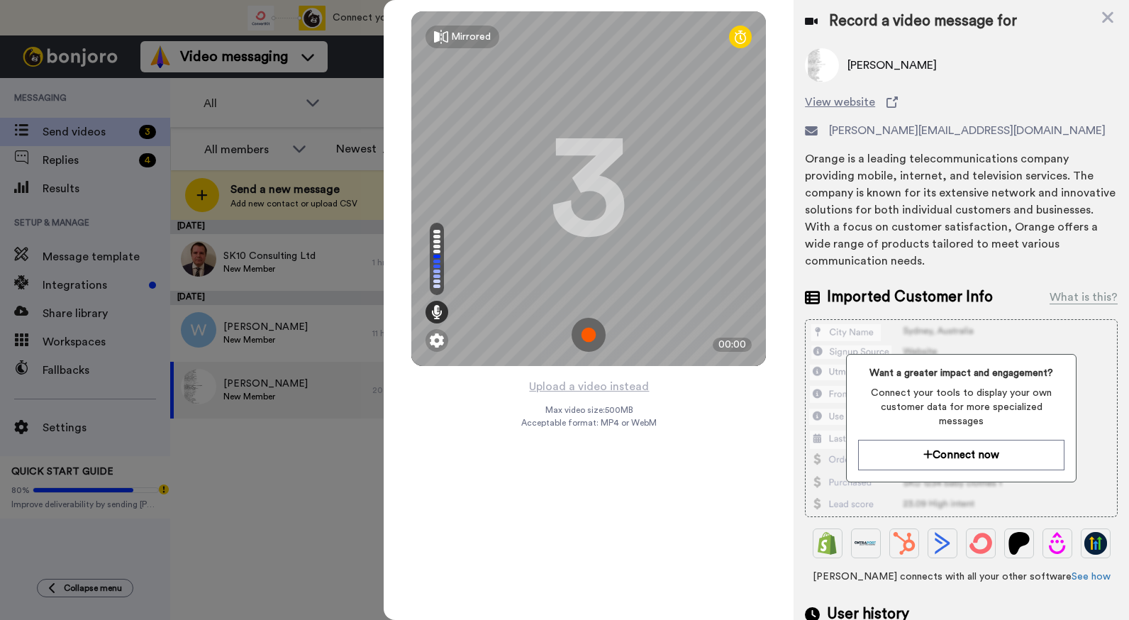
click at [575, 342] on img at bounding box center [589, 335] width 34 height 34
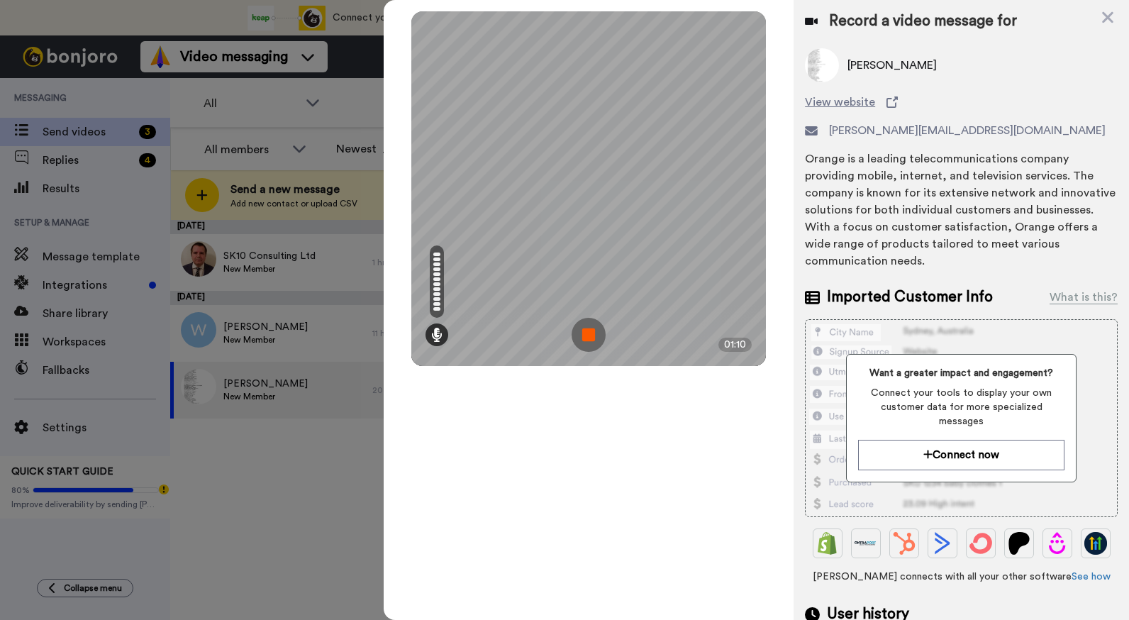
click at [575, 342] on img at bounding box center [589, 335] width 34 height 34
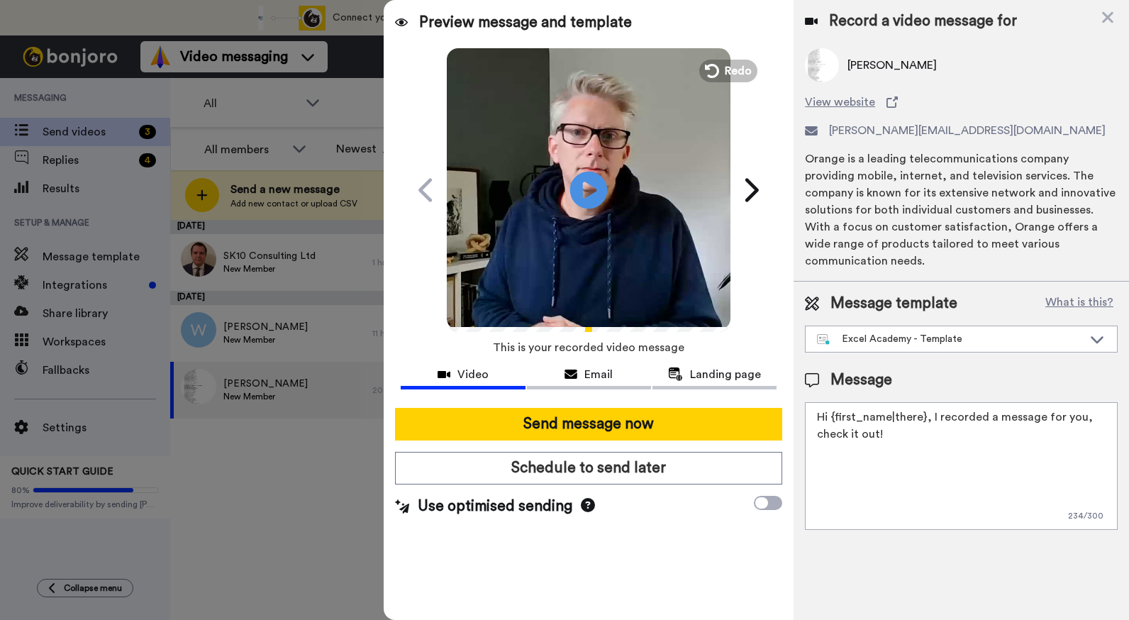
click at [586, 189] on icon "Play/Pause" at bounding box center [589, 189] width 38 height 67
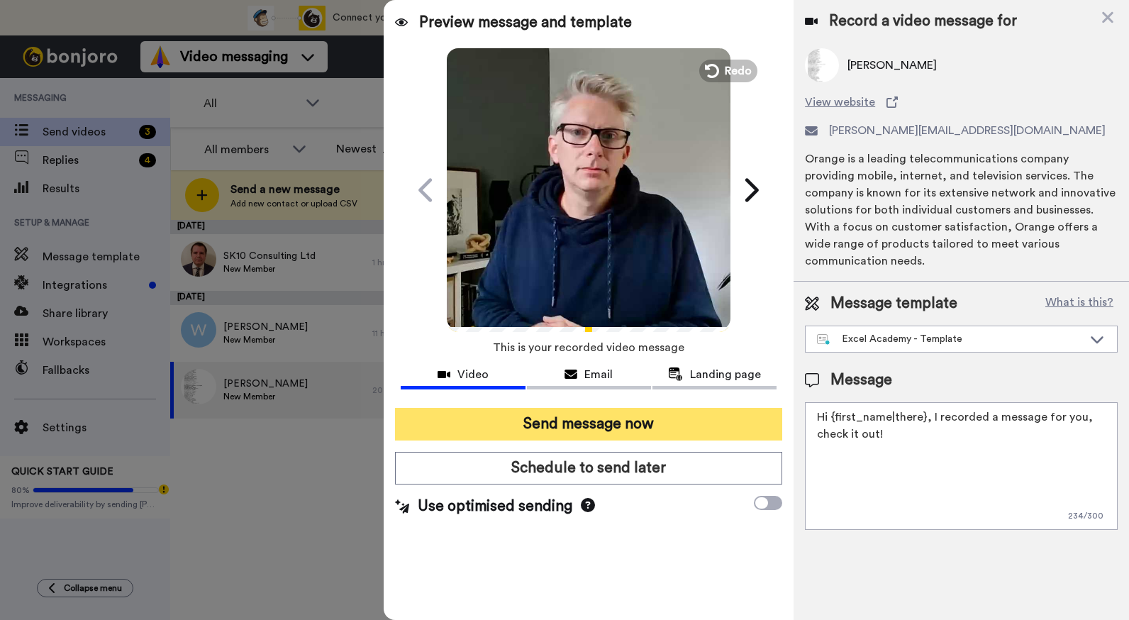
click at [600, 423] on button "Send message now" at bounding box center [588, 424] width 387 height 33
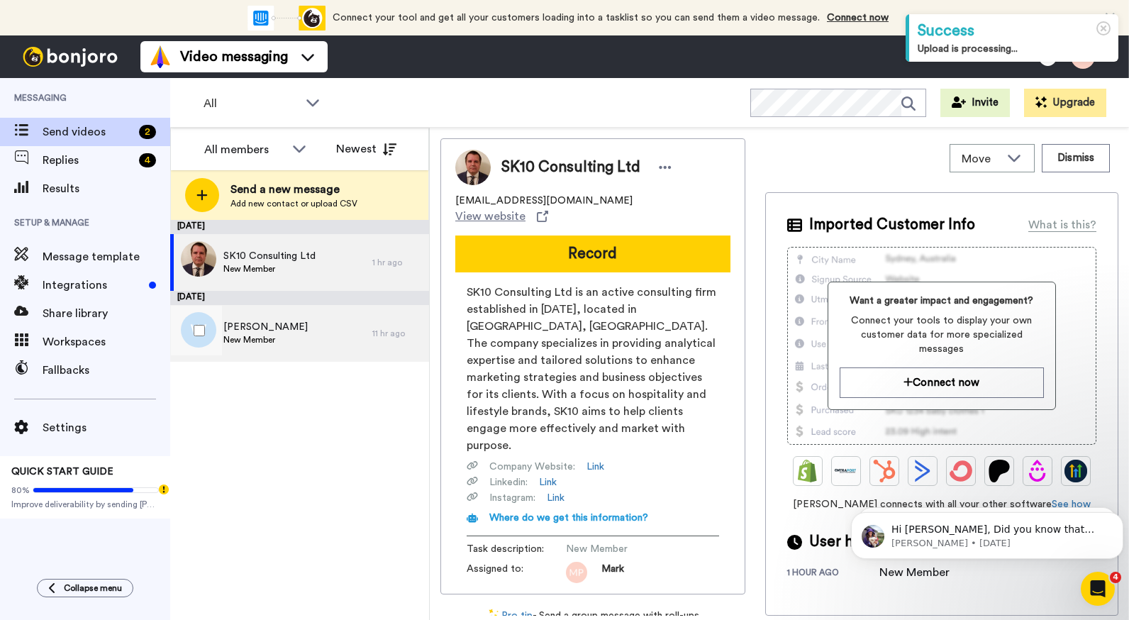
click at [266, 337] on span "New Member" at bounding box center [265, 339] width 84 height 11
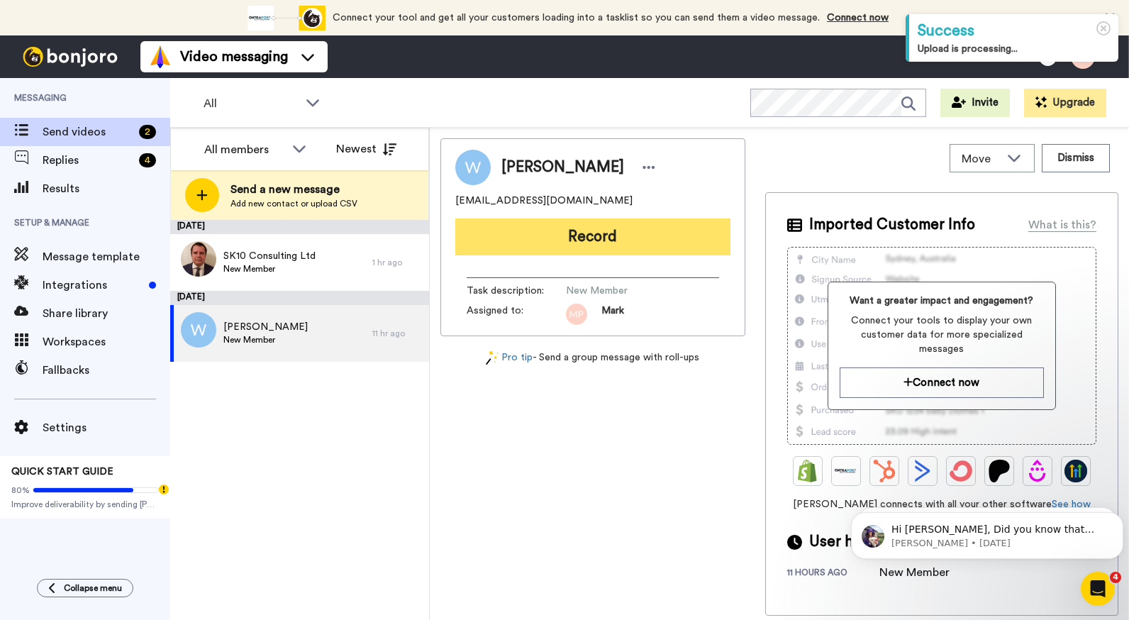
click at [535, 240] on button "Record" at bounding box center [592, 236] width 275 height 37
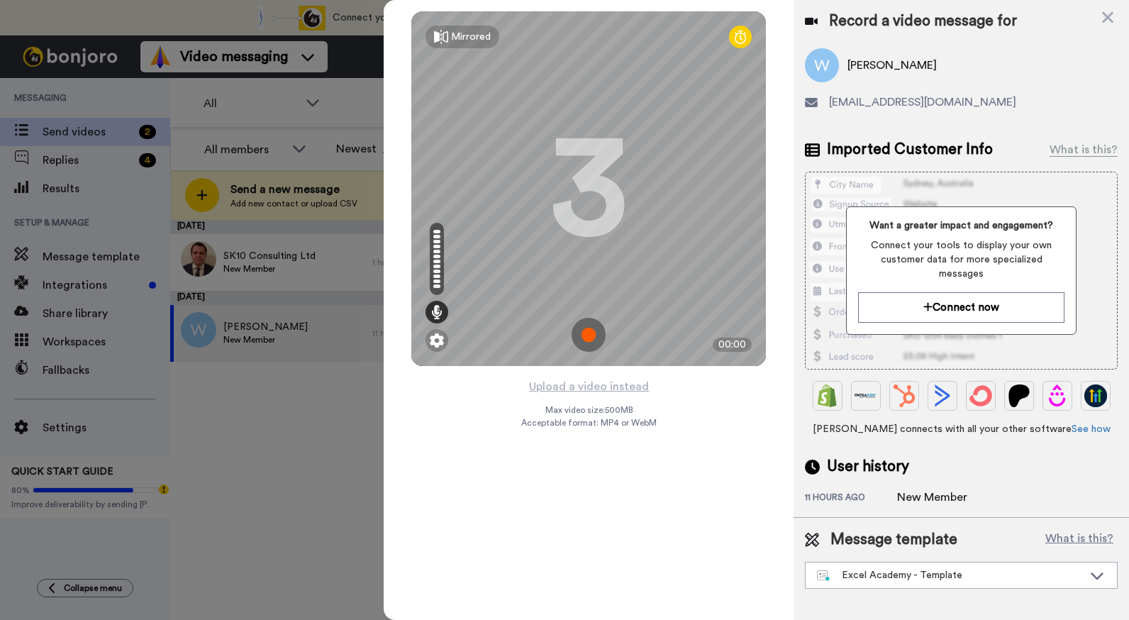
click at [585, 330] on img at bounding box center [589, 335] width 34 height 34
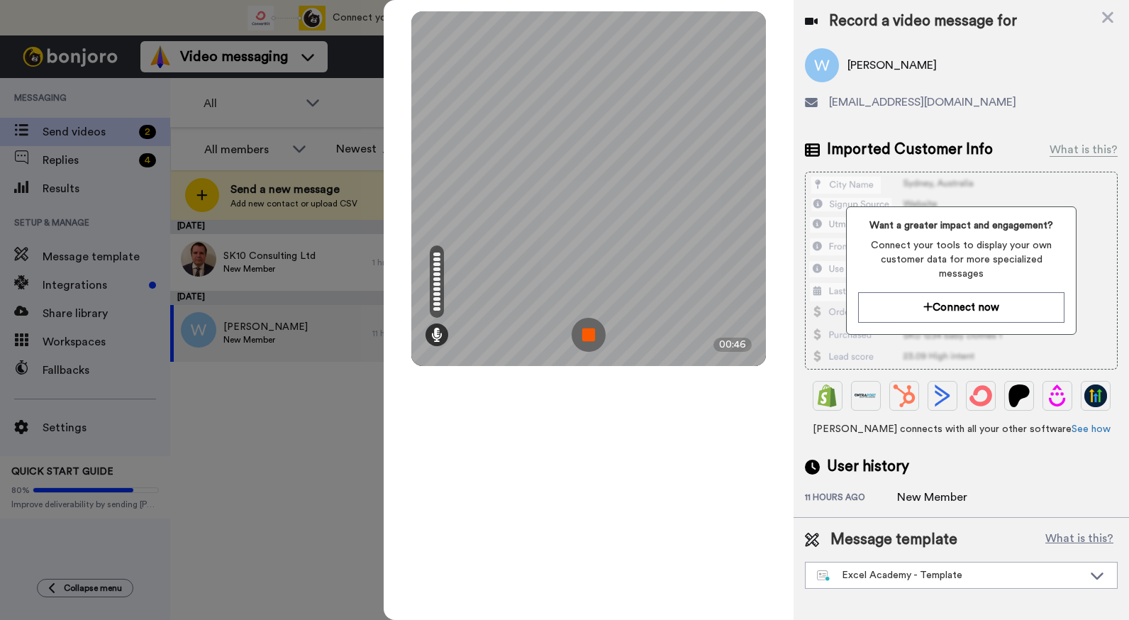
click at [590, 330] on img at bounding box center [589, 335] width 34 height 34
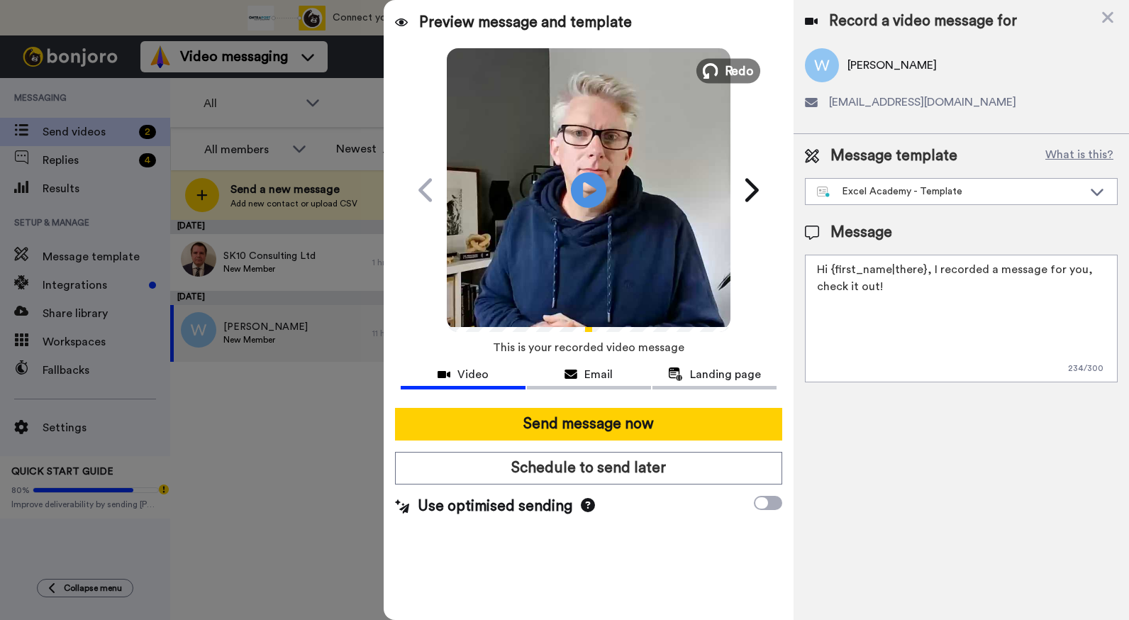
click at [730, 69] on span "Redo" at bounding box center [740, 70] width 30 height 18
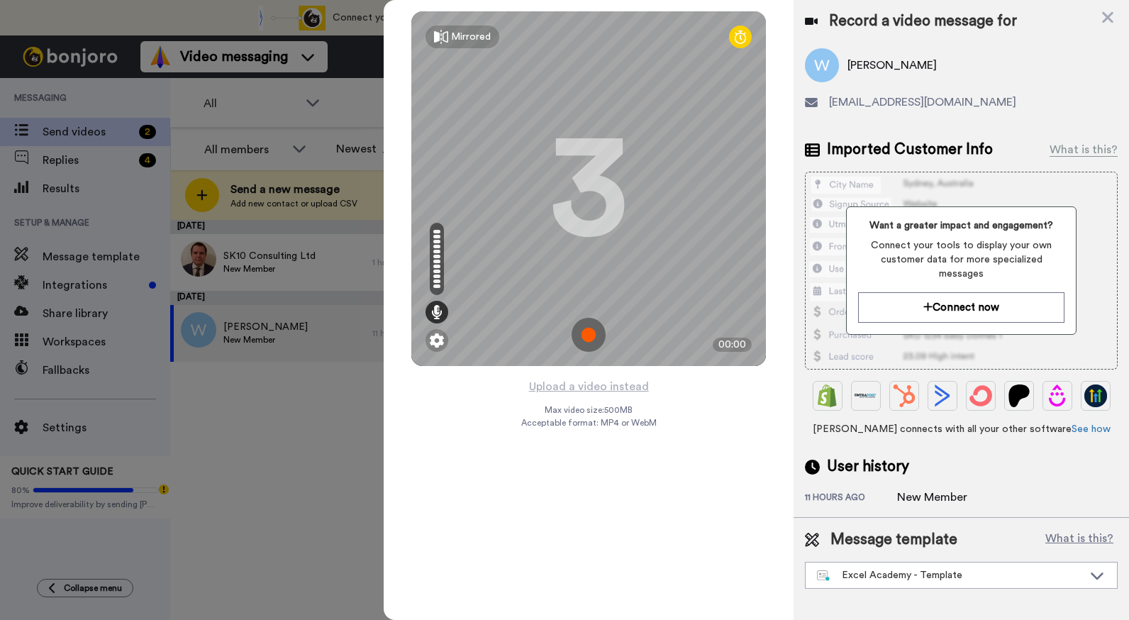
click at [584, 333] on img at bounding box center [589, 335] width 34 height 34
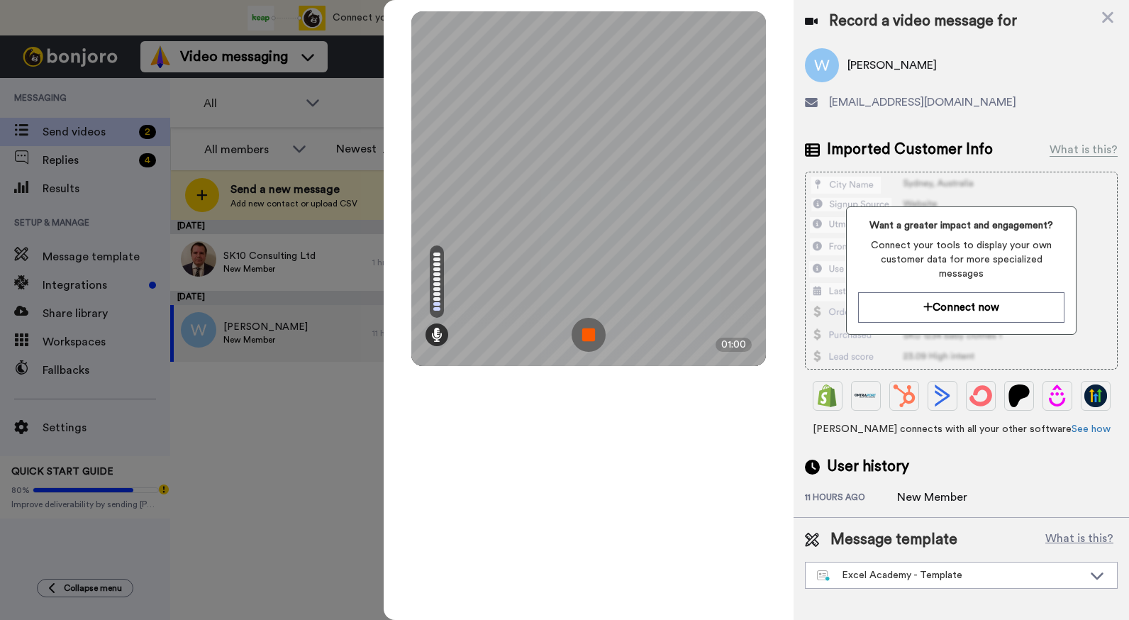
click at [584, 333] on img at bounding box center [589, 335] width 34 height 34
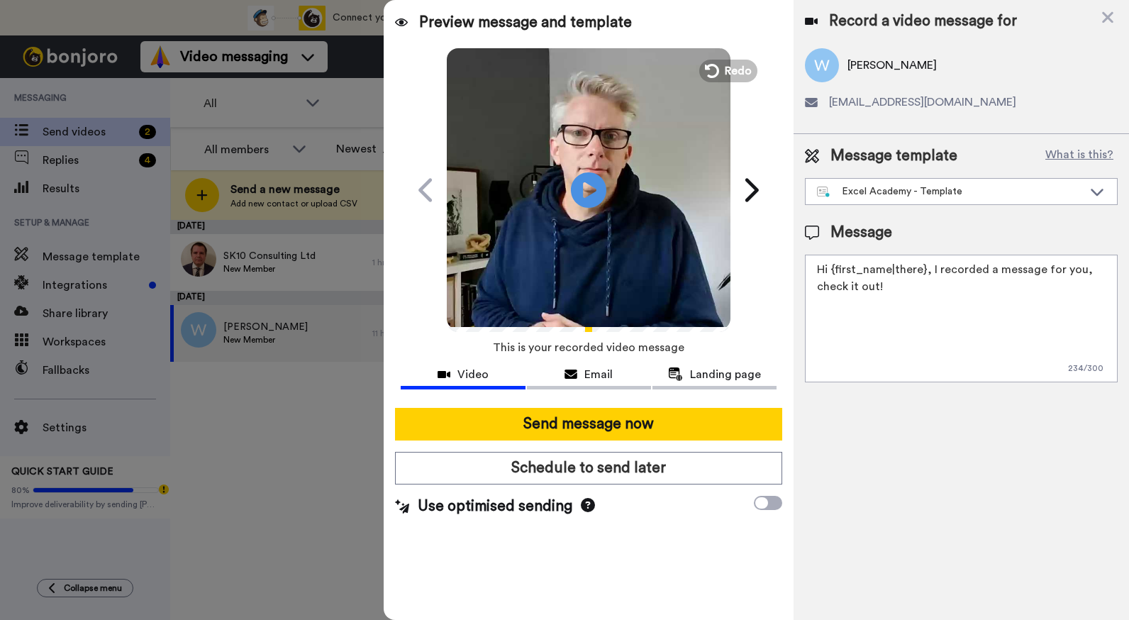
click at [728, 82] on video at bounding box center [589, 188] width 284 height 284
click at [728, 72] on span "Redo" at bounding box center [740, 70] width 30 height 18
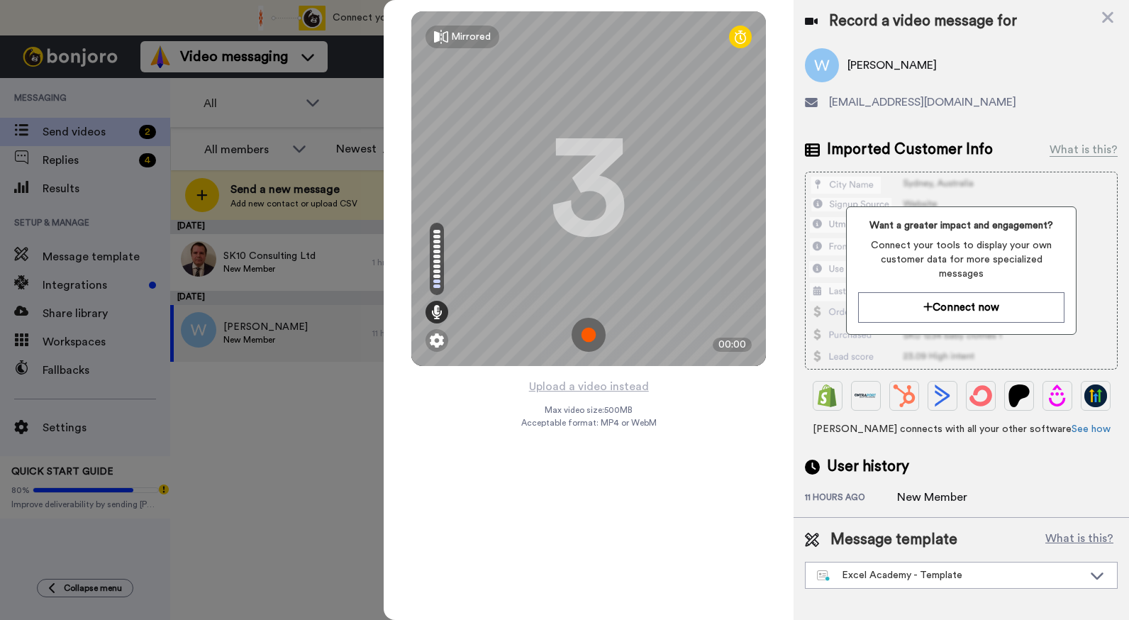
click at [581, 340] on img at bounding box center [589, 335] width 34 height 34
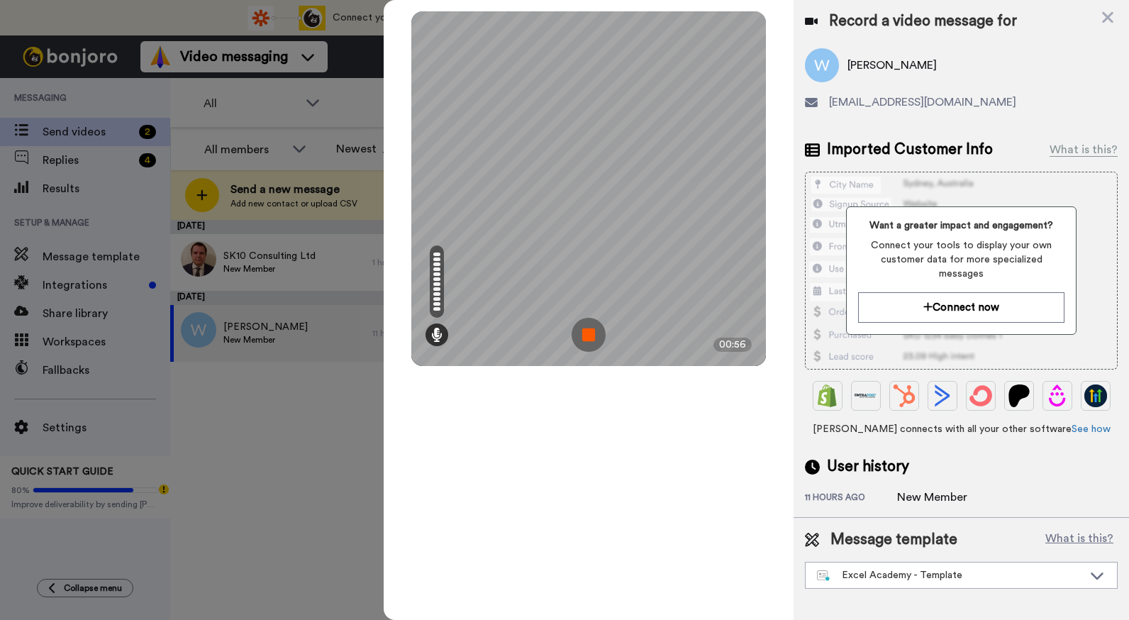
click at [581, 340] on img at bounding box center [589, 335] width 34 height 34
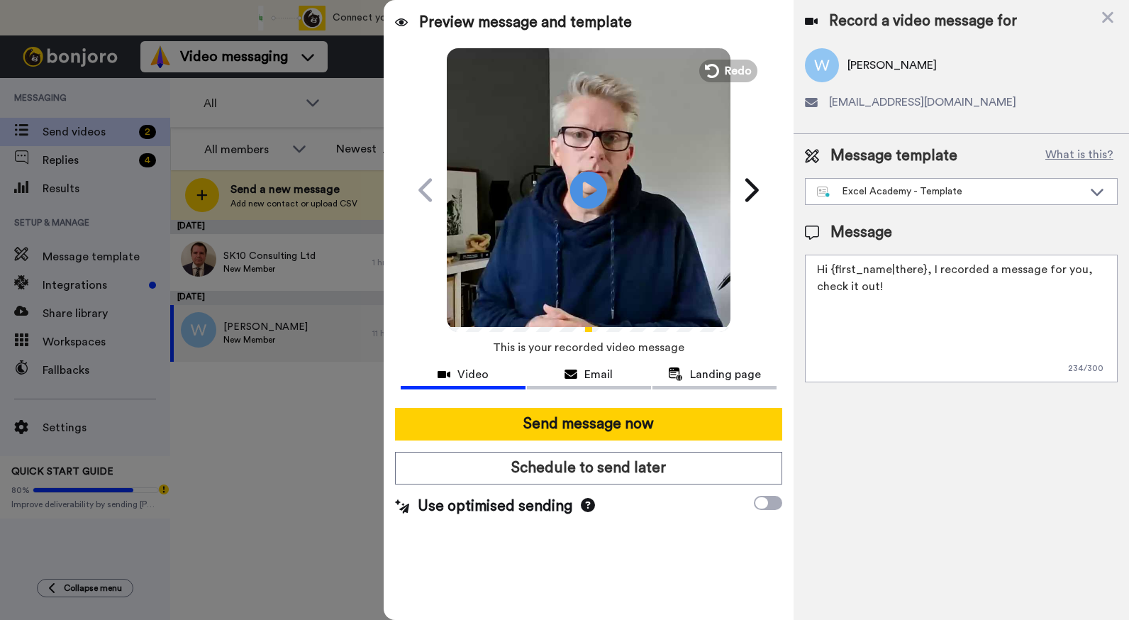
click at [597, 193] on icon at bounding box center [589, 190] width 38 height 38
click at [682, 323] on div at bounding box center [589, 312] width 284 height 30
click at [593, 187] on icon "Play/Pause" at bounding box center [589, 189] width 38 height 67
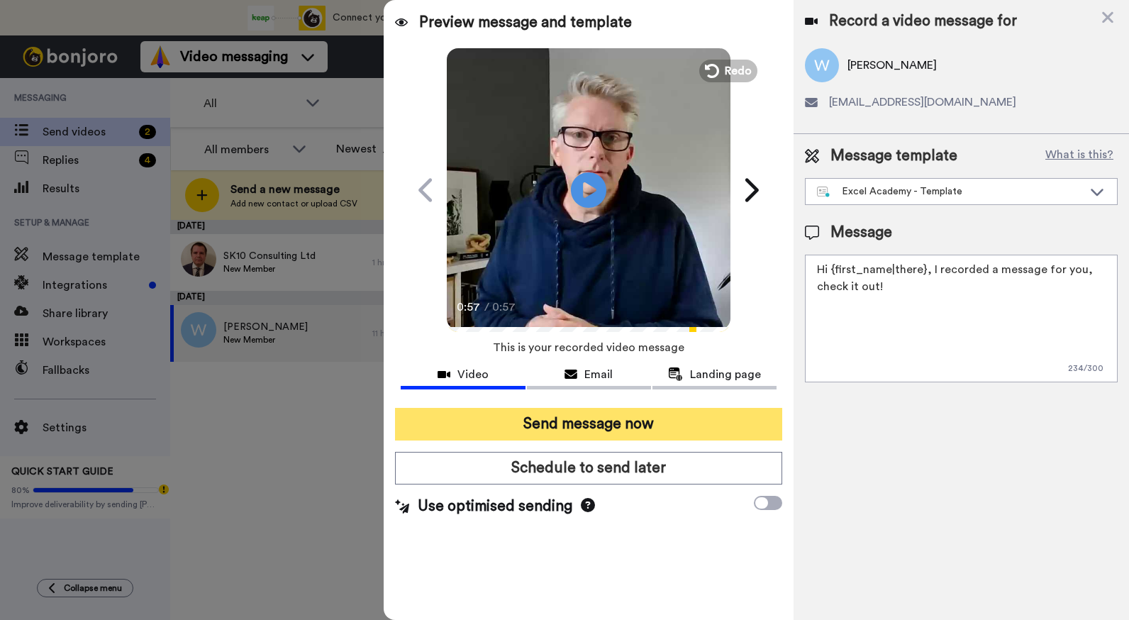
click at [674, 420] on button "Send message now" at bounding box center [588, 424] width 387 height 33
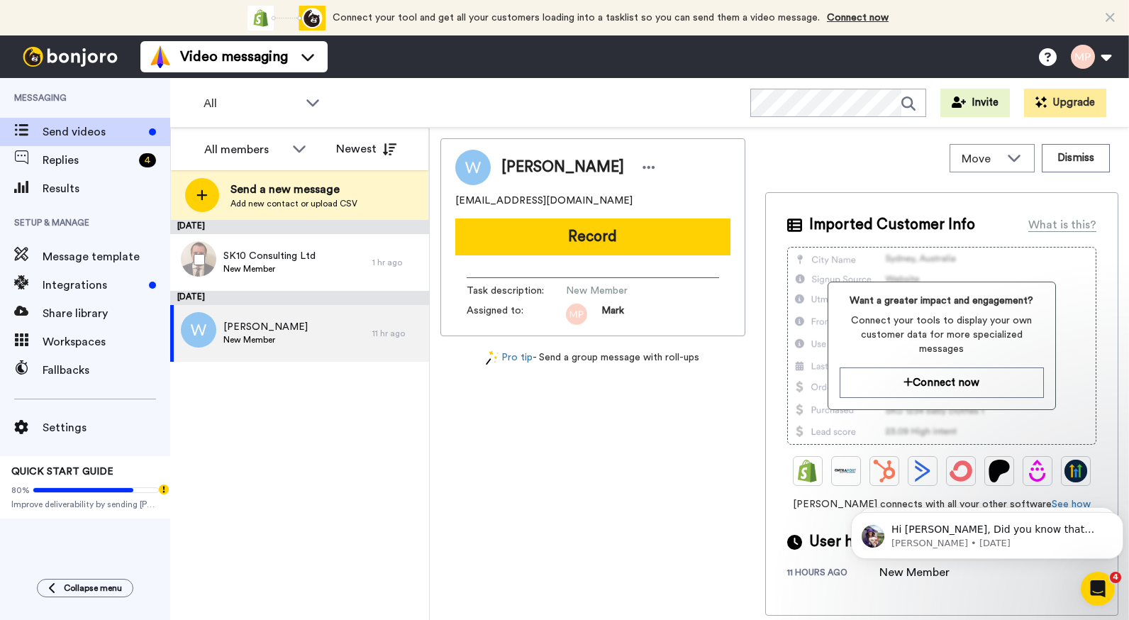
click at [299, 257] on span "SK10 Consulting Ltd" at bounding box center [269, 256] width 92 height 14
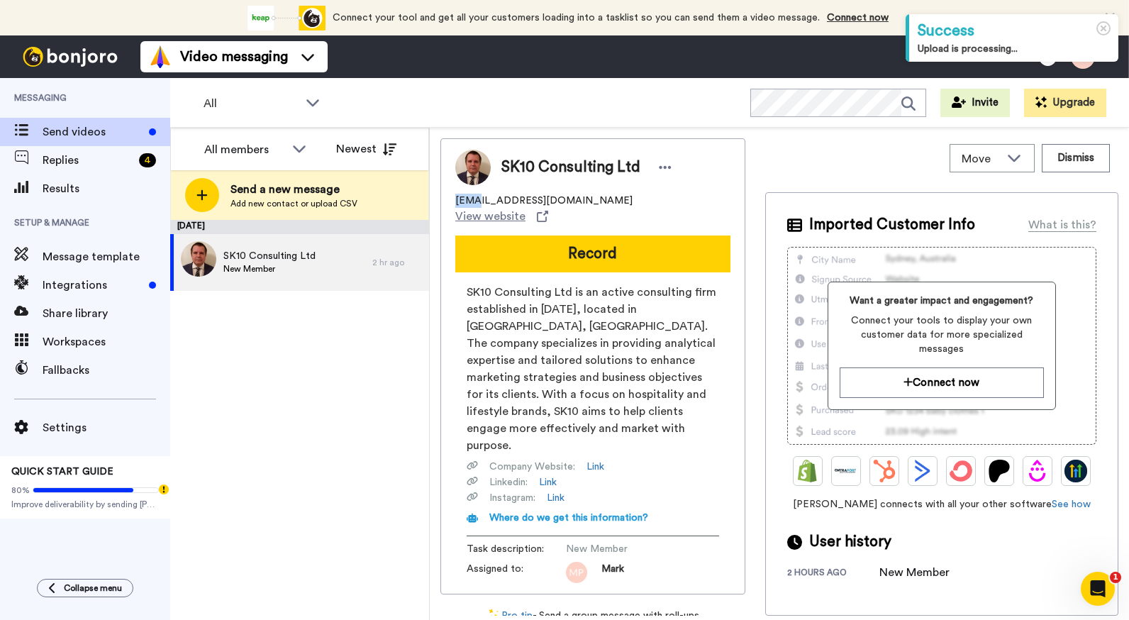
drag, startPoint x: 454, startPoint y: 204, endPoint x: 477, endPoint y: 201, distance: 23.6
click at [477, 201] on div "SK10 Consulting Ltd mikekay@sk10consulting.com View website Record SK10 Consult…" at bounding box center [592, 366] width 305 height 456
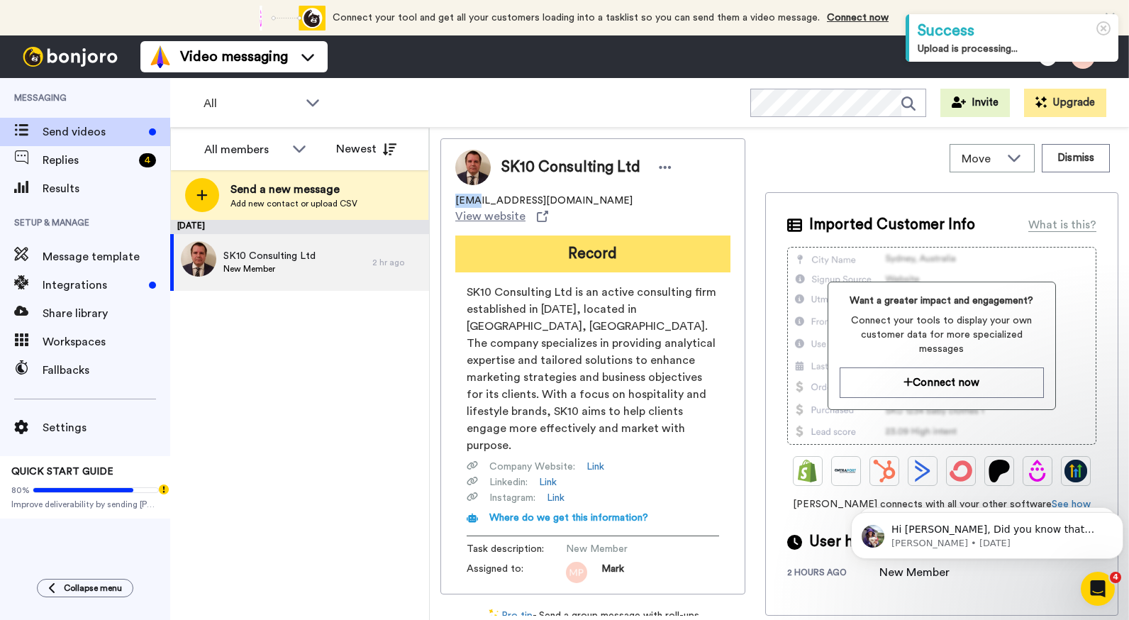
copy span "mike"
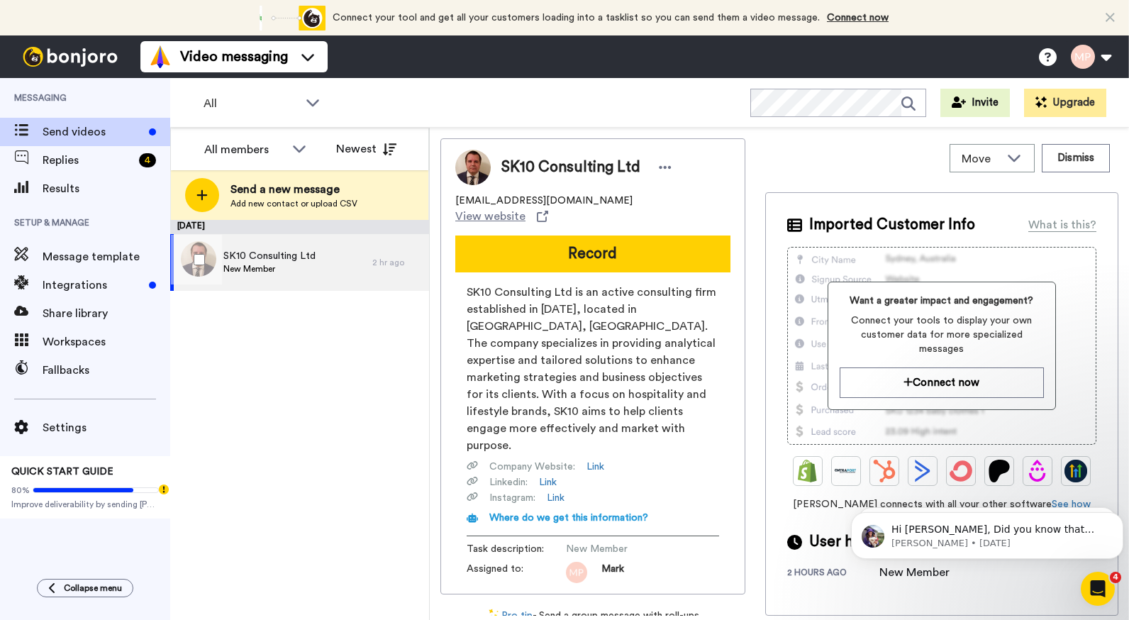
click at [296, 252] on span "SK10 Consulting Ltd" at bounding box center [269, 256] width 92 height 14
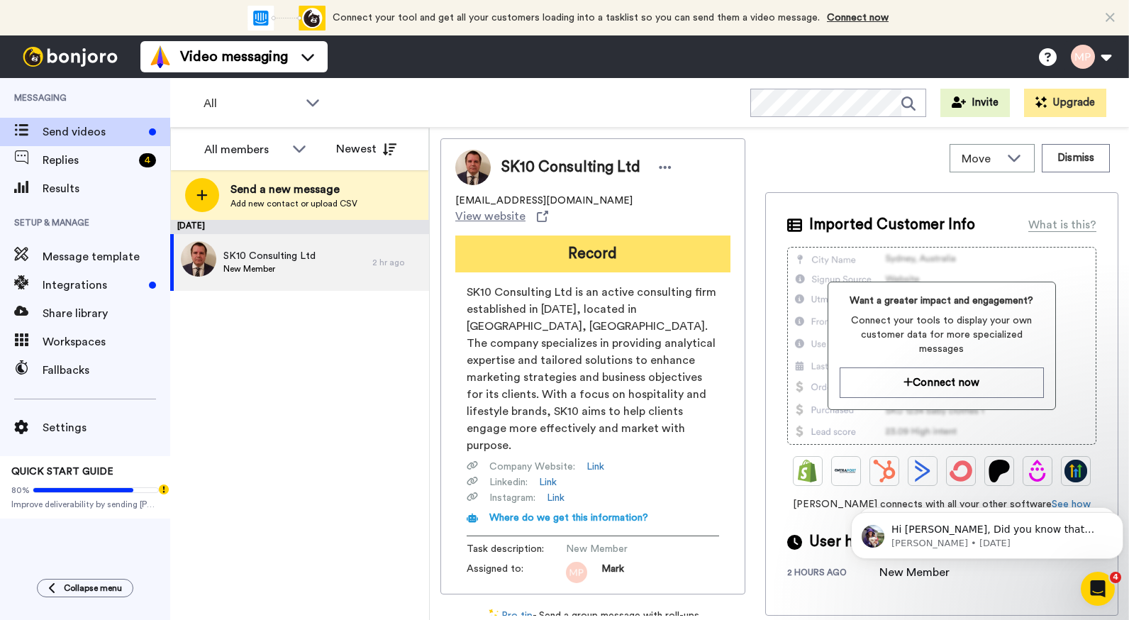
click at [550, 240] on button "Record" at bounding box center [592, 253] width 275 height 37
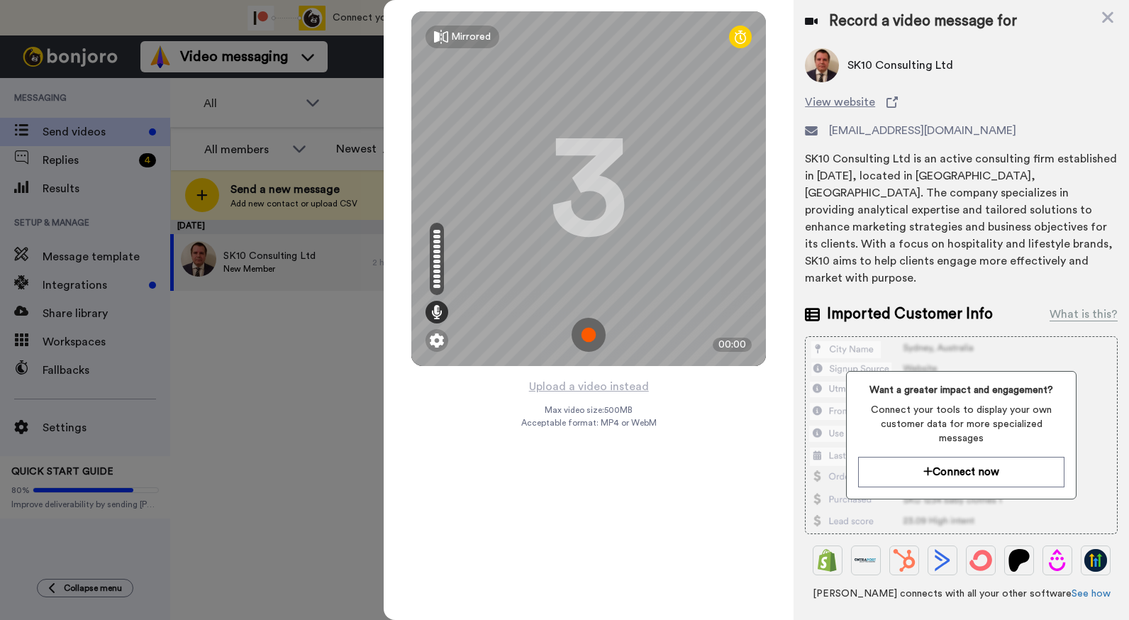
click at [590, 338] on img at bounding box center [589, 335] width 34 height 34
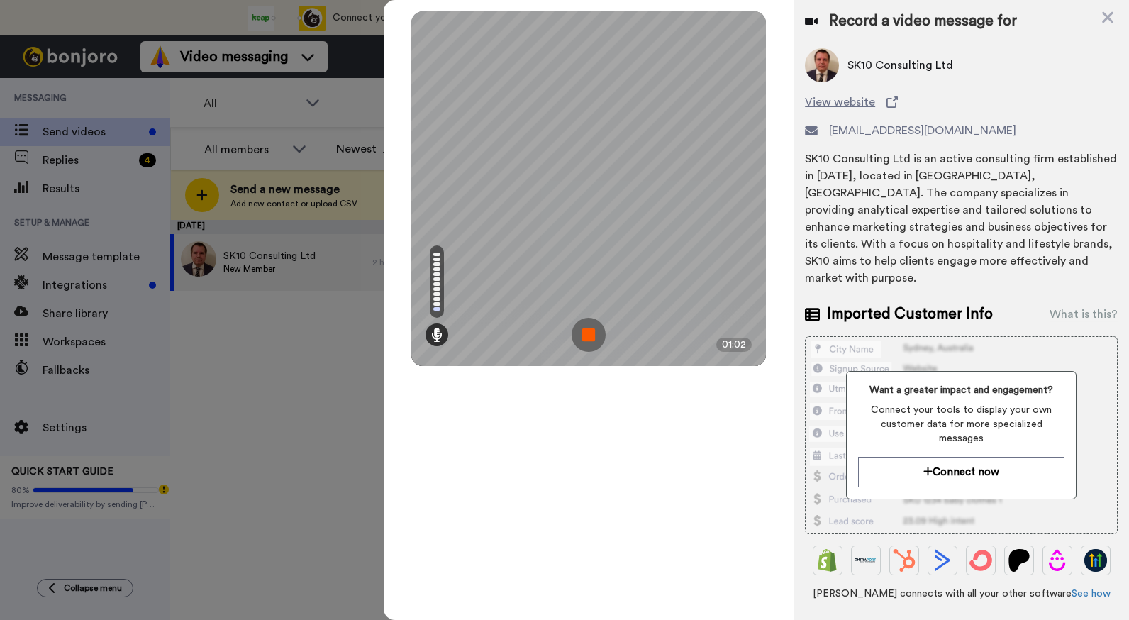
click at [594, 333] on img at bounding box center [589, 335] width 34 height 34
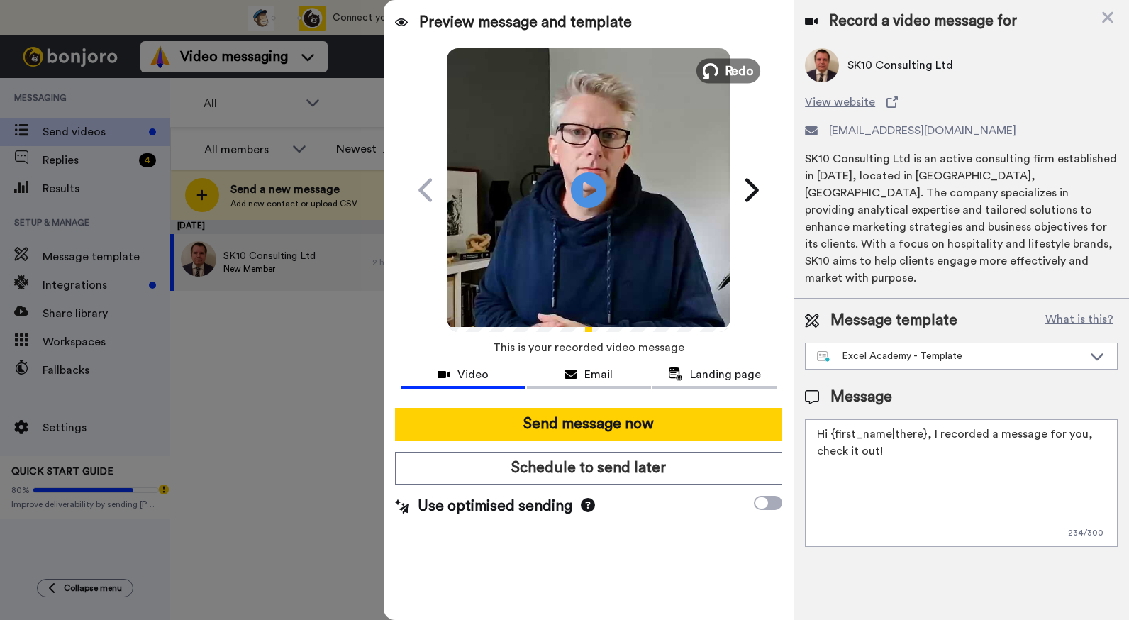
click at [730, 76] on span "Redo" at bounding box center [740, 70] width 30 height 18
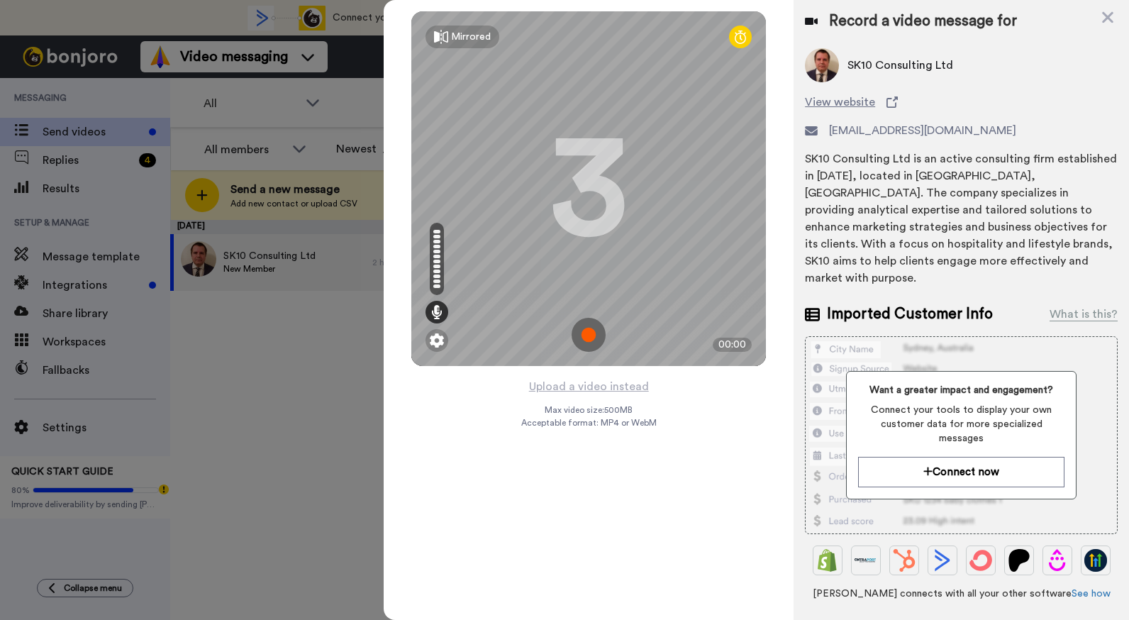
click at [587, 341] on img at bounding box center [589, 335] width 34 height 34
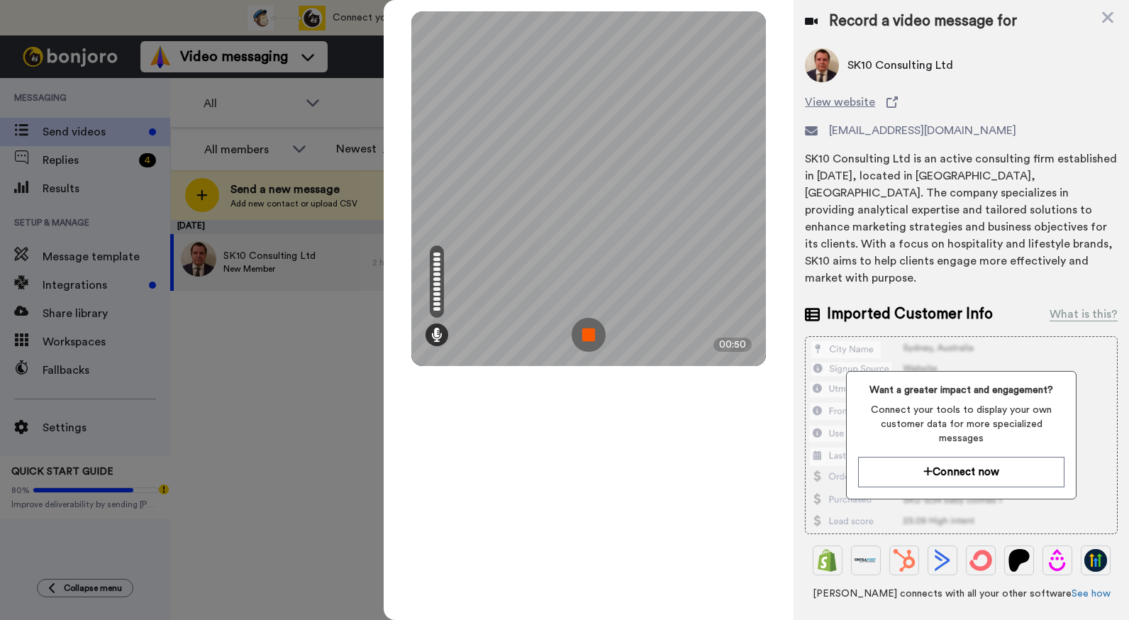
click at [587, 341] on img at bounding box center [589, 335] width 34 height 34
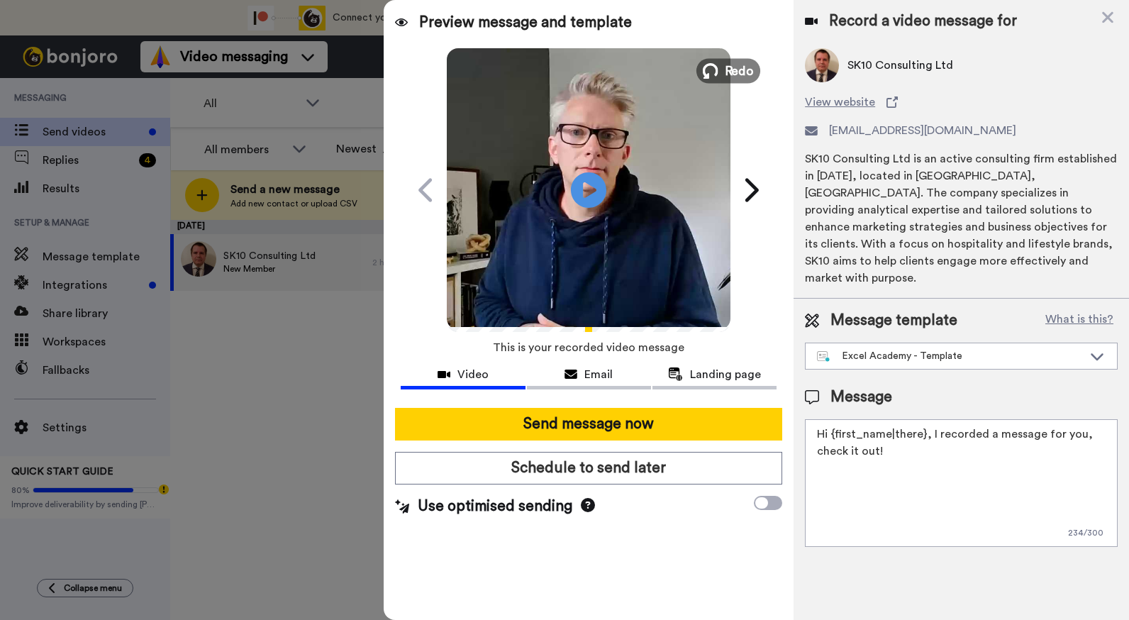
click at [721, 69] on button "Redo" at bounding box center [728, 70] width 64 height 25
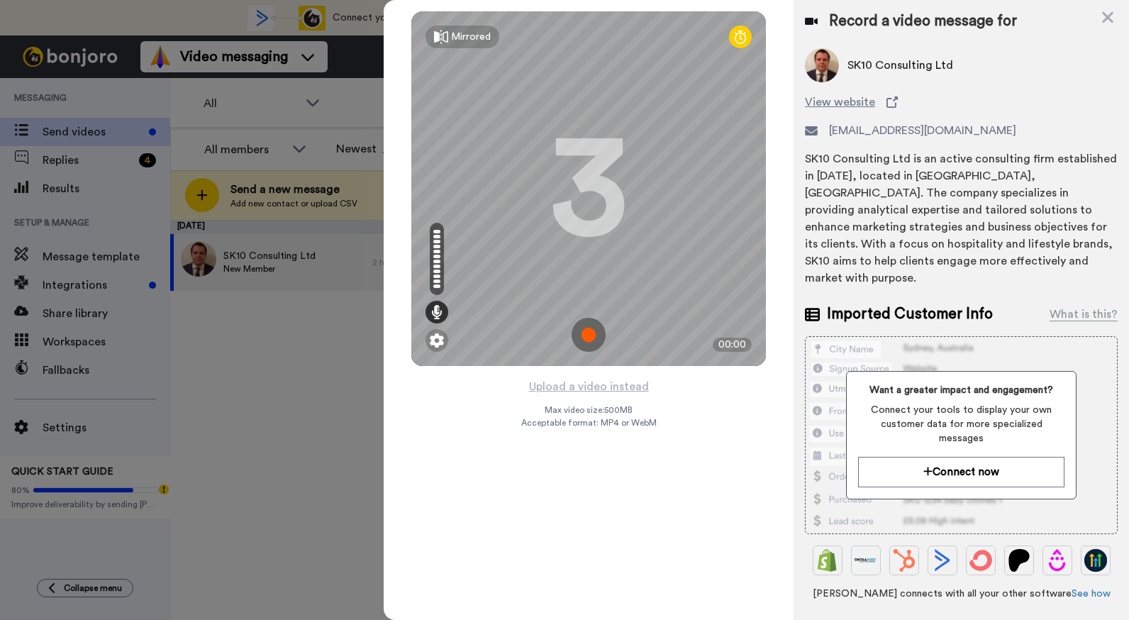
click at [587, 337] on img at bounding box center [589, 335] width 34 height 34
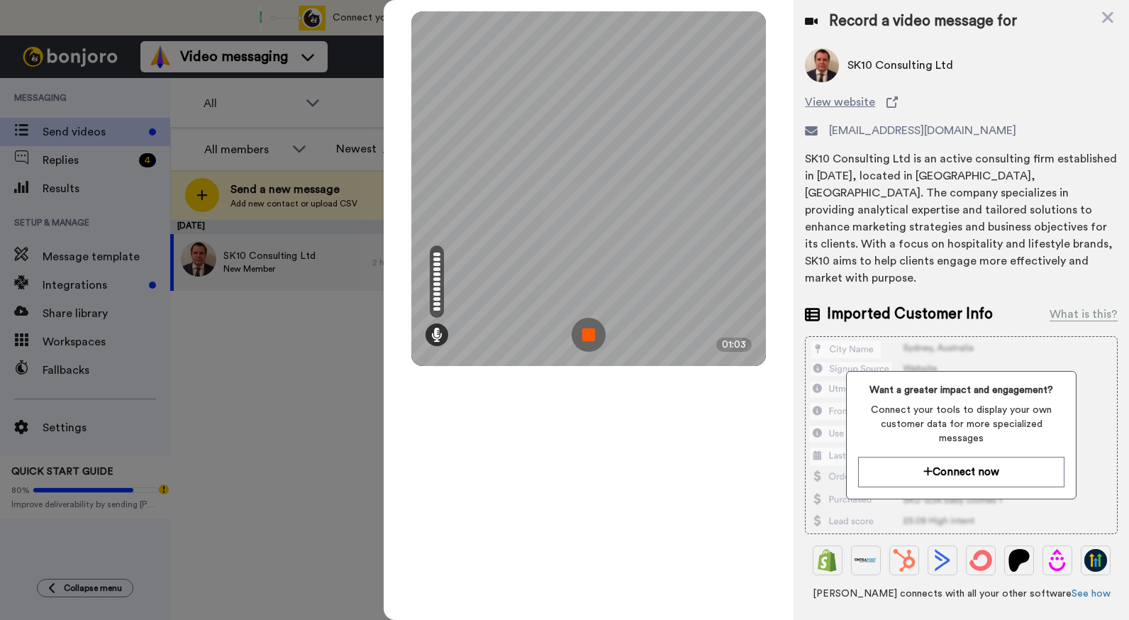
click at [587, 337] on img at bounding box center [589, 335] width 34 height 34
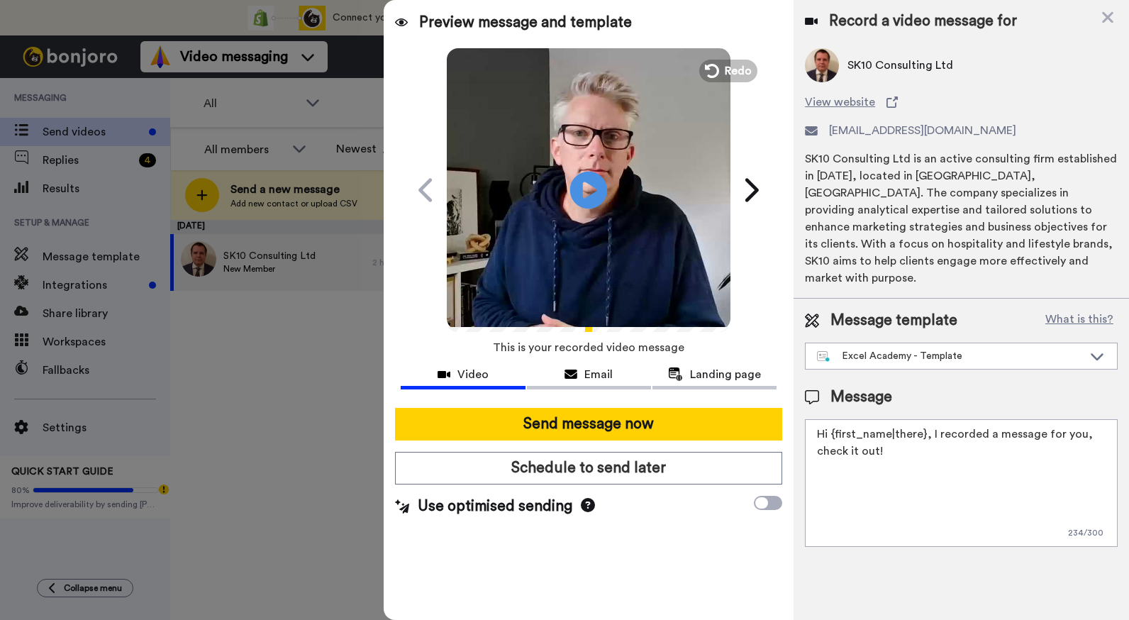
click at [589, 193] on icon "Play/Pause" at bounding box center [589, 189] width 38 height 67
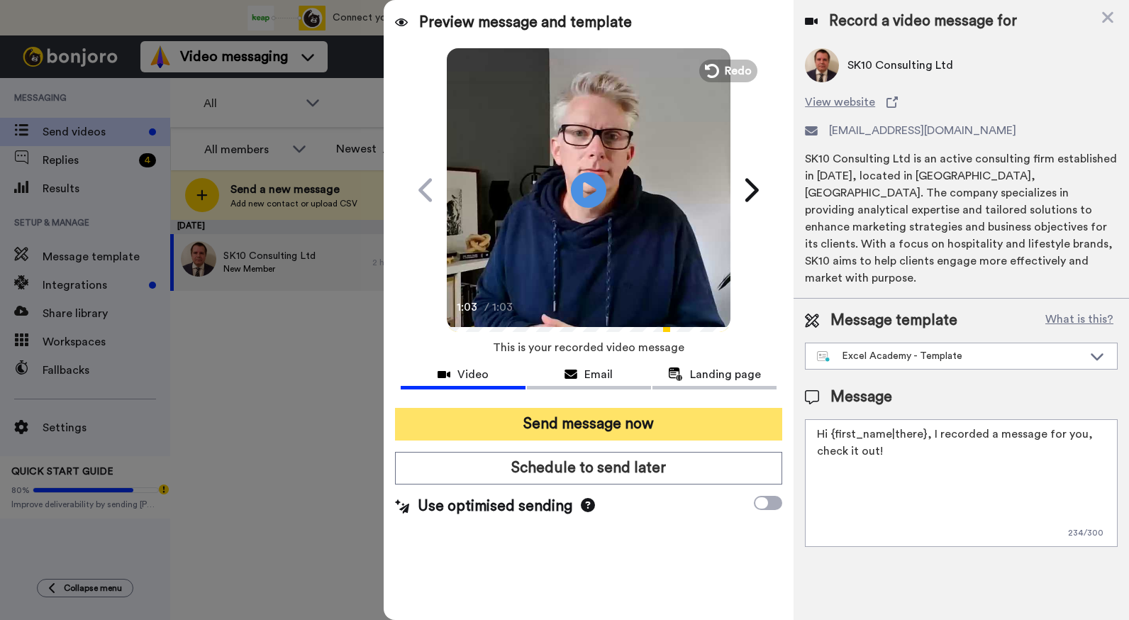
click at [651, 421] on button "Send message now" at bounding box center [588, 424] width 387 height 33
